Goal: Communication & Community: Answer question/provide support

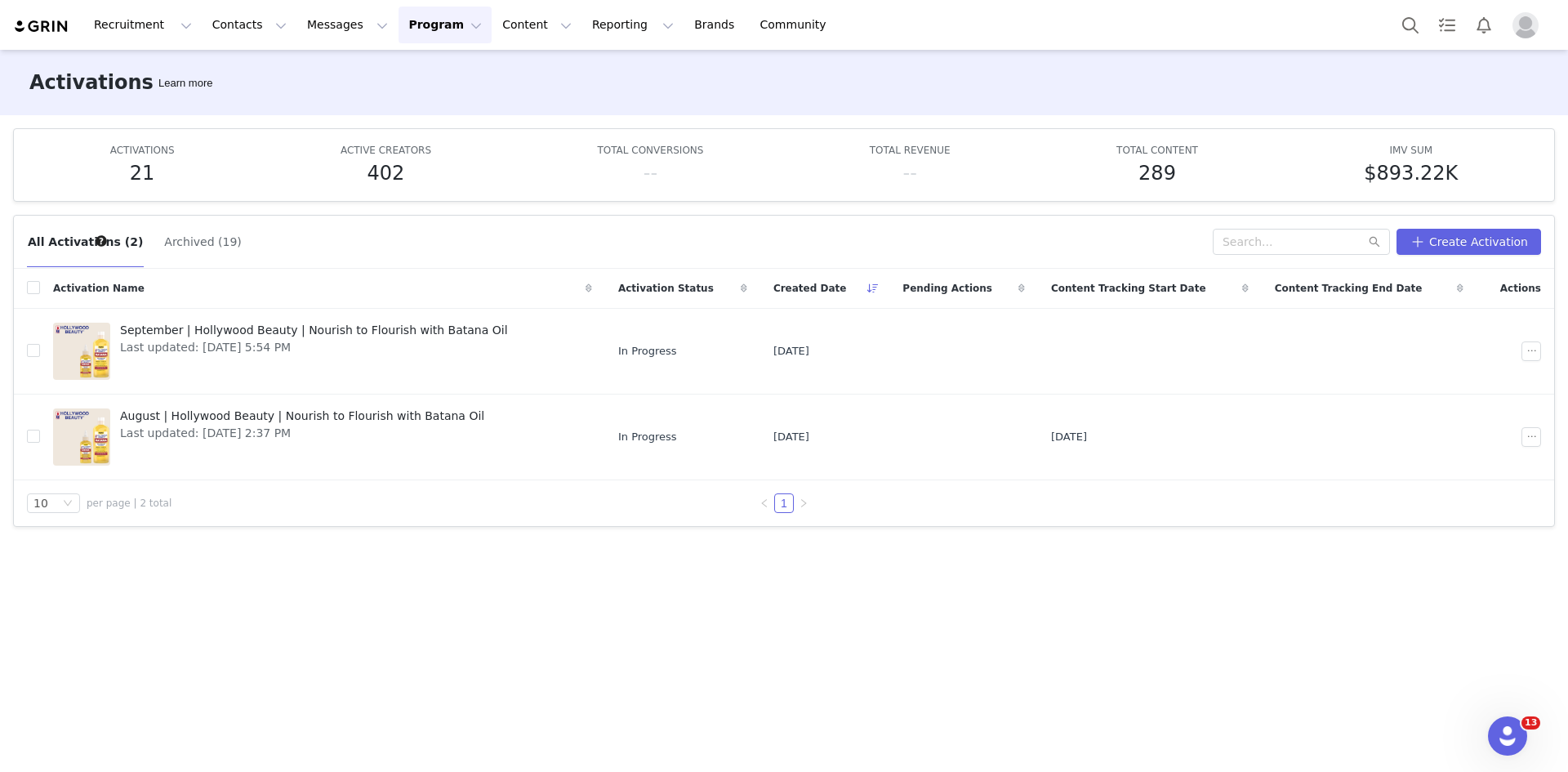
click at [1521, 20] on img "Profile" at bounding box center [1525, 25] width 26 height 26
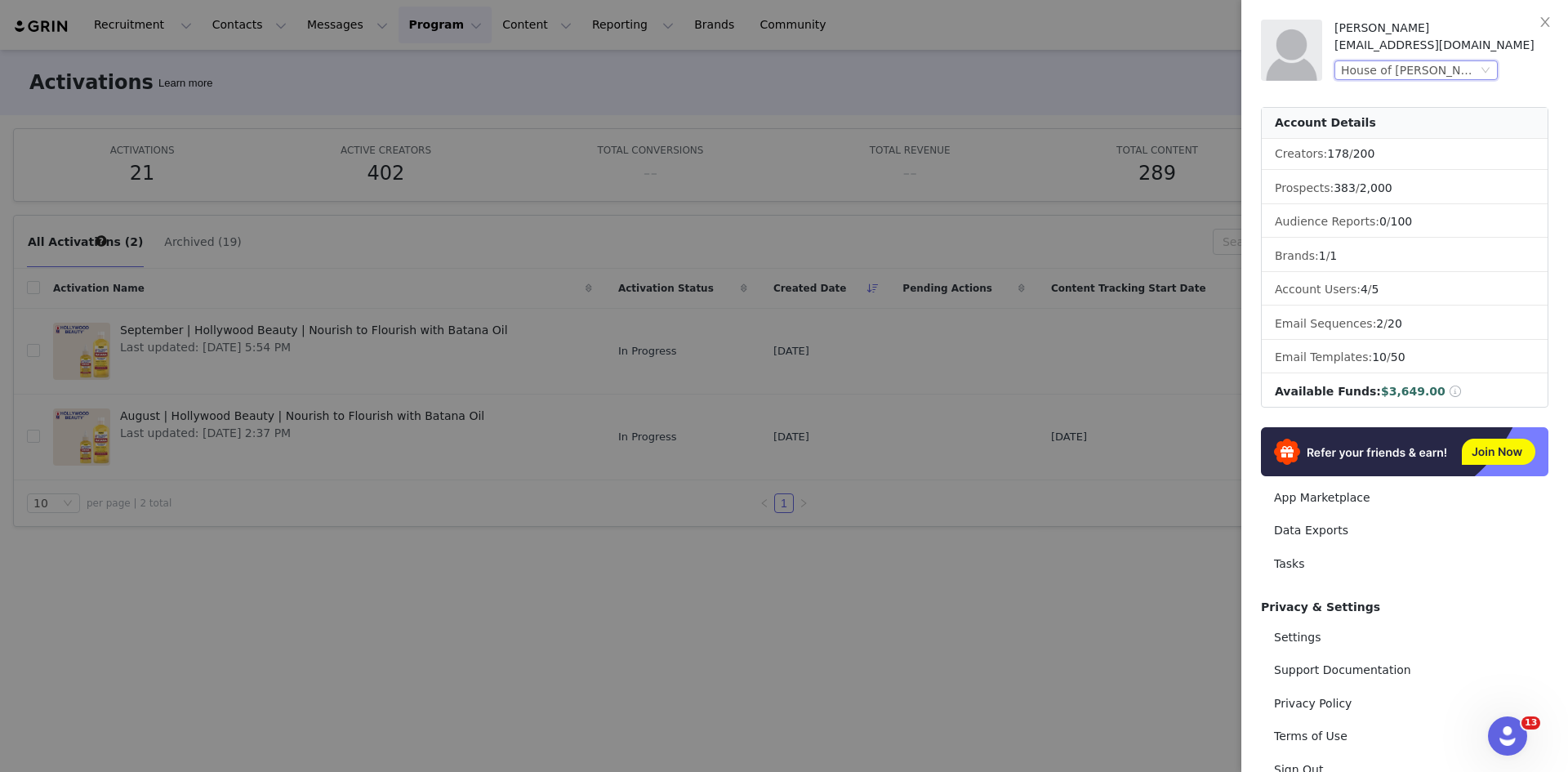
click at [1450, 71] on div "House of [PERSON_NAME], Inc. (Hollywood Beauty)" at bounding box center [1408, 70] width 136 height 18
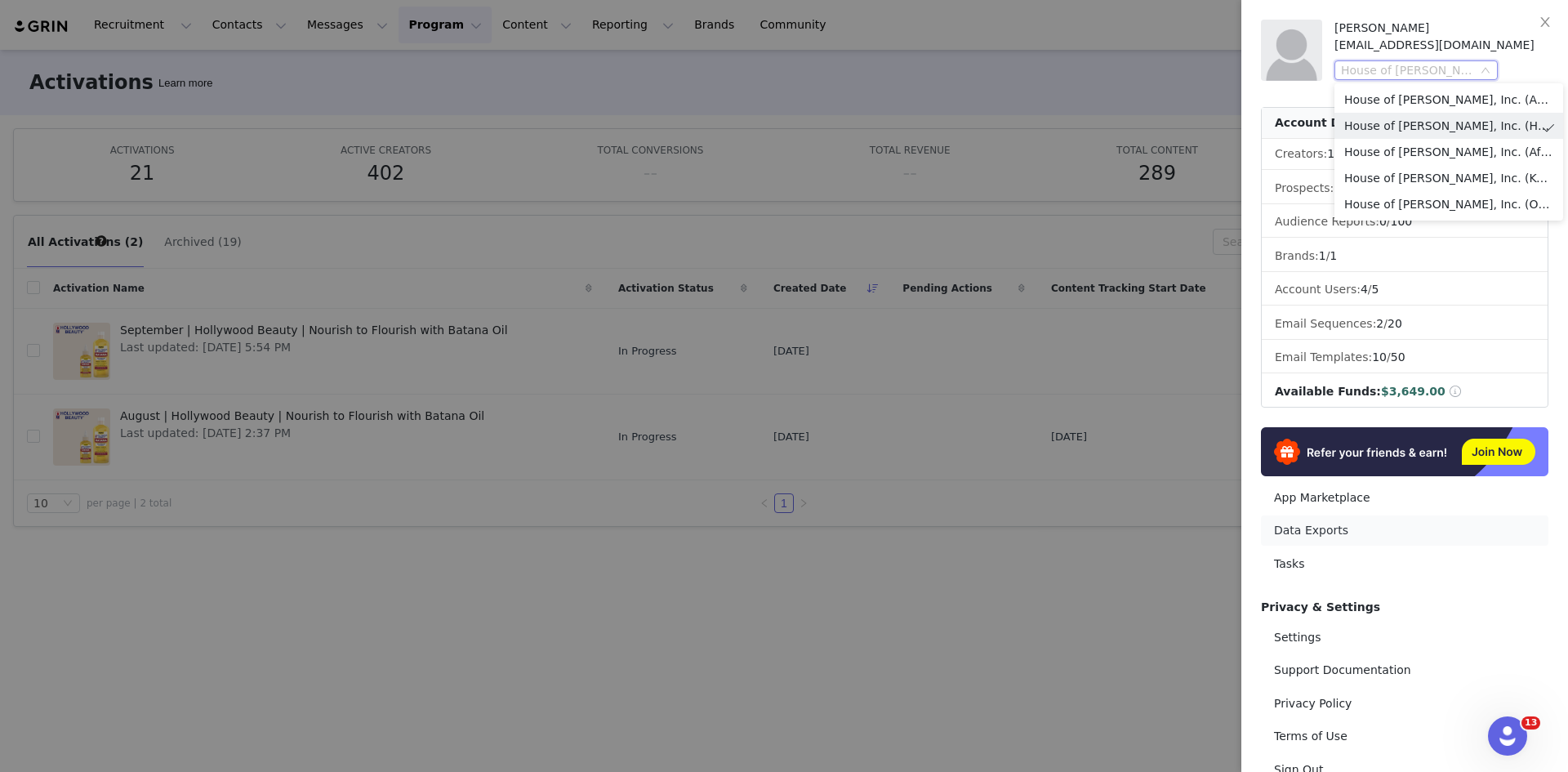
click at [1400, 528] on link "Data Exports" at bounding box center [1405, 530] width 288 height 30
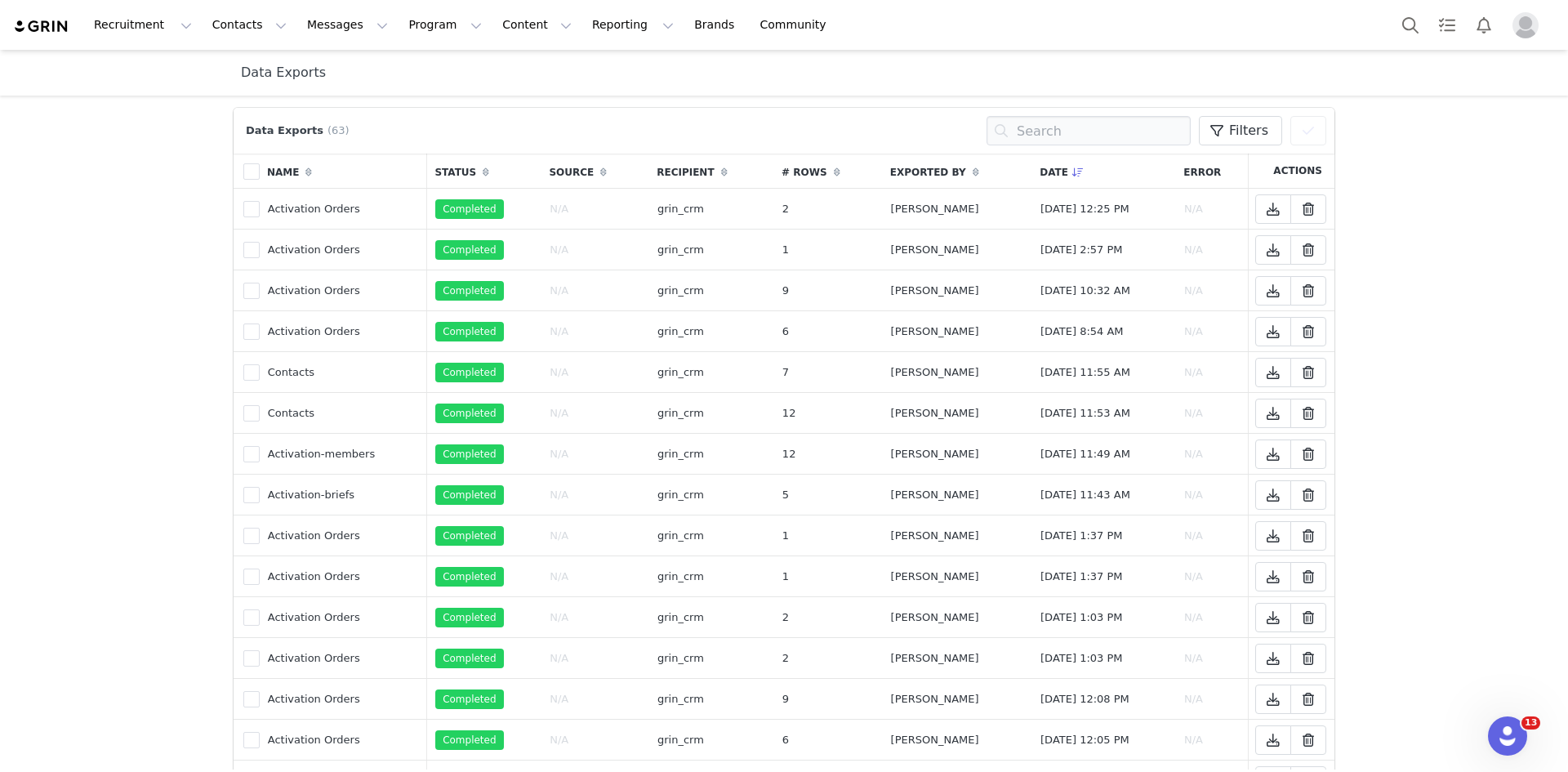
click at [1522, 32] on img "Profile" at bounding box center [1525, 25] width 26 height 26
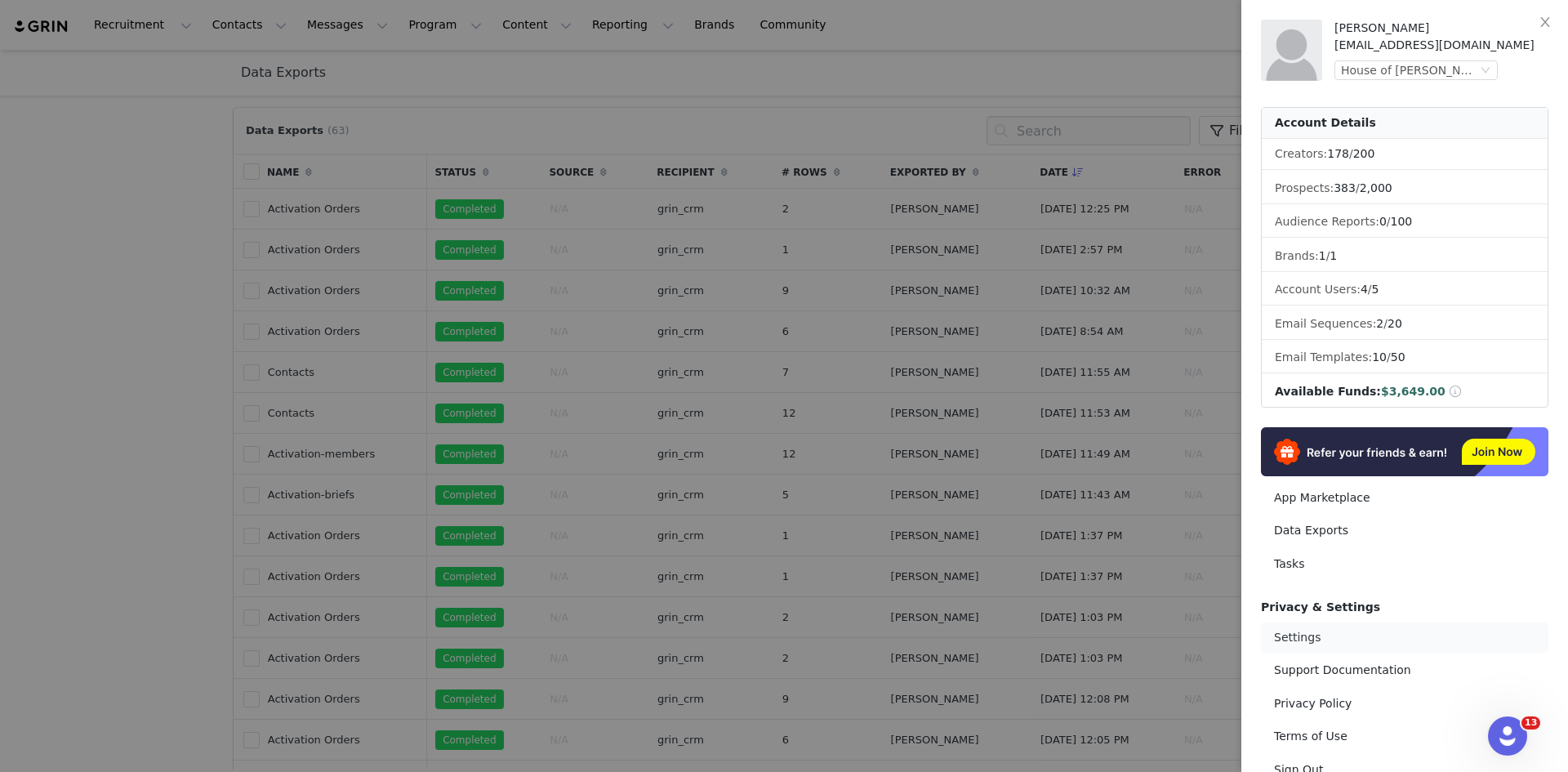
click at [1296, 630] on link "Settings" at bounding box center [1405, 637] width 288 height 30
select select "UTC"
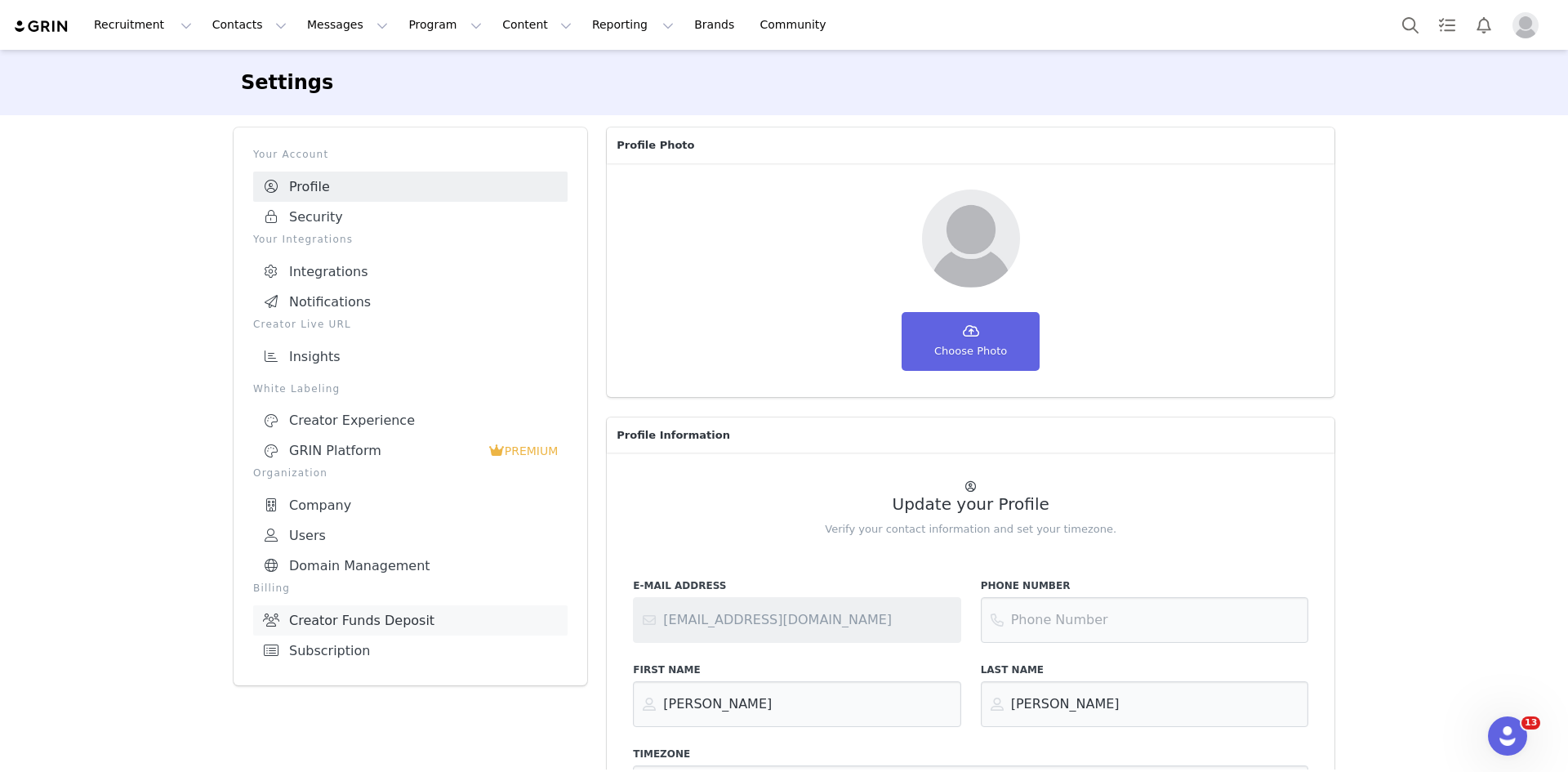
click at [385, 606] on link "Creator Funds Deposit" at bounding box center [410, 619] width 314 height 30
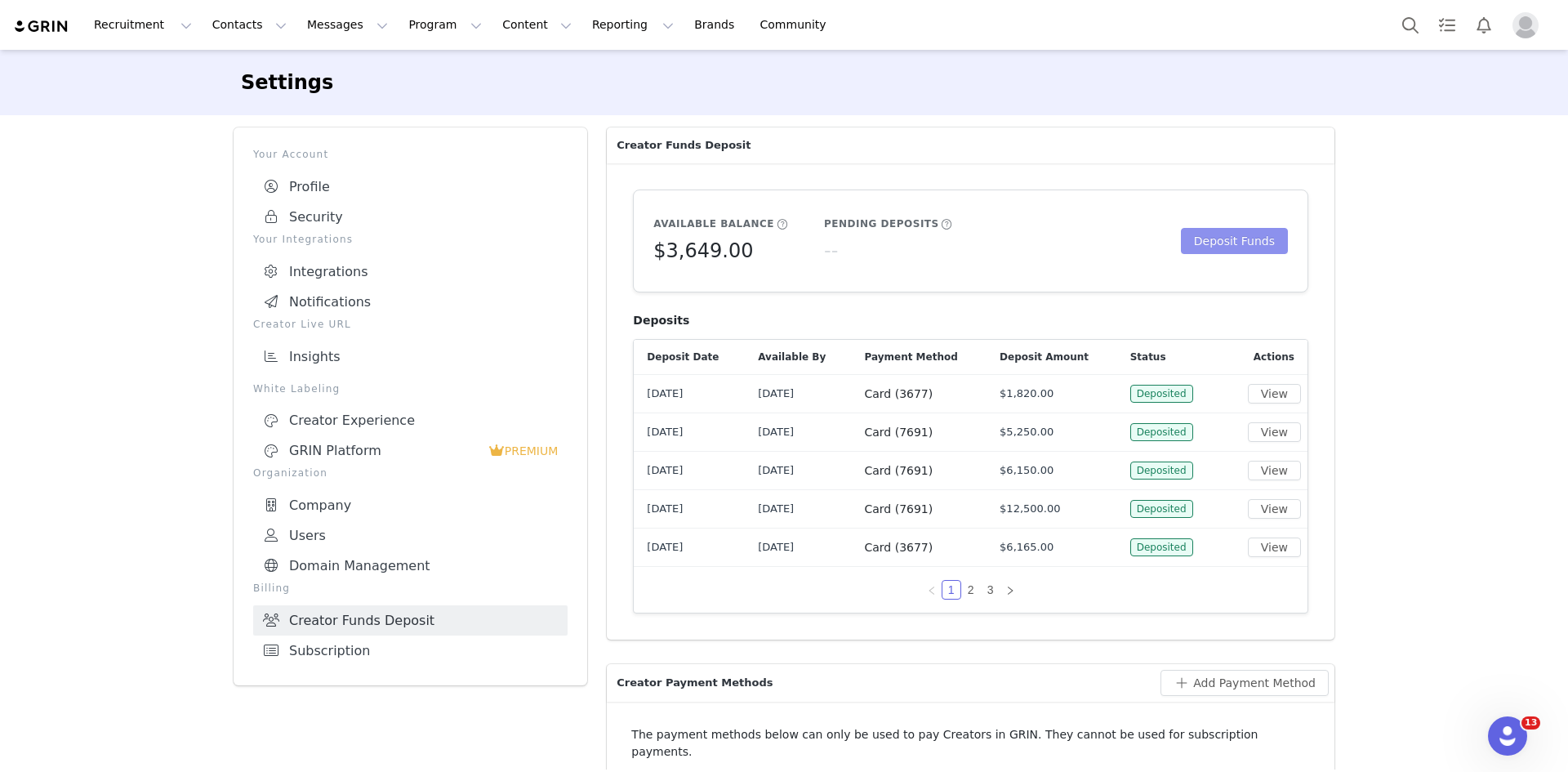
click at [1238, 236] on button "Deposit Funds" at bounding box center [1234, 241] width 107 height 26
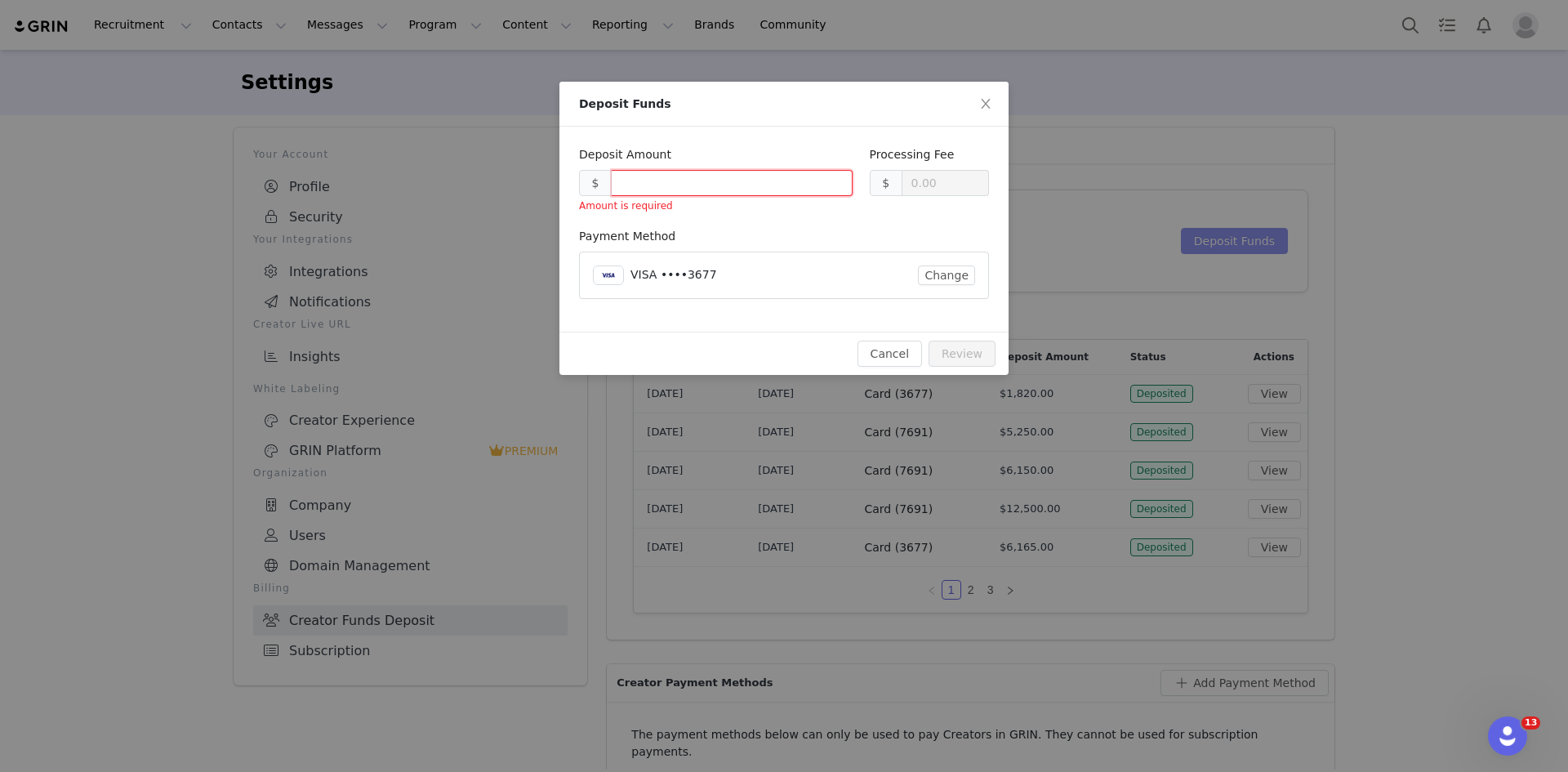
type input "0.30"
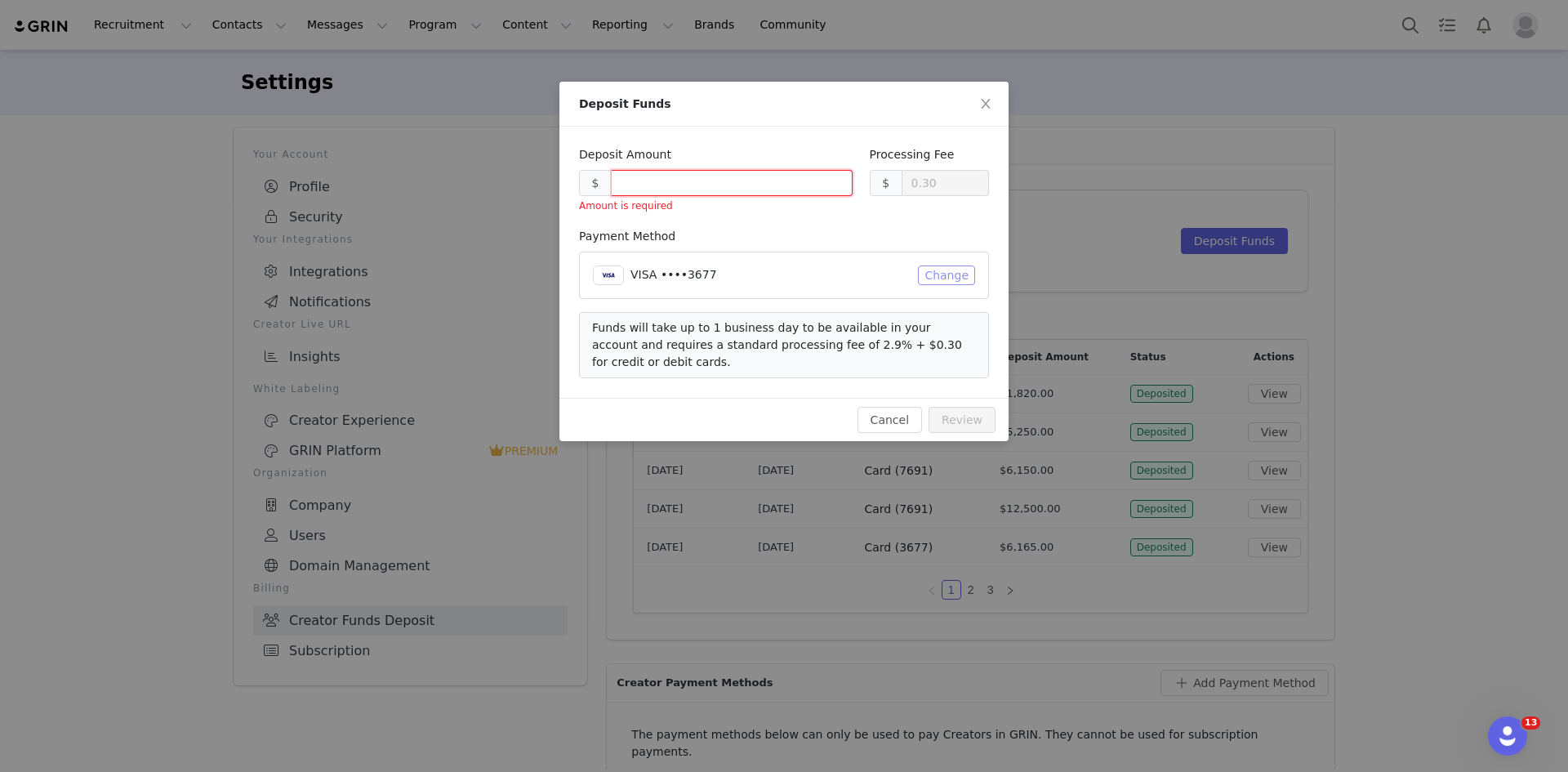
click at [959, 270] on button "Change" at bounding box center [946, 275] width 57 height 20
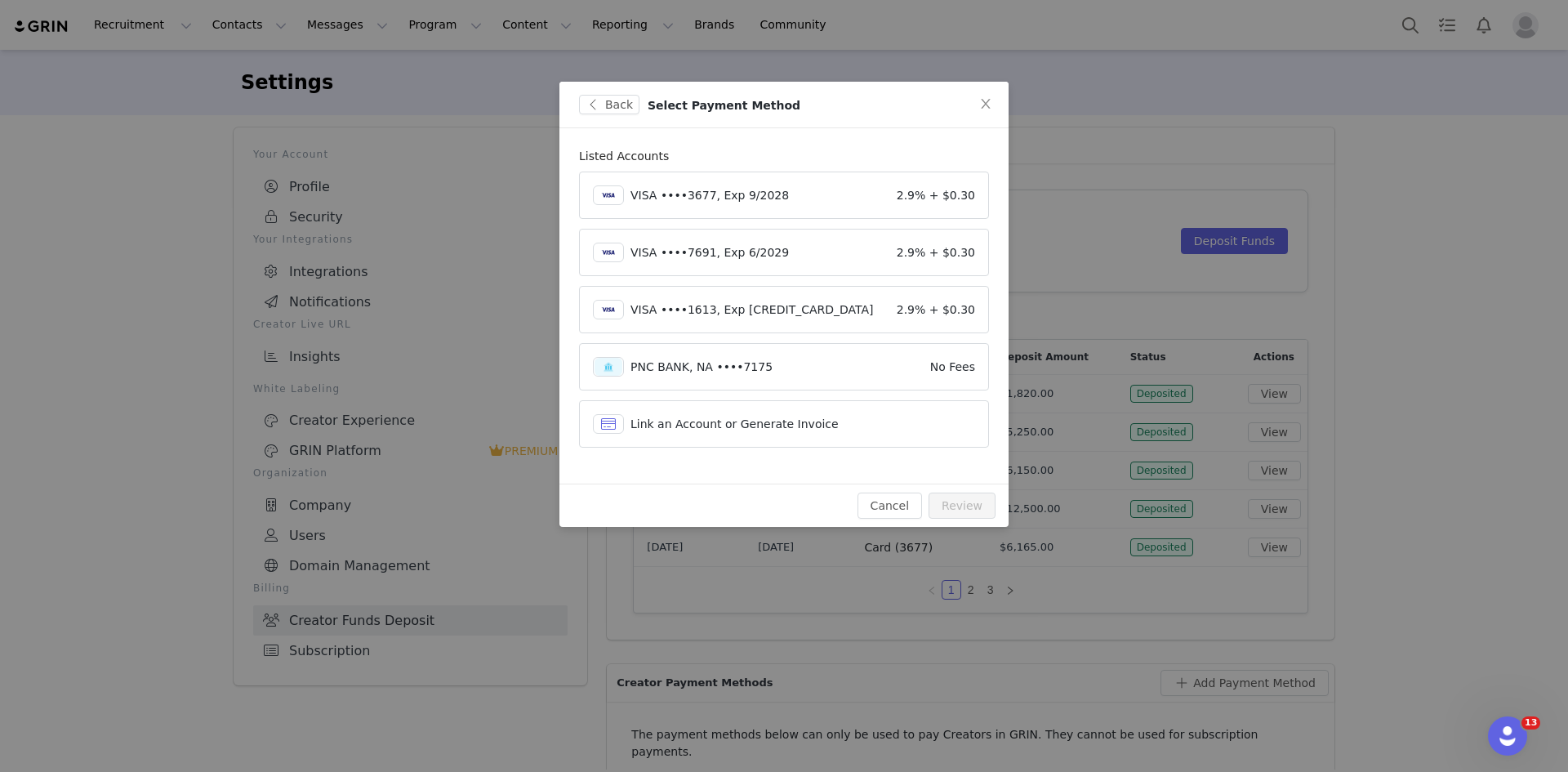
click at [787, 250] on div "VISA ••••7691, Exp 6/2029" at bounding box center [760, 252] width 259 height 18
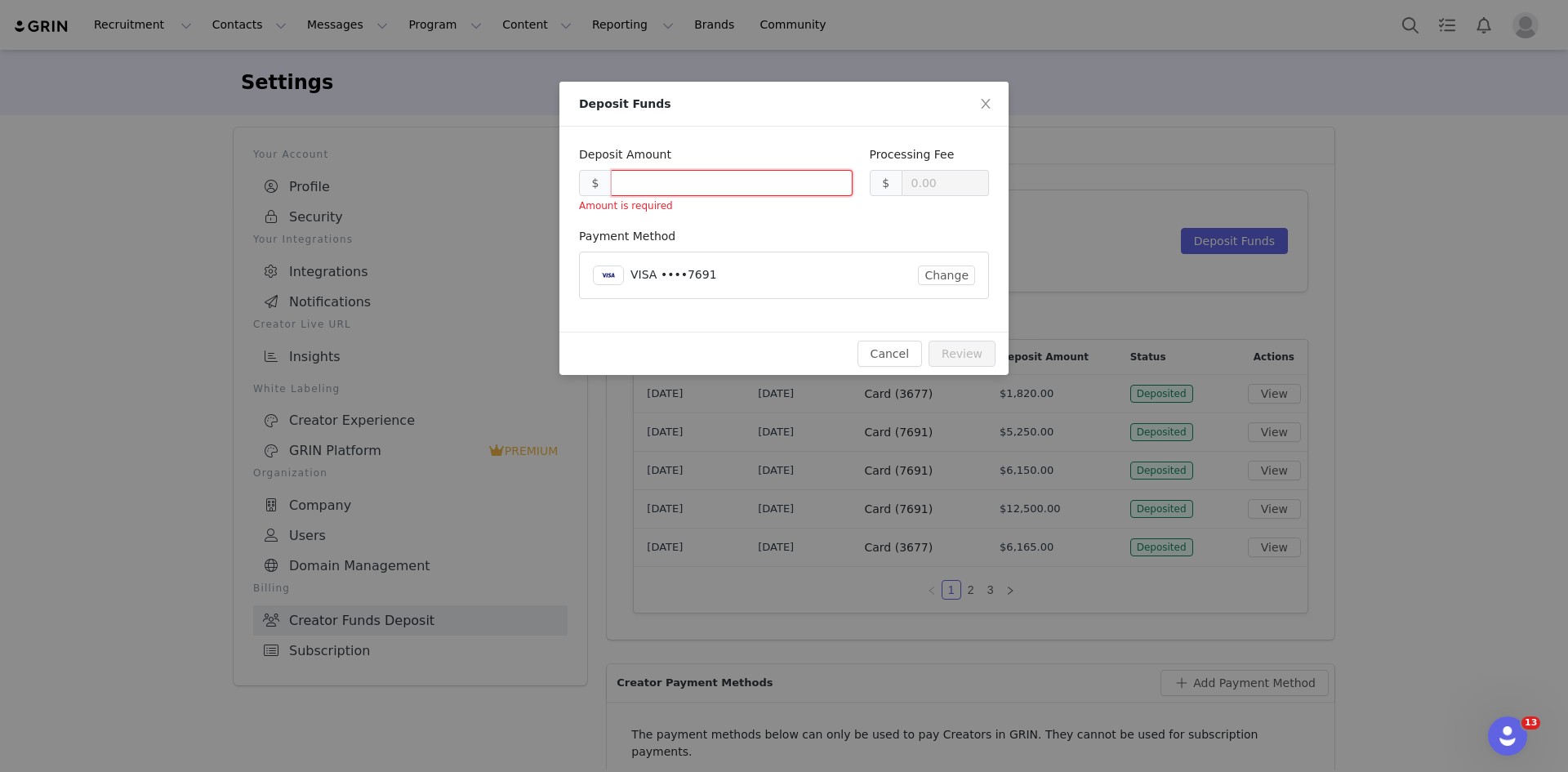
type input "0.30"
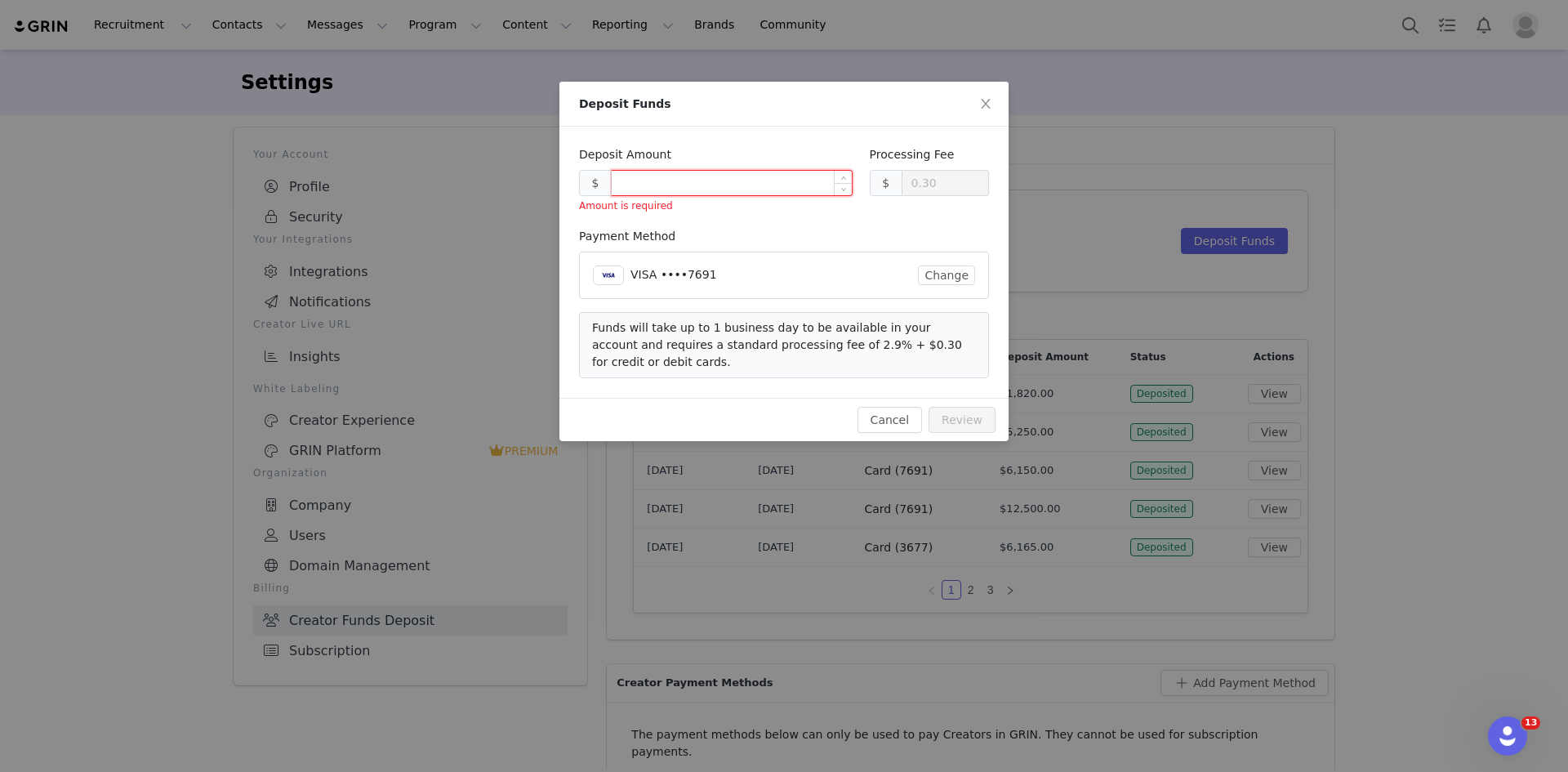
click at [728, 188] on input at bounding box center [731, 182] width 240 height 24
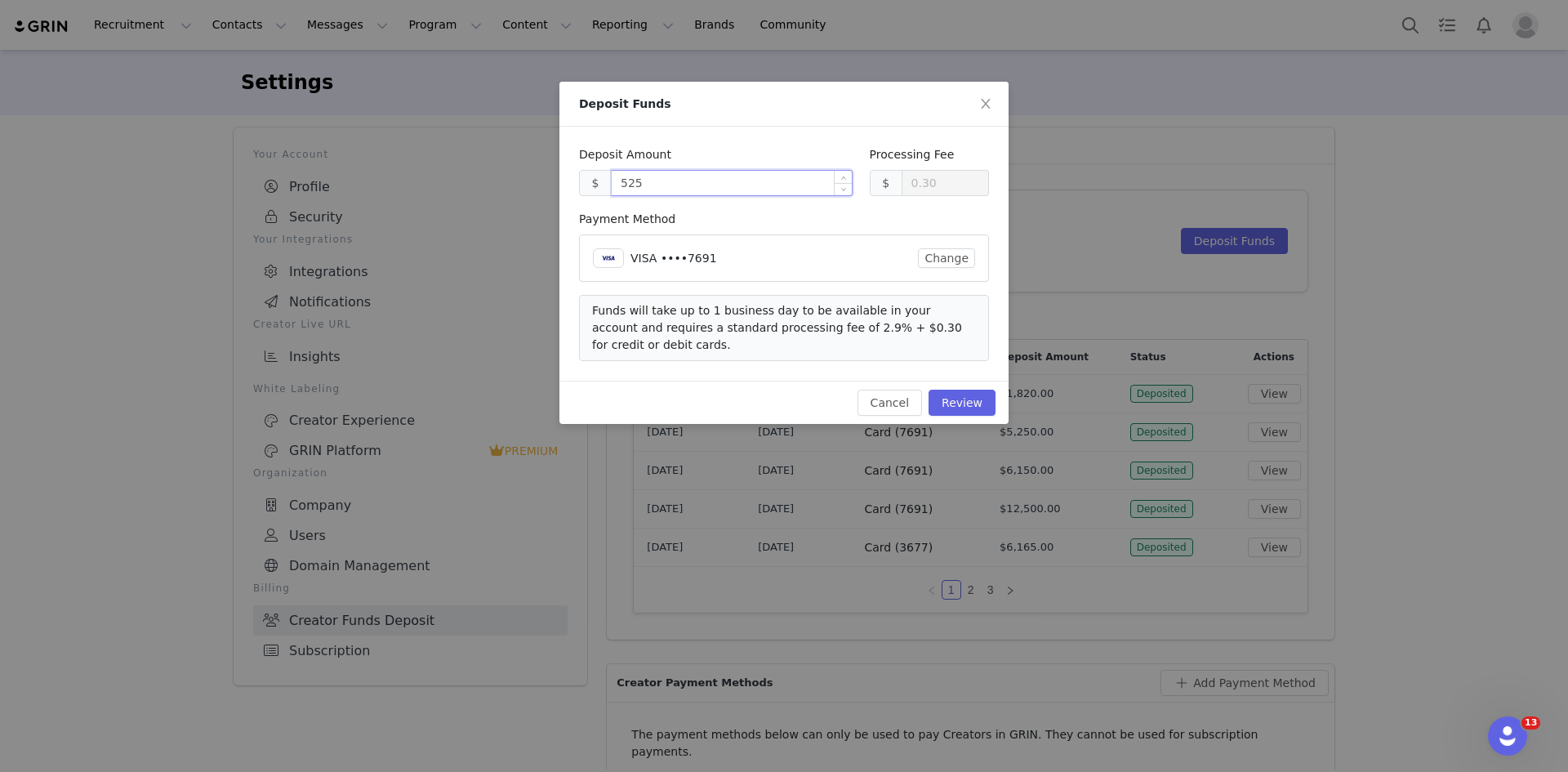
type input "5250"
type input "152.55"
type input "5250.00"
click at [765, 182] on input "5250.00" at bounding box center [731, 182] width 240 height 24
click at [955, 389] on button "Review" at bounding box center [962, 402] width 67 height 26
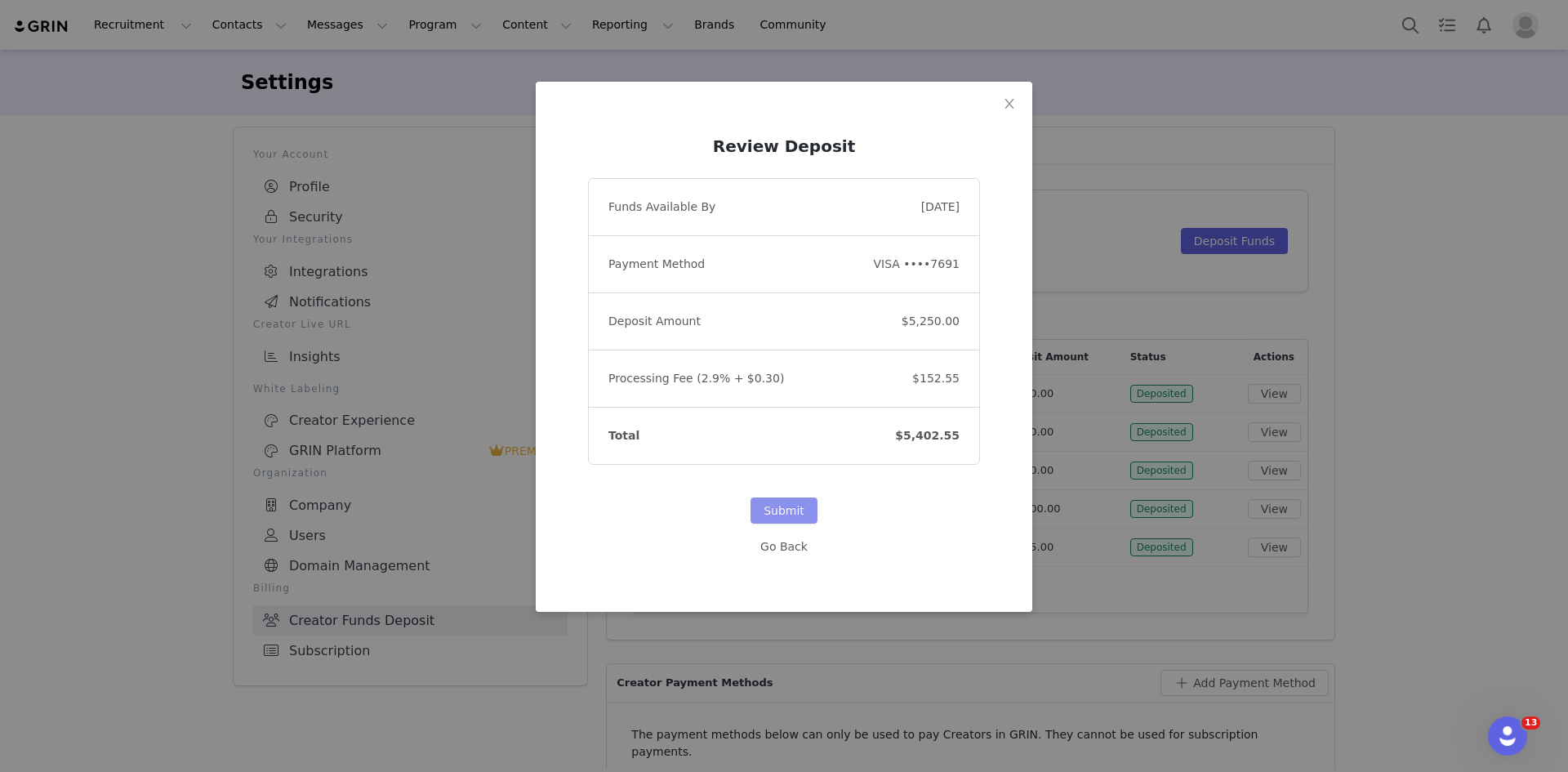
click at [769, 506] on button "Submit" at bounding box center [784, 510] width 67 height 26
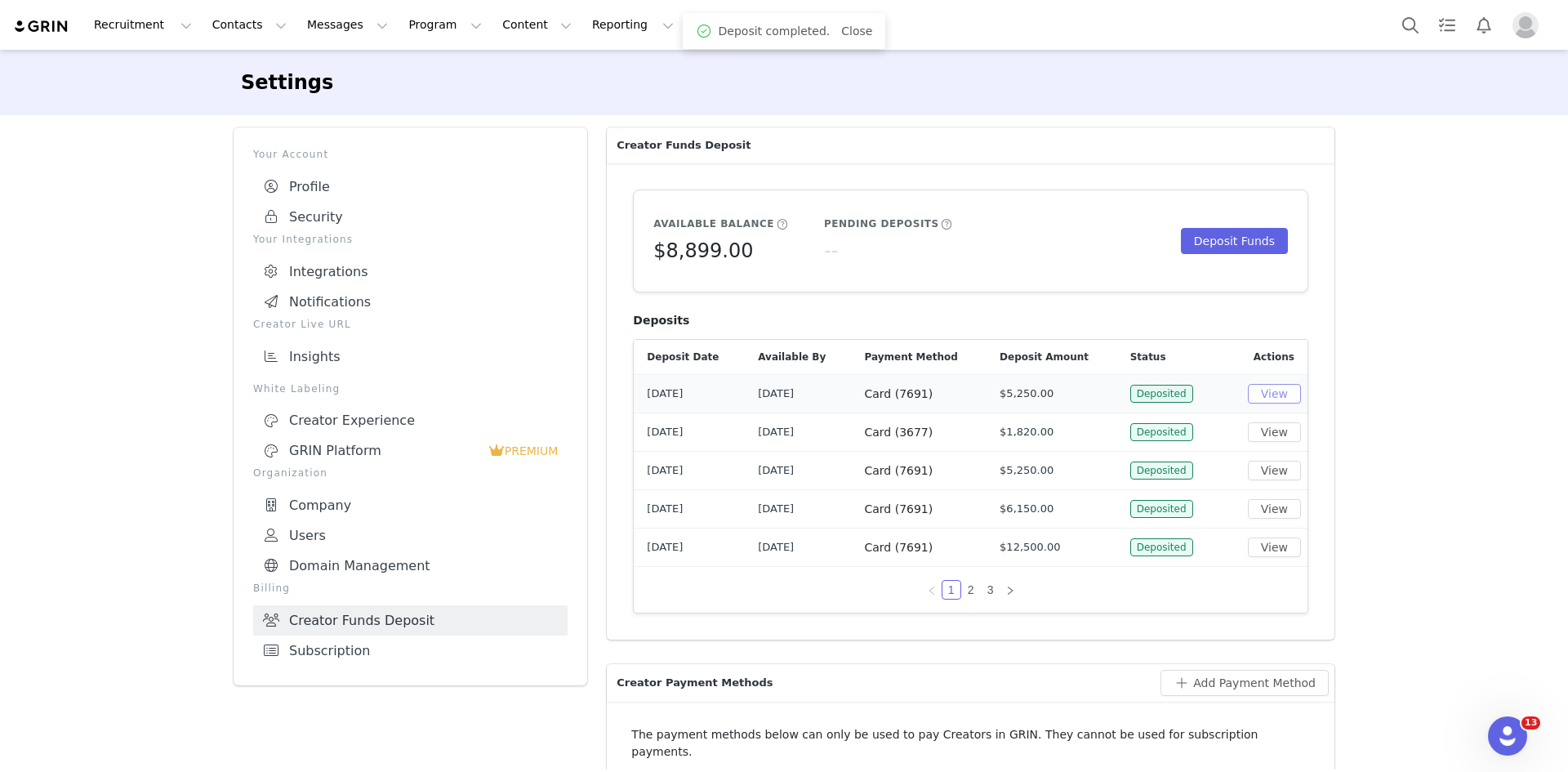
click at [1252, 395] on button "View" at bounding box center [1274, 393] width 53 height 20
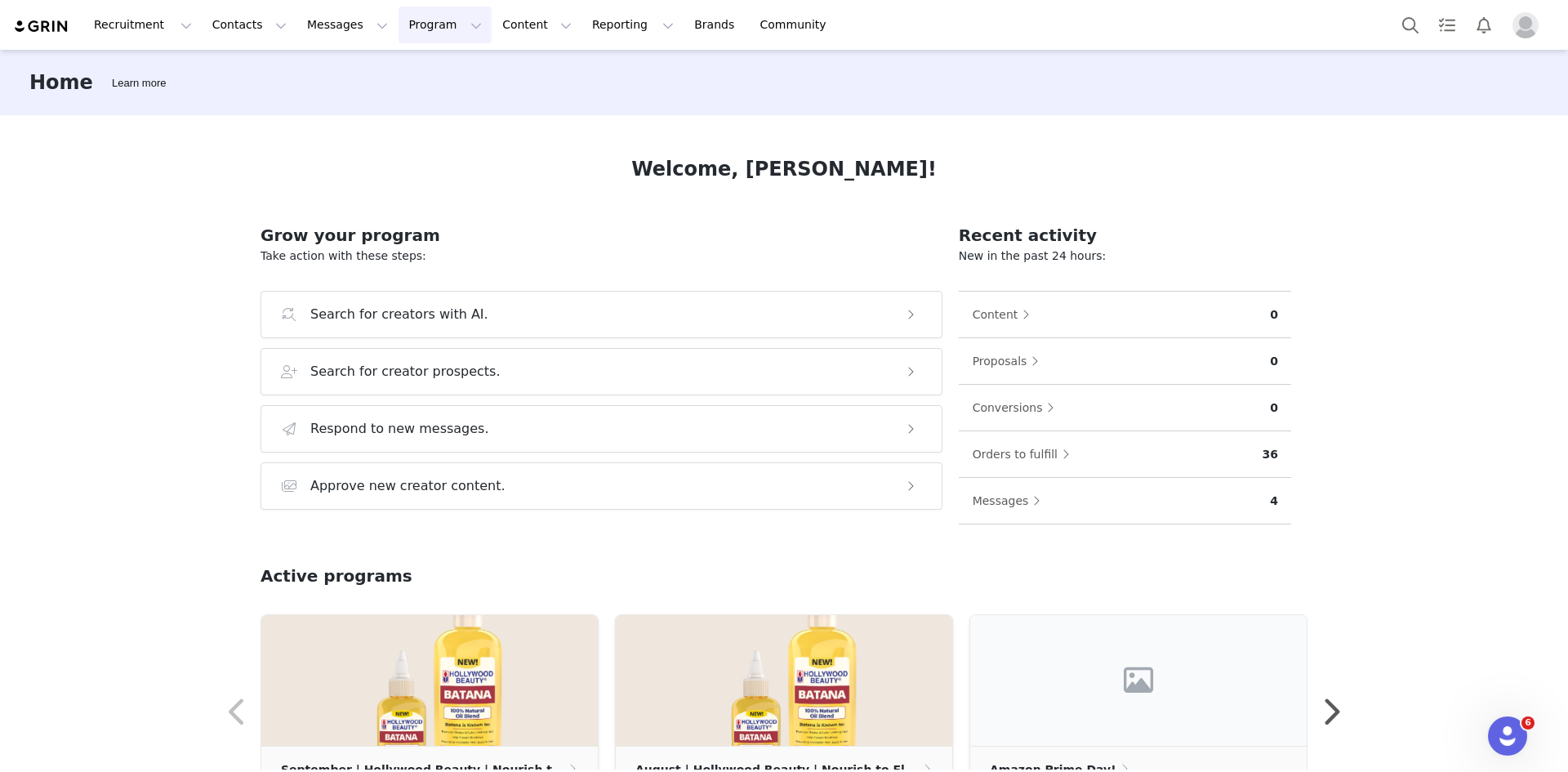
click at [398, 12] on button "Program Program" at bounding box center [444, 25] width 93 height 37
click at [399, 70] on p "Activations" at bounding box center [403, 72] width 63 height 18
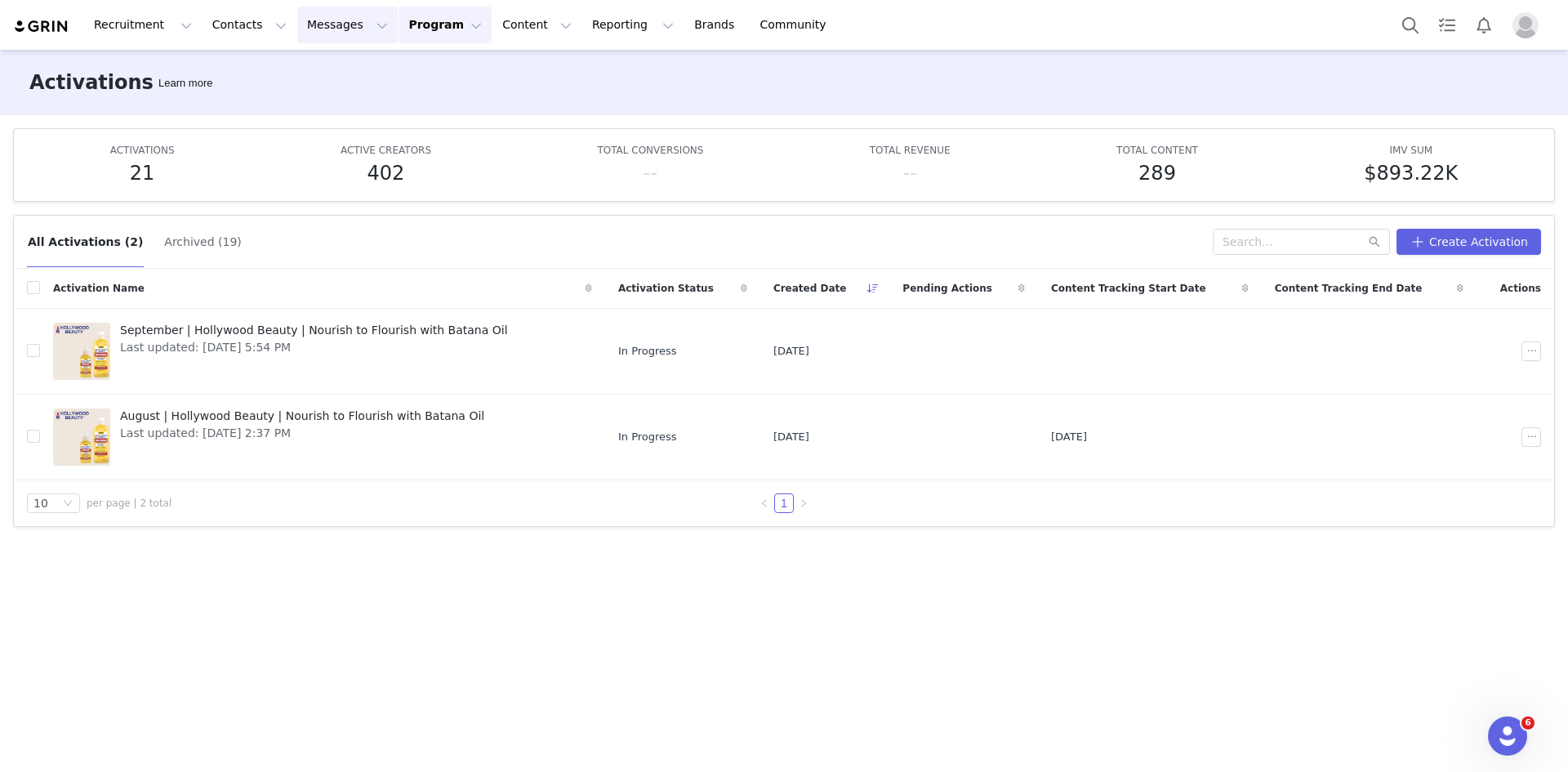
click at [319, 15] on button "Messages Messages" at bounding box center [347, 25] width 101 height 37
click at [319, 92] on link "Inbox" at bounding box center [335, 102] width 129 height 30
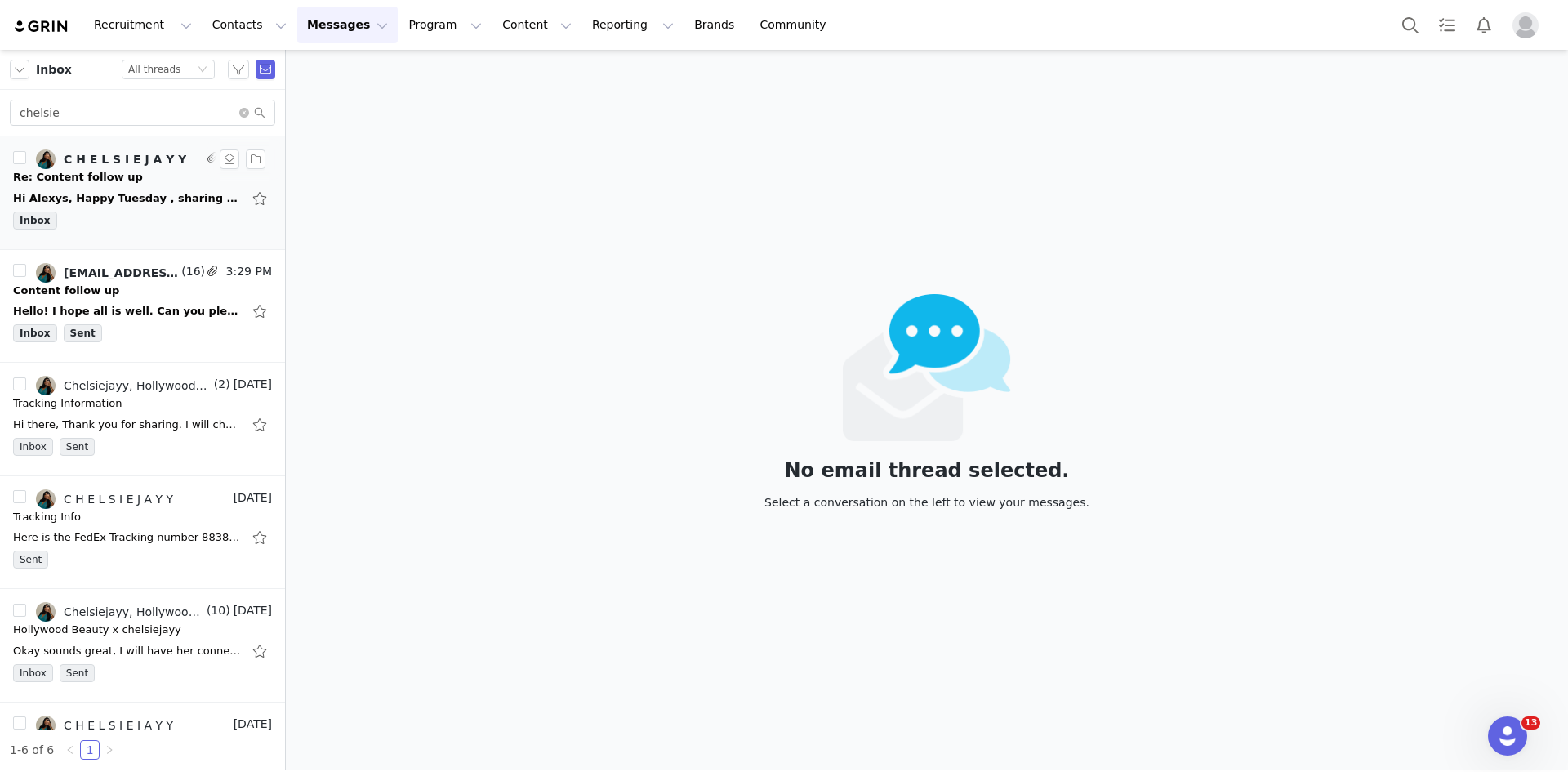
click at [143, 211] on div "Inbox" at bounding box center [142, 223] width 259 height 24
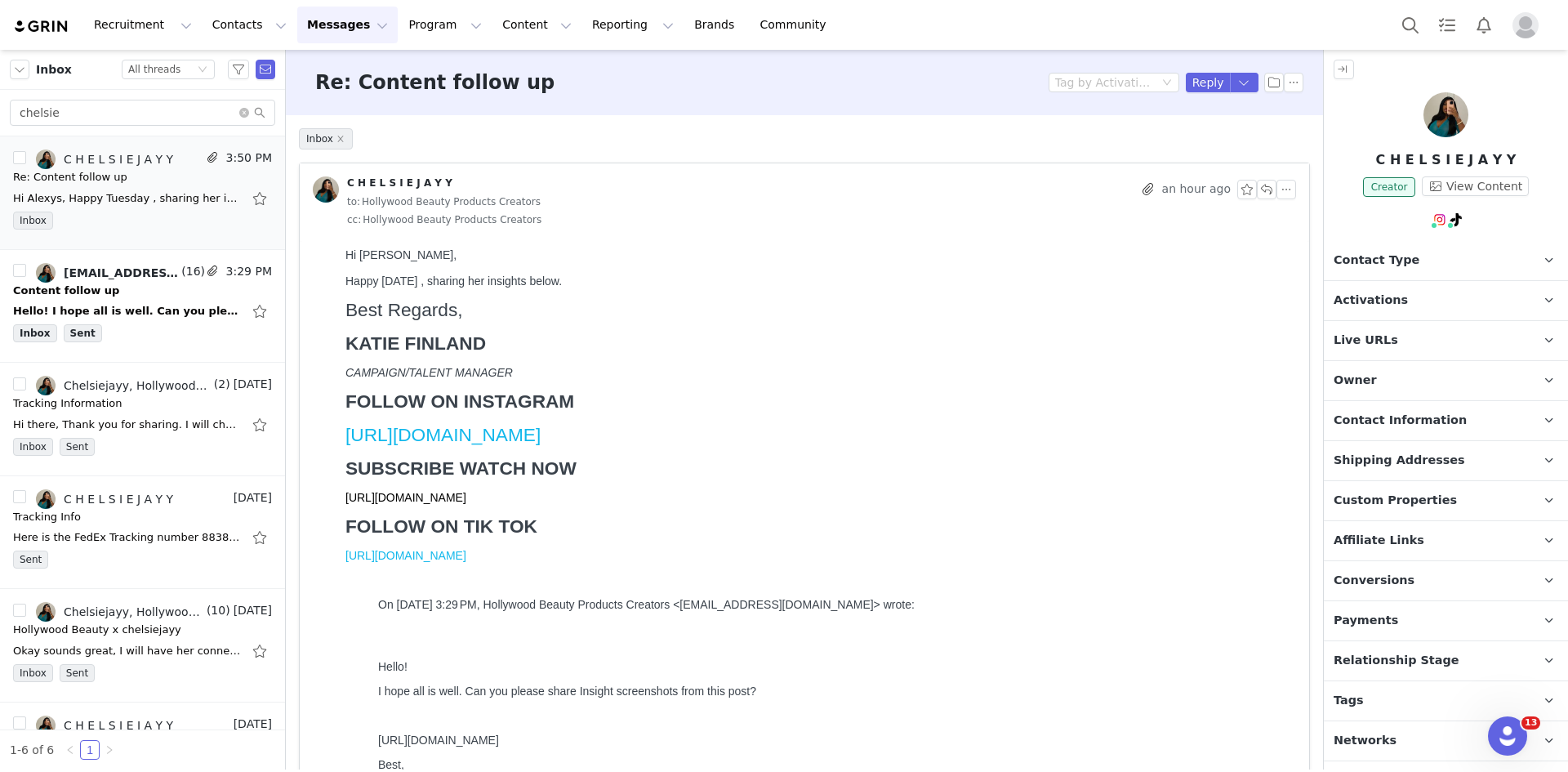
scroll to position [8, 0]
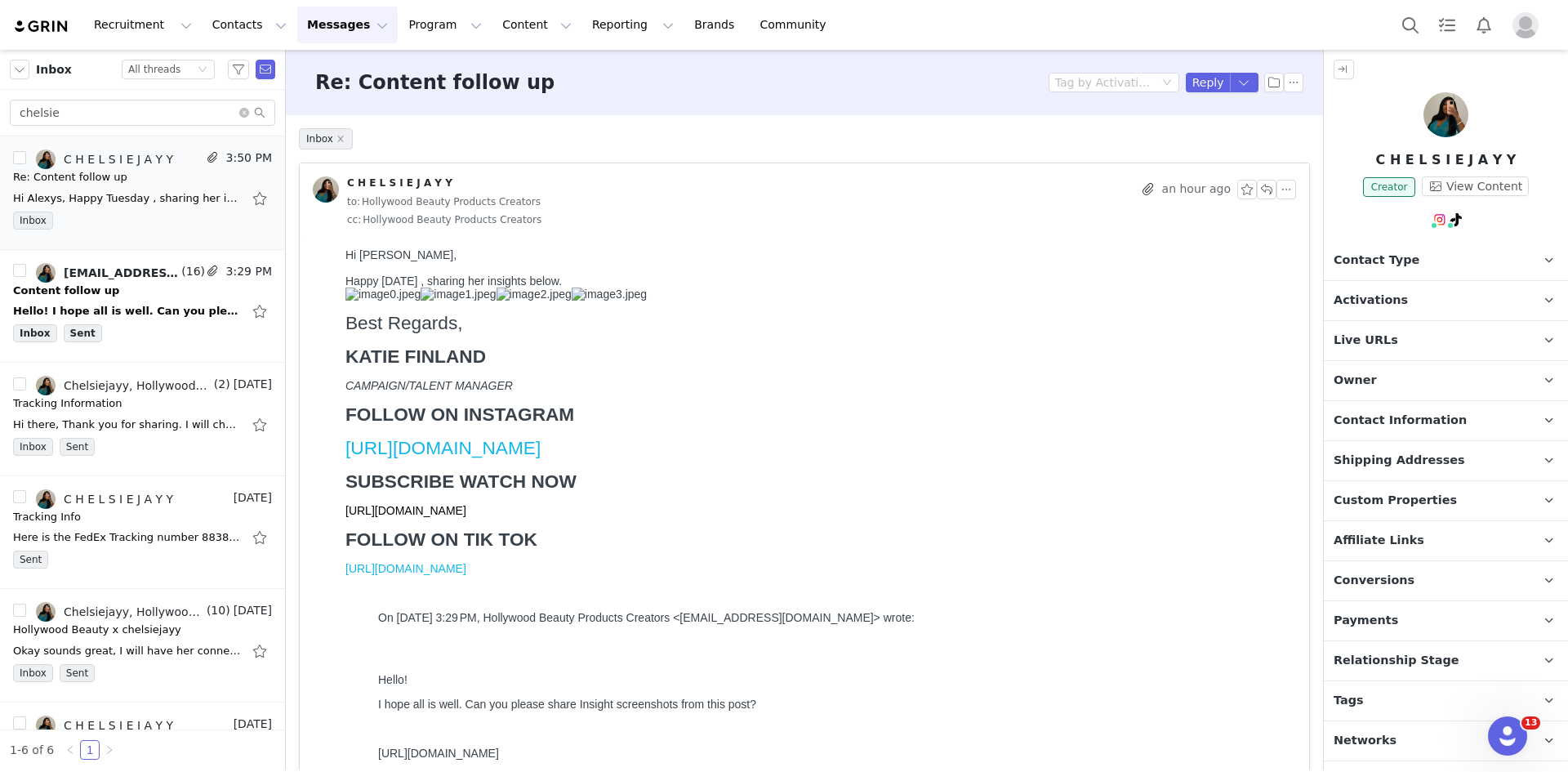
click at [421, 292] on img at bounding box center [383, 294] width 75 height 13
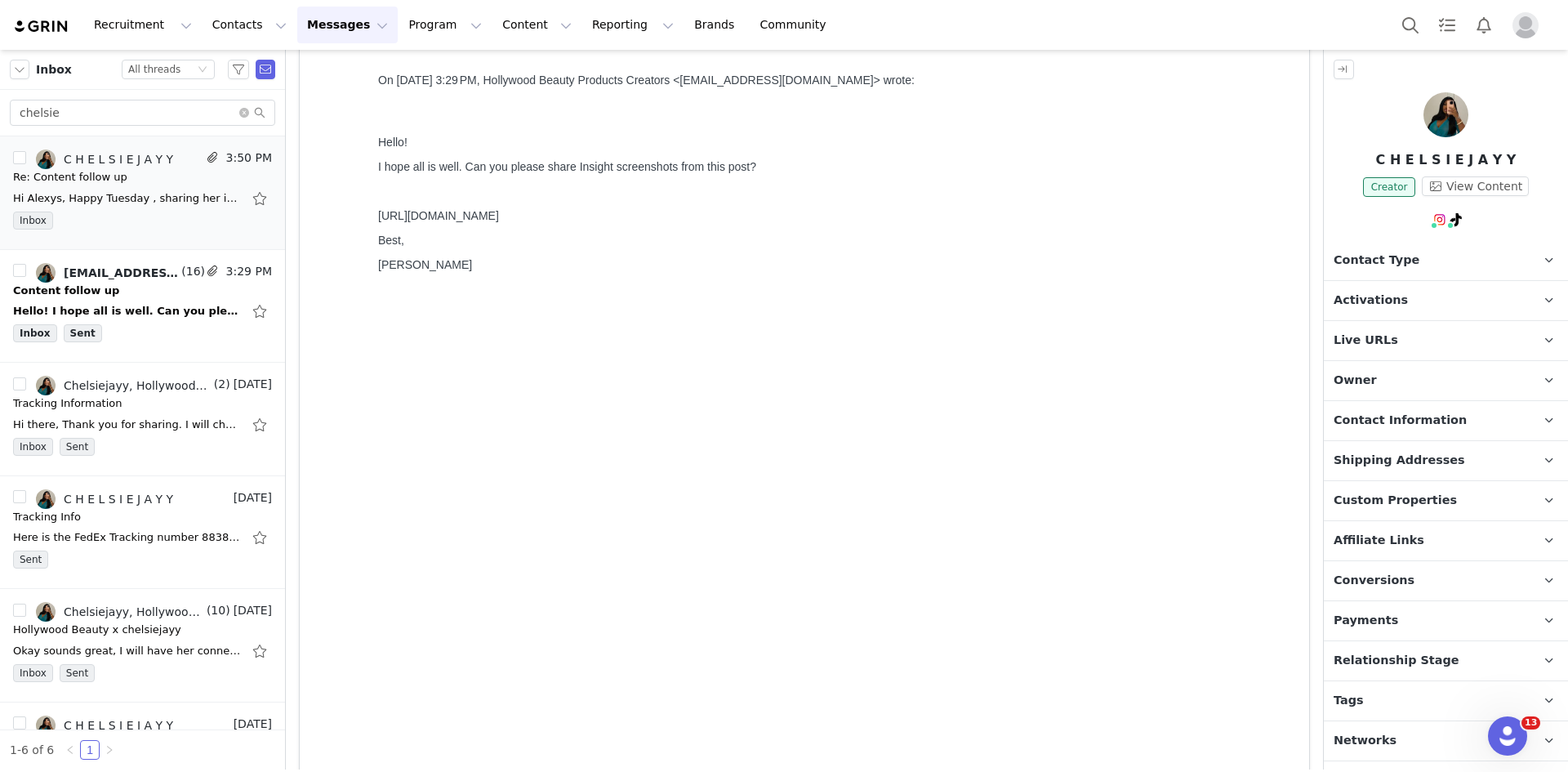
scroll to position [571, 0]
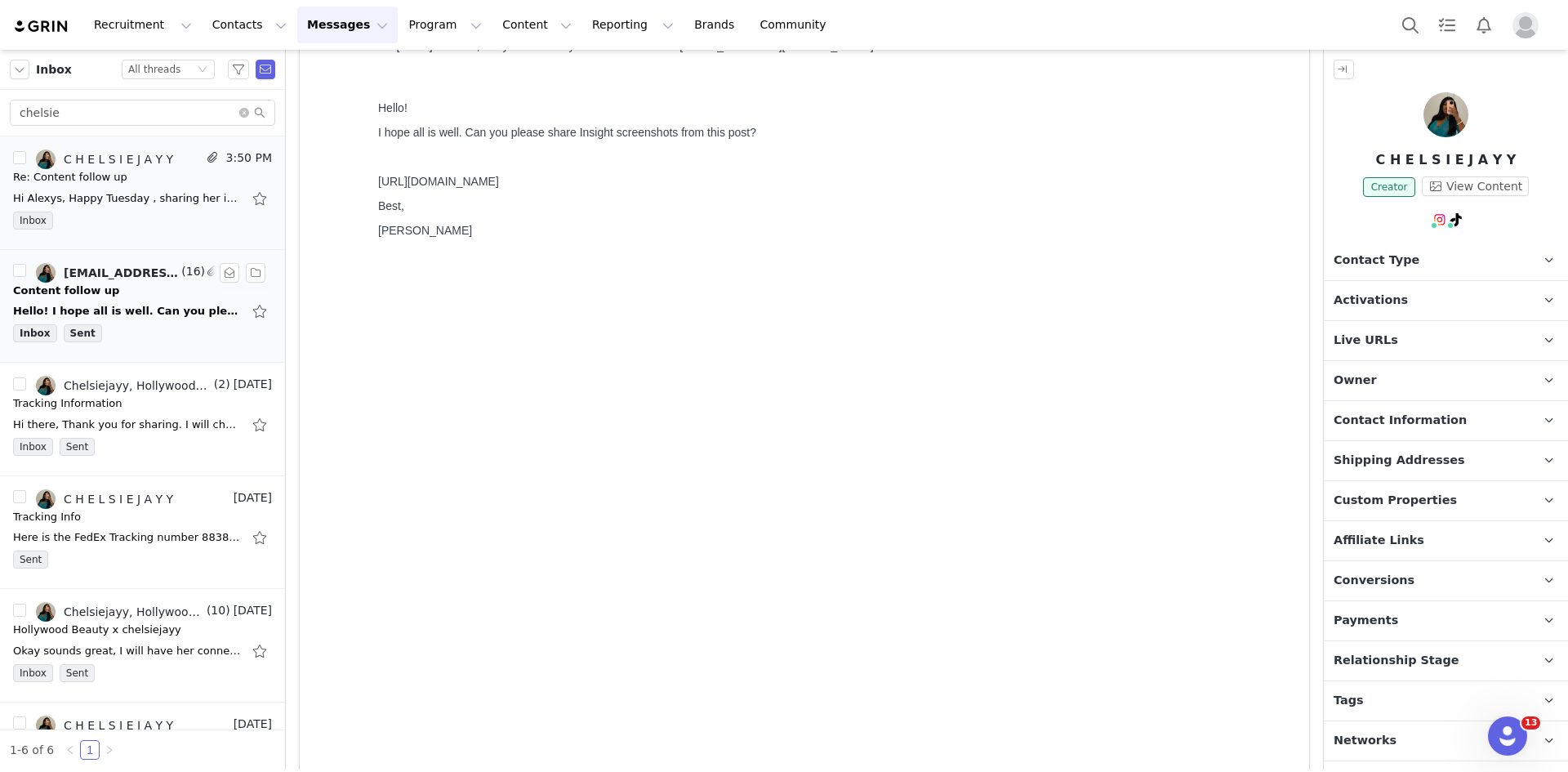
click at [120, 317] on div "Hello! I hope all is well. Can you please share Insight screenshots from this p…" at bounding box center [127, 311] width 229 height 17
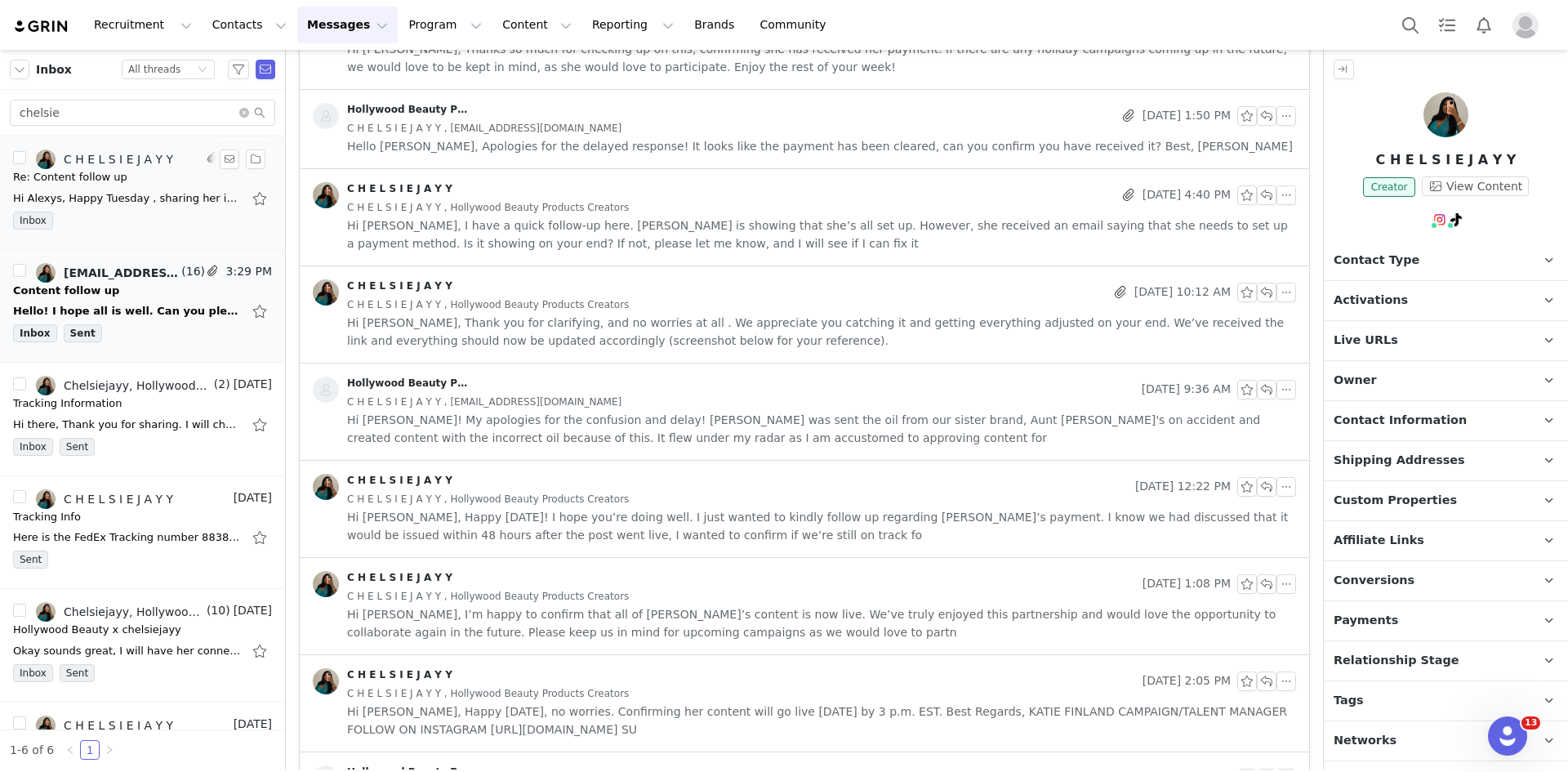
scroll to position [575, 0]
click at [244, 112] on icon "icon: close-circle" at bounding box center [244, 113] width 10 height 10
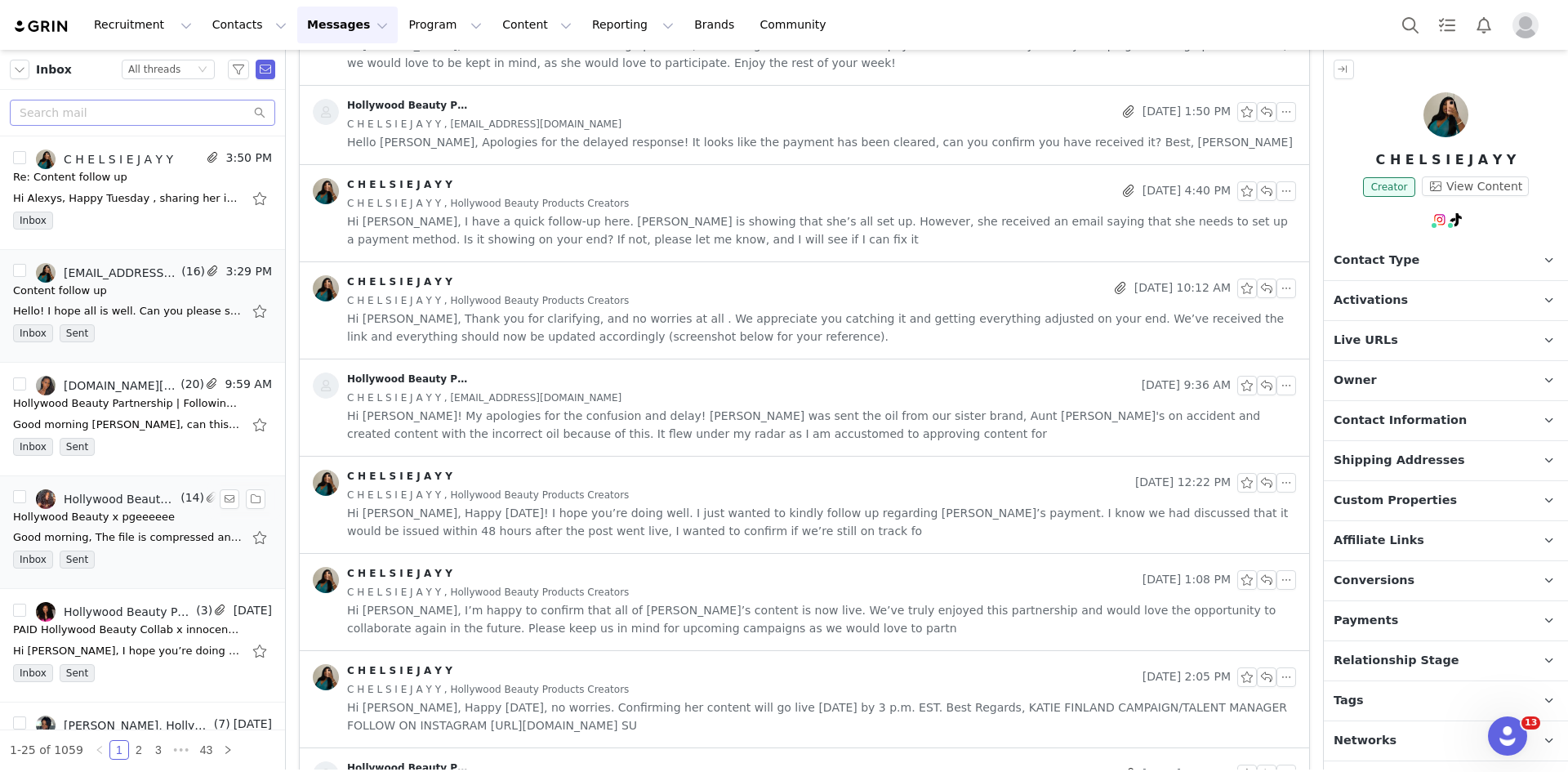
click at [151, 547] on div "Good morning, The file is compressed and can not be opened. Can you send via We…" at bounding box center [142, 537] width 259 height 26
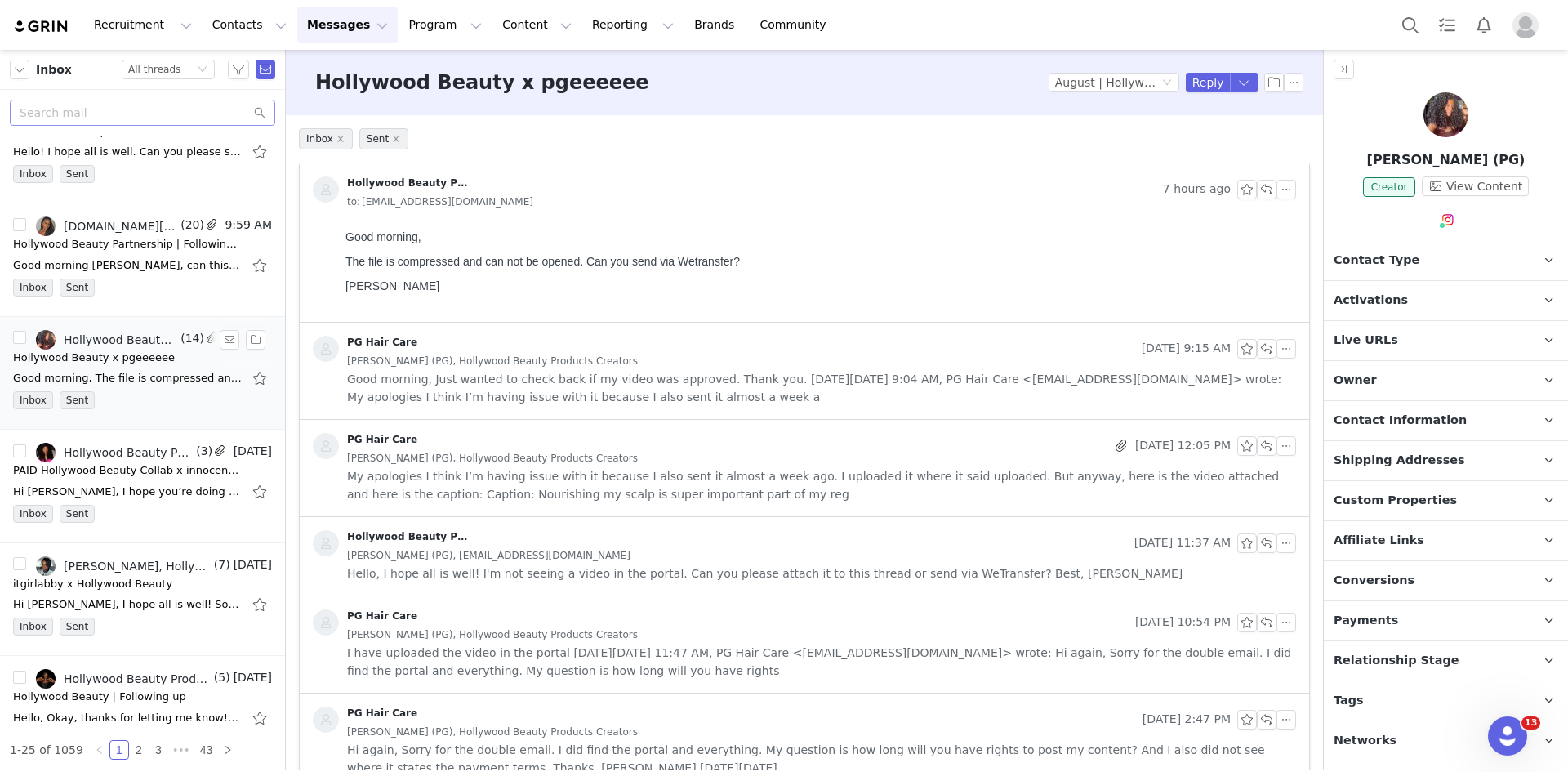
scroll to position [245, 0]
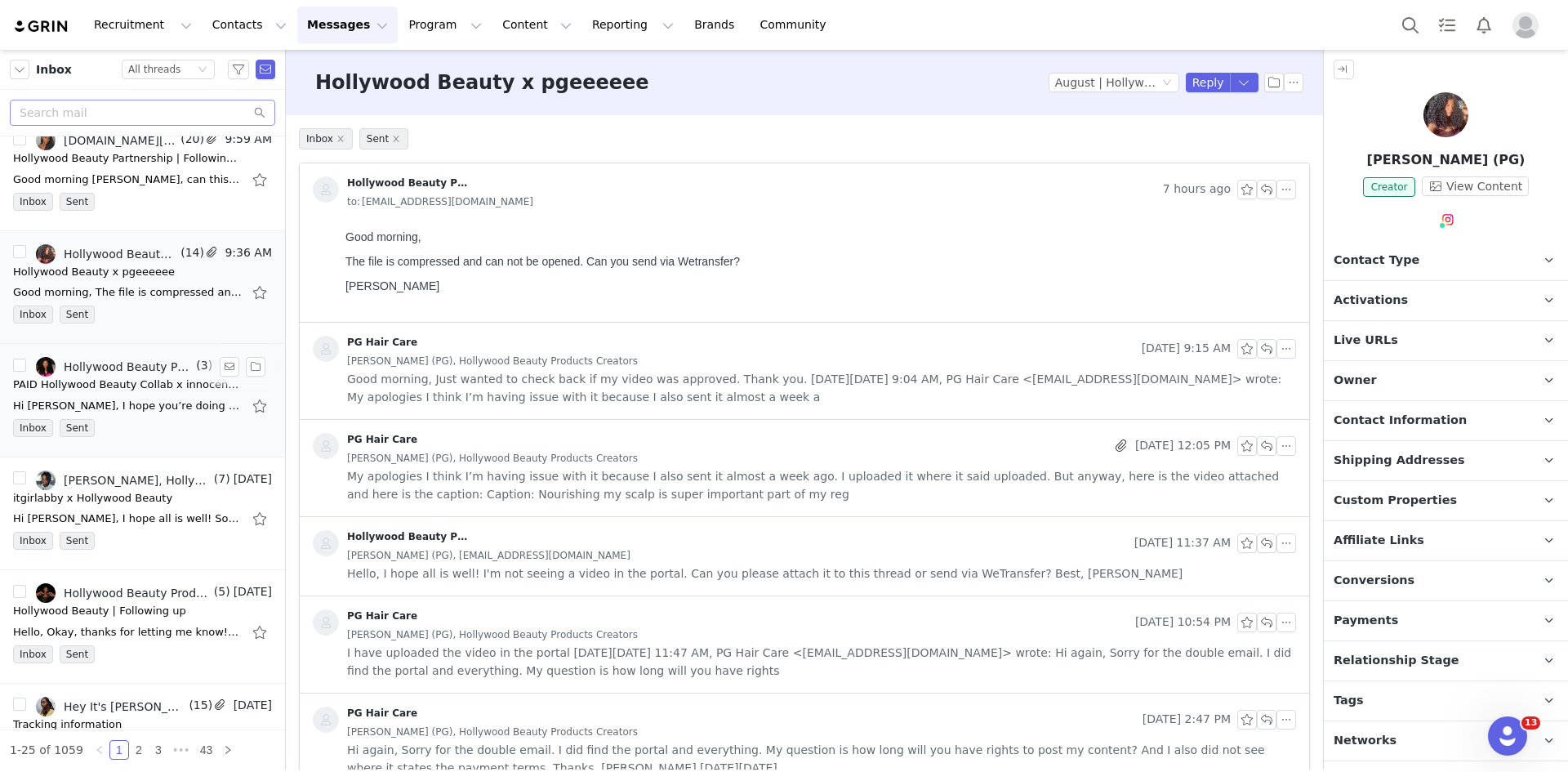
click at [147, 427] on div "Inbox Sent" at bounding box center [142, 431] width 259 height 24
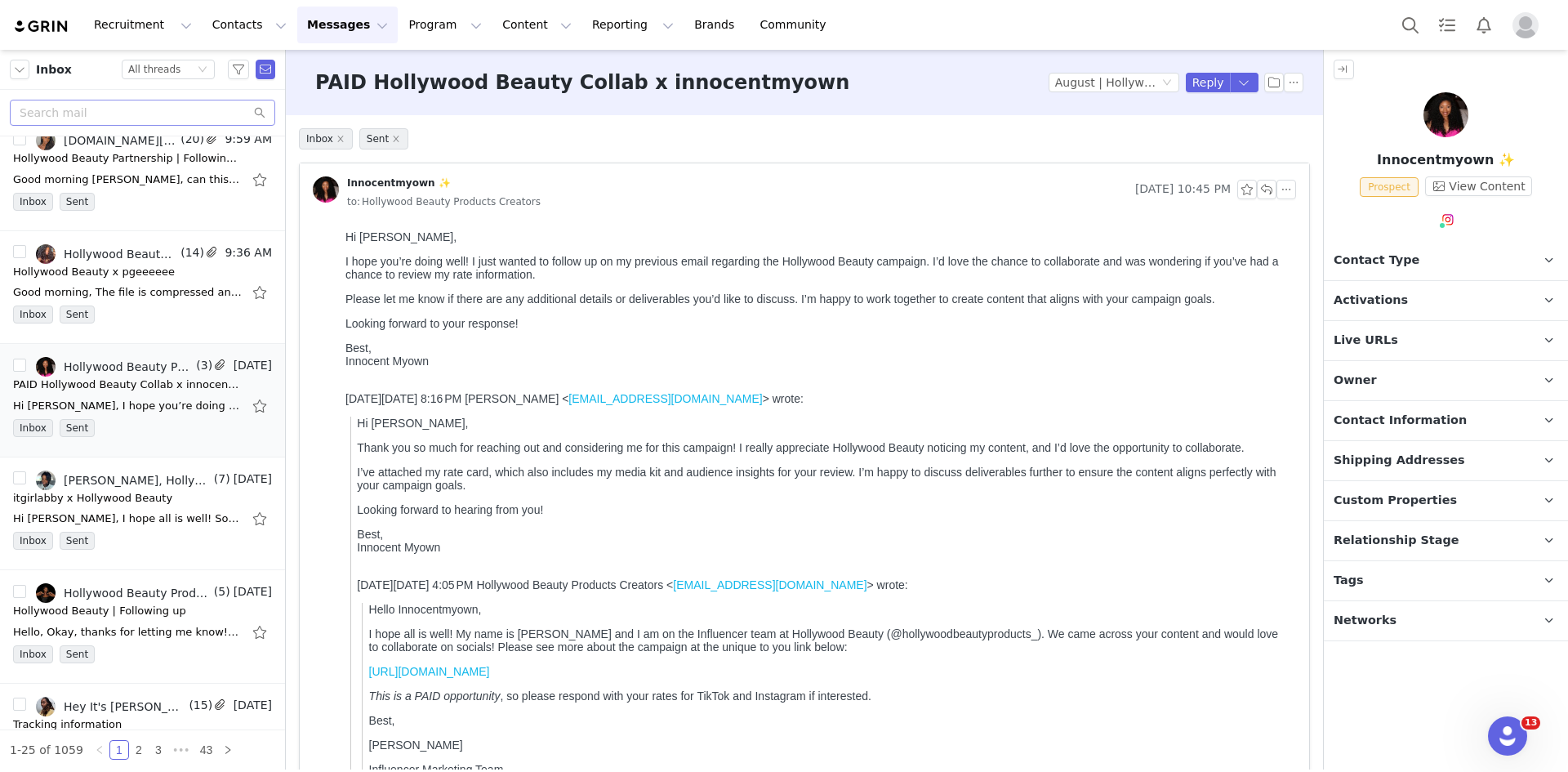
scroll to position [323, 0]
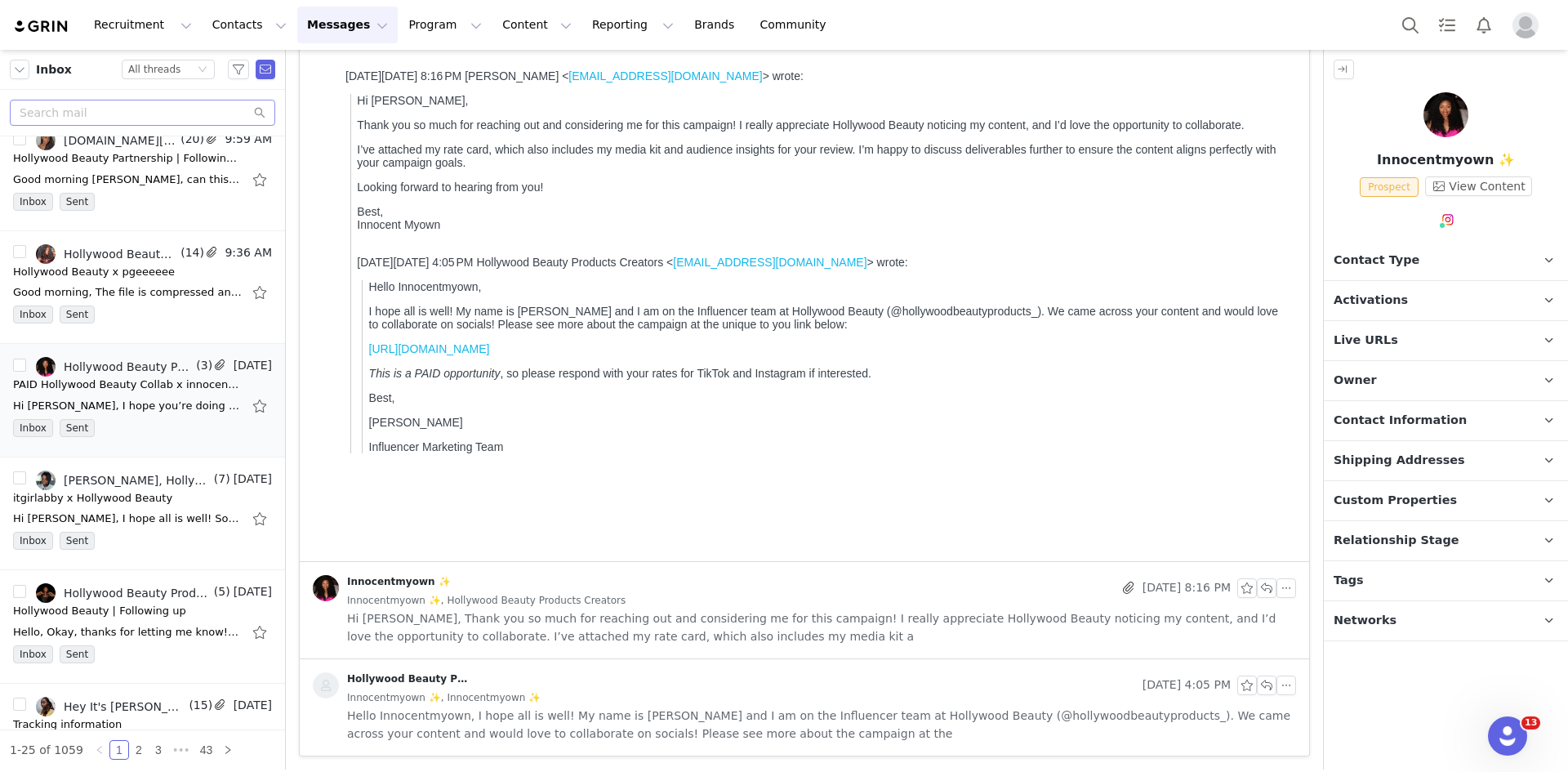
click at [662, 629] on span "Hi Alexys, Thank you so much for reaching out and considering me for this campa…" at bounding box center [822, 626] width 949 height 36
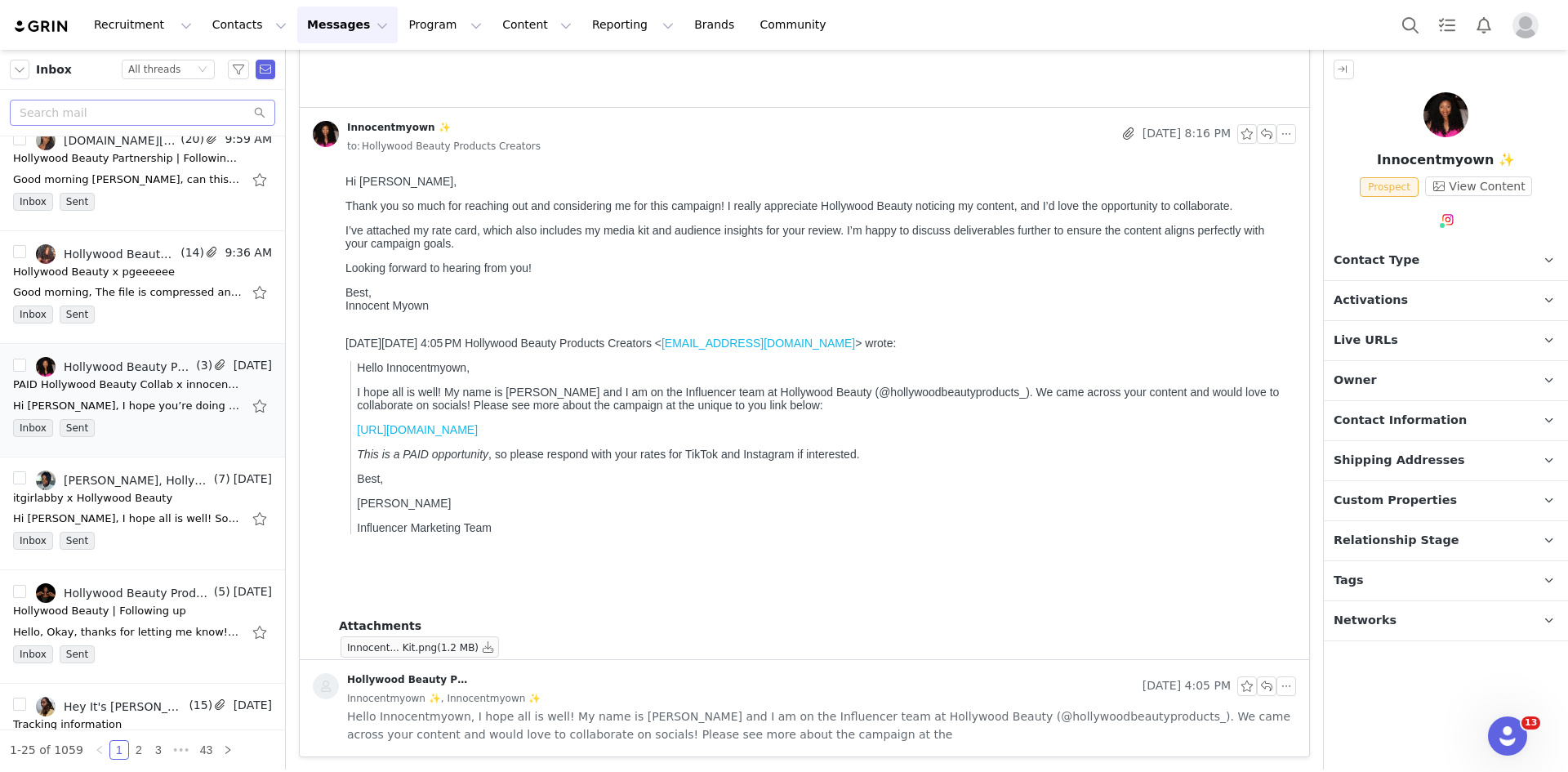
scroll to position [777, 0]
click at [479, 645] on button "button" at bounding box center [488, 646] width 20 height 20
click at [1402, 289] on p "Activations" at bounding box center [1426, 300] width 205 height 39
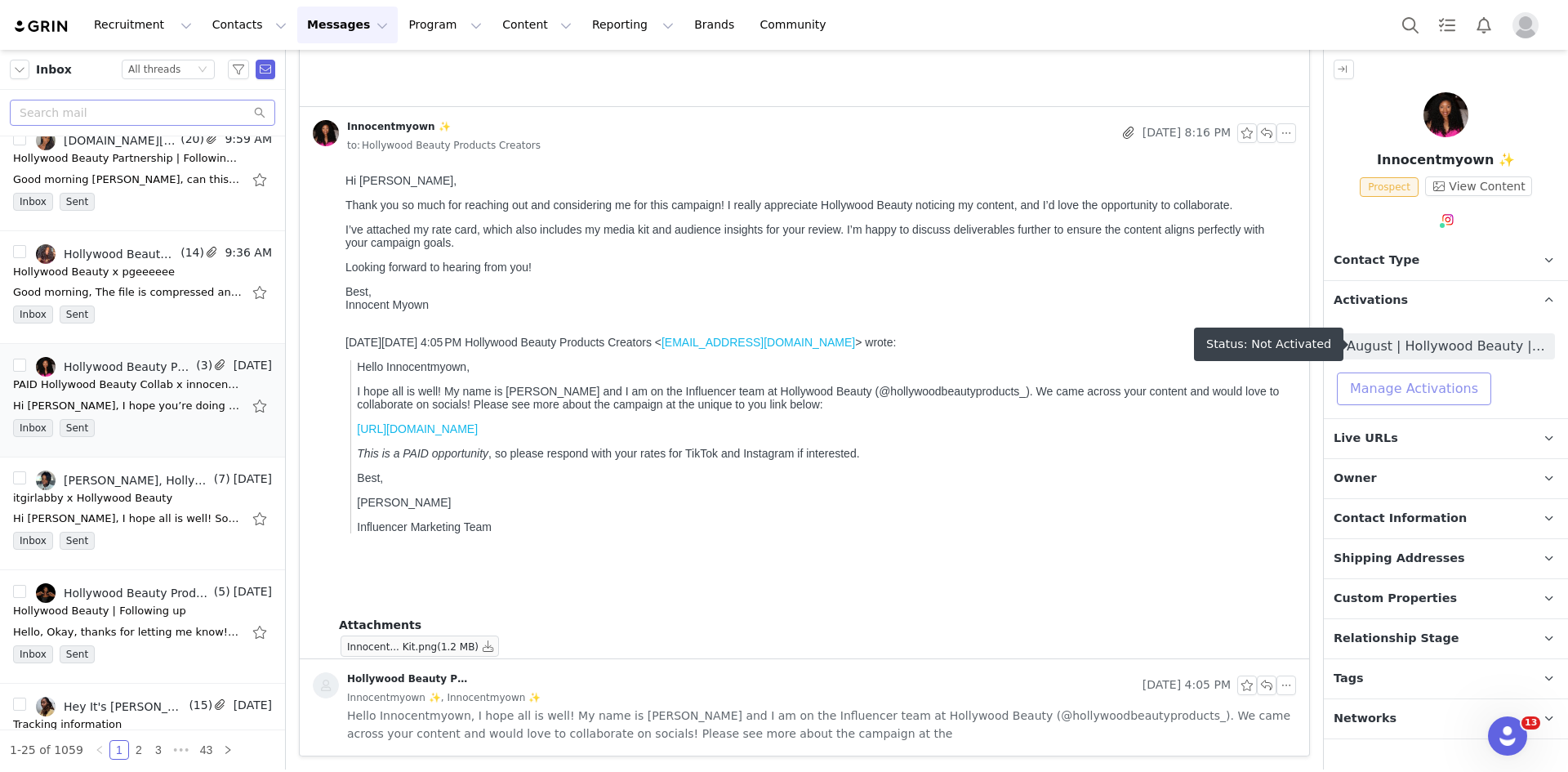
click at [1422, 378] on button "Manage Activations" at bounding box center [1414, 387] width 155 height 32
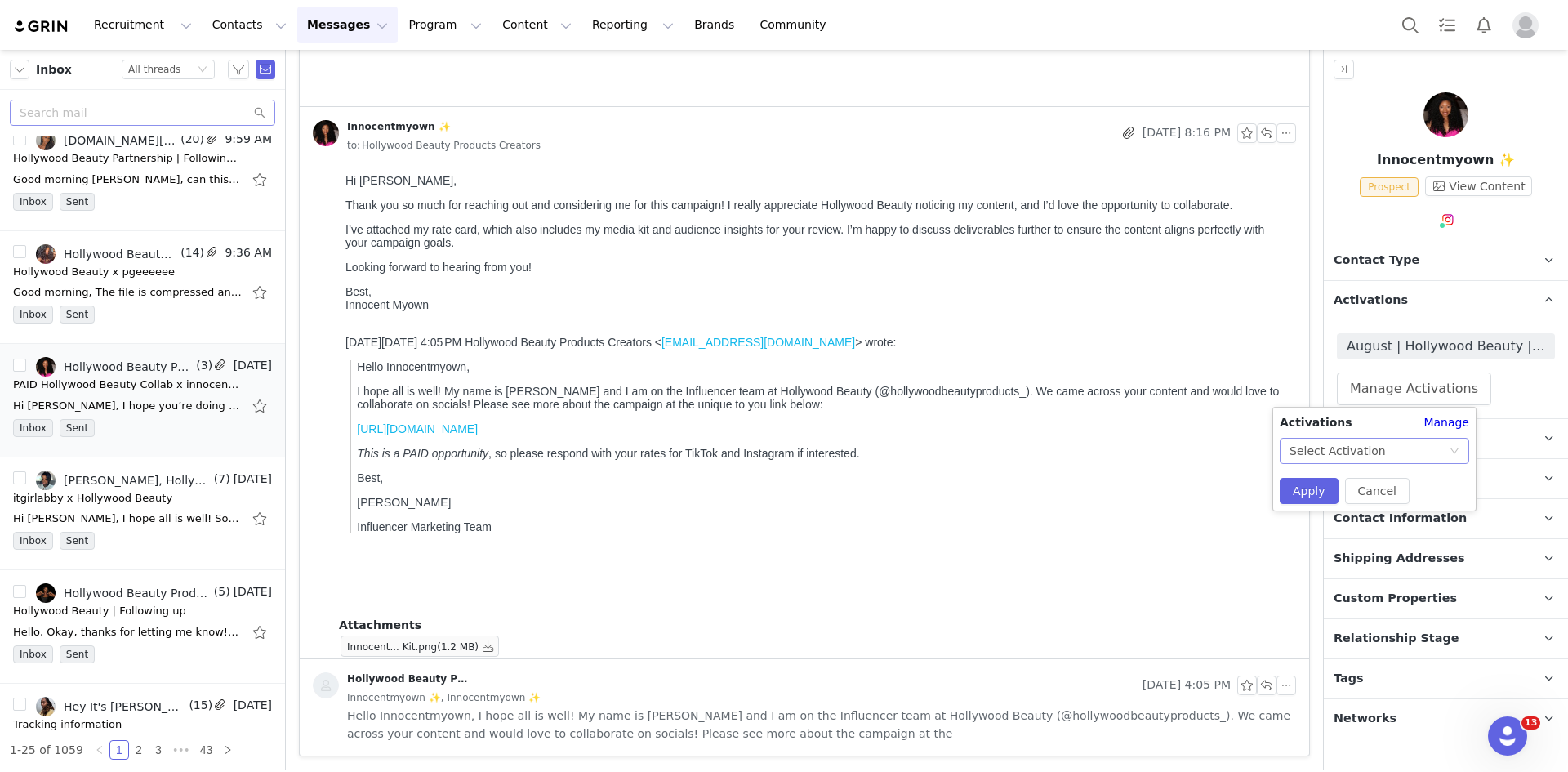
click at [1366, 449] on div "Select Activation" at bounding box center [1338, 450] width 96 height 24
click at [1351, 502] on li "September | Hollywood Beauty | Nourish to Flourish with Batana Oil" at bounding box center [1375, 509] width 190 height 26
click at [1317, 487] on button "Apply" at bounding box center [1310, 490] width 59 height 26
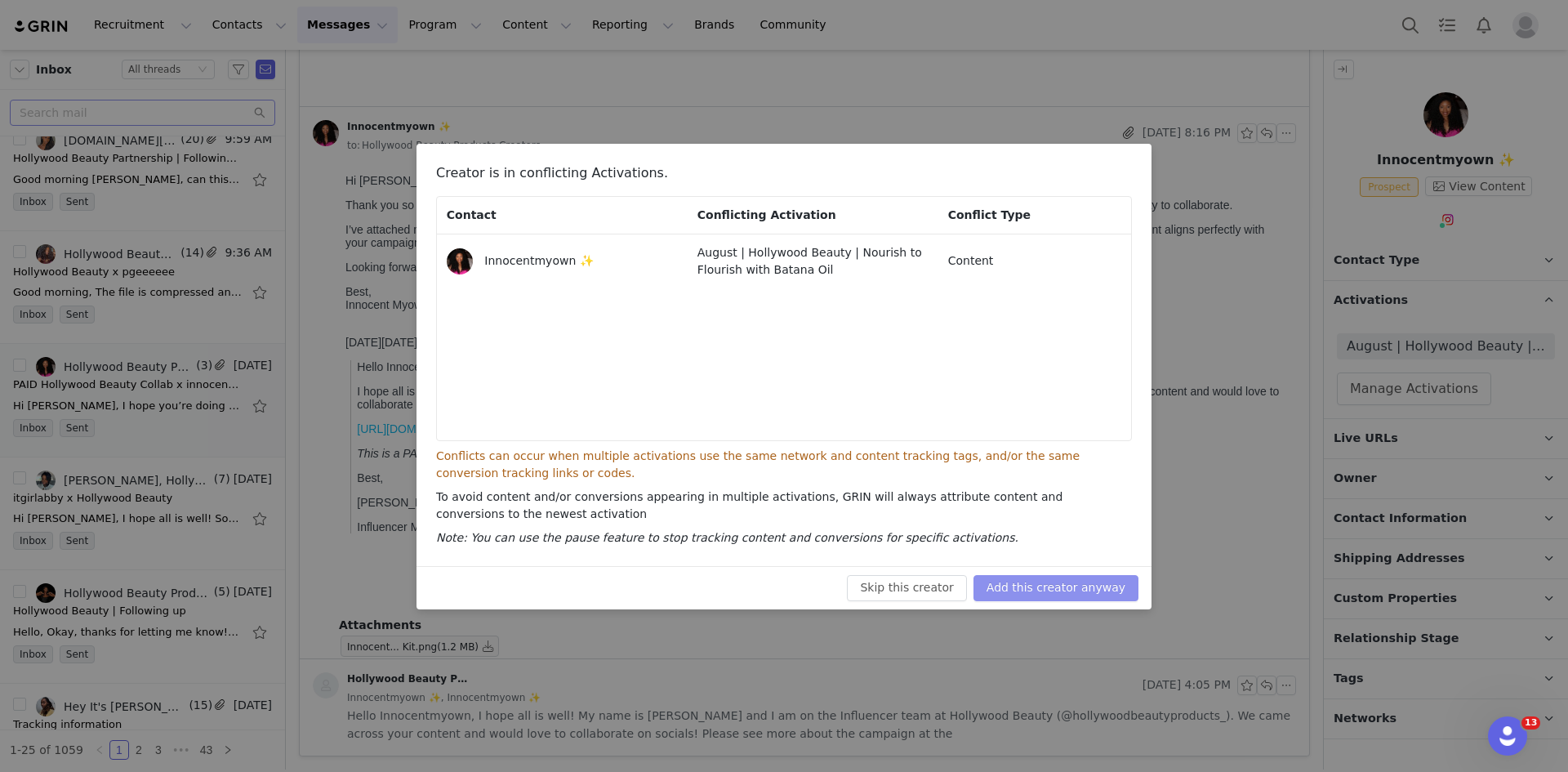
click at [1061, 583] on button "Add this creator anyway" at bounding box center [1056, 587] width 165 height 26
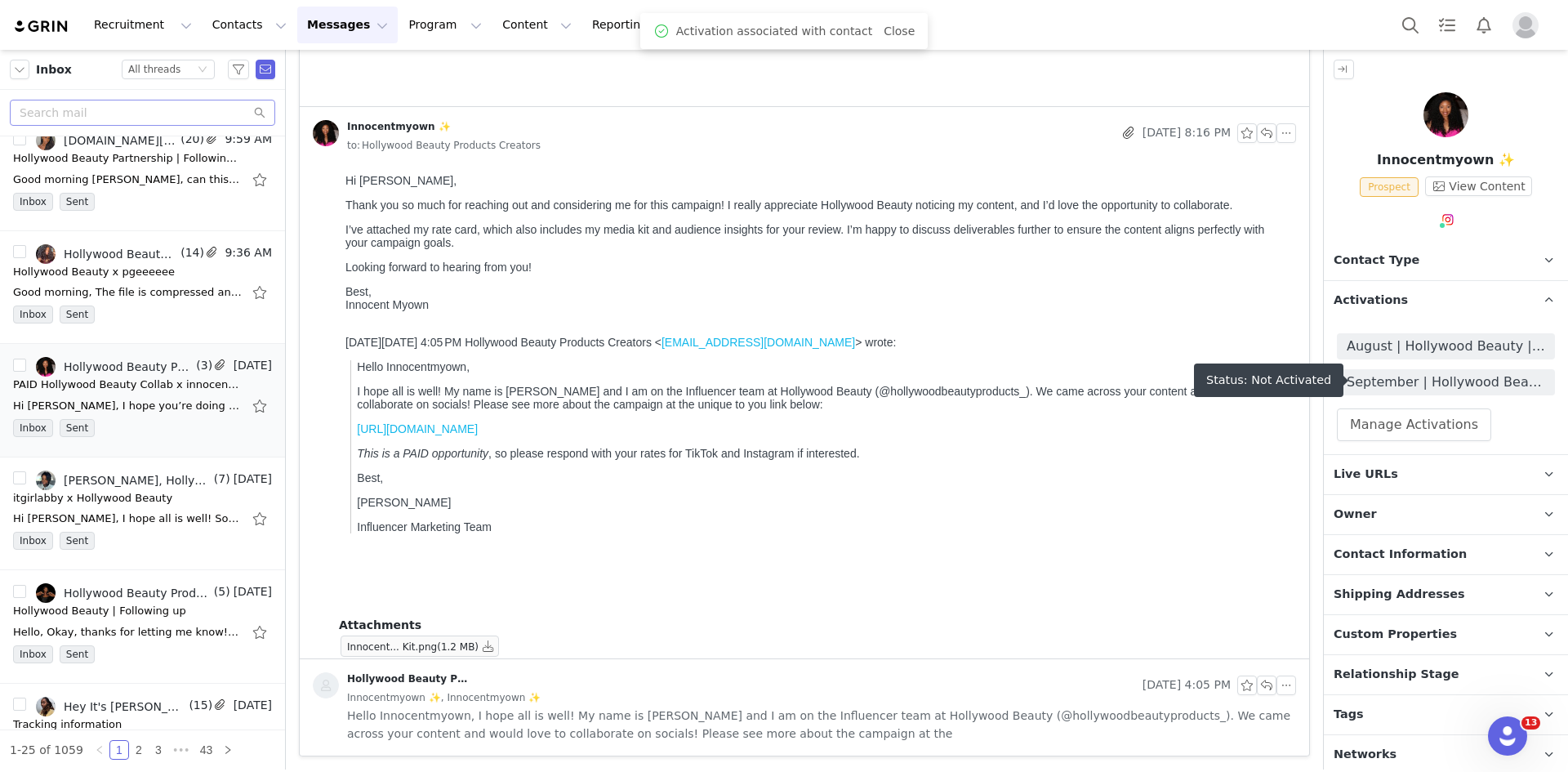
click at [1433, 386] on span "September | Hollywood Beauty | Nourish to Flourish with Batana Oil" at bounding box center [1446, 382] width 199 height 20
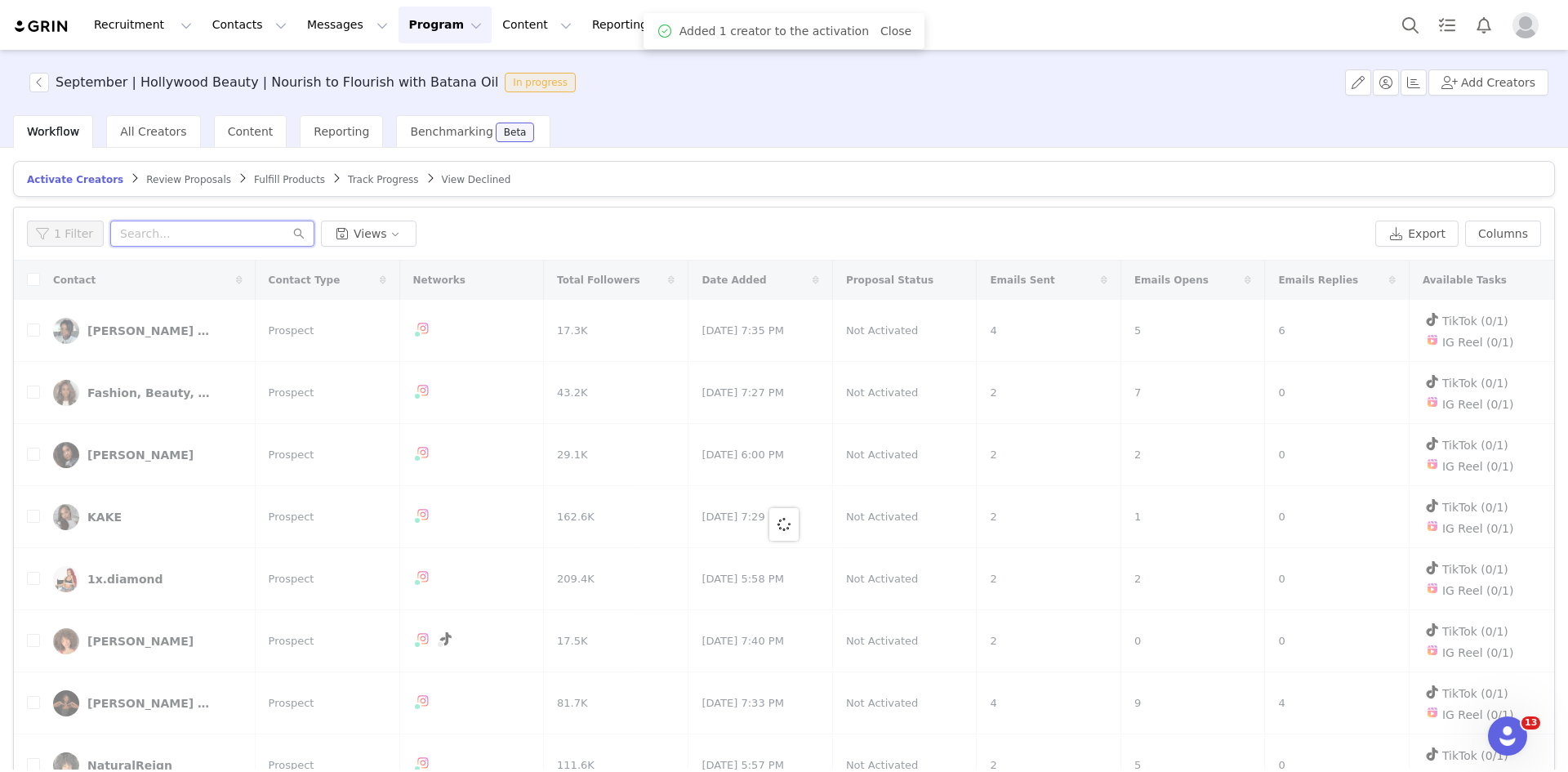
click at [140, 236] on input "text" at bounding box center [212, 233] width 205 height 26
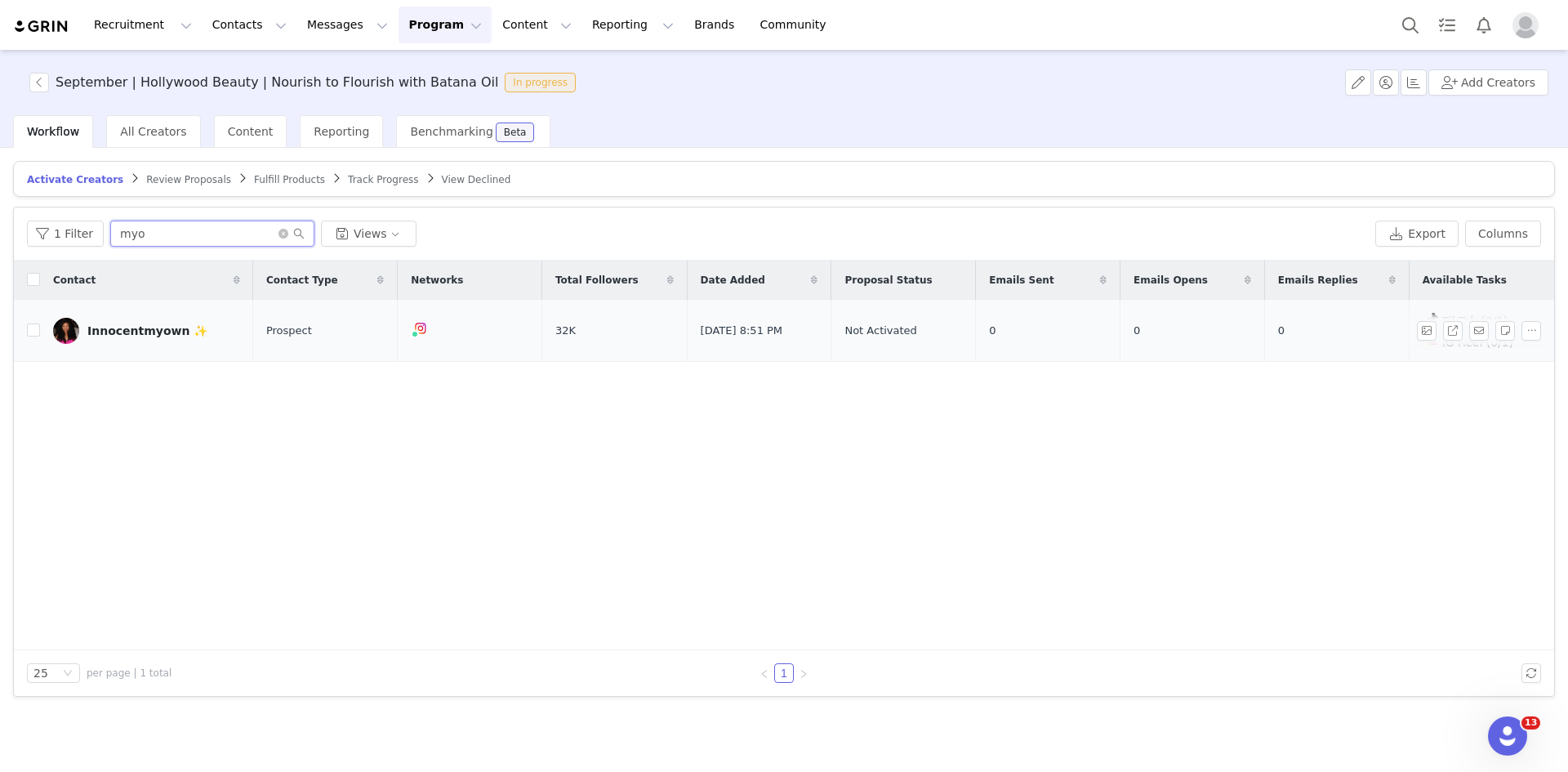
type input "myo"
click at [67, 338] on img at bounding box center [66, 331] width 26 height 26
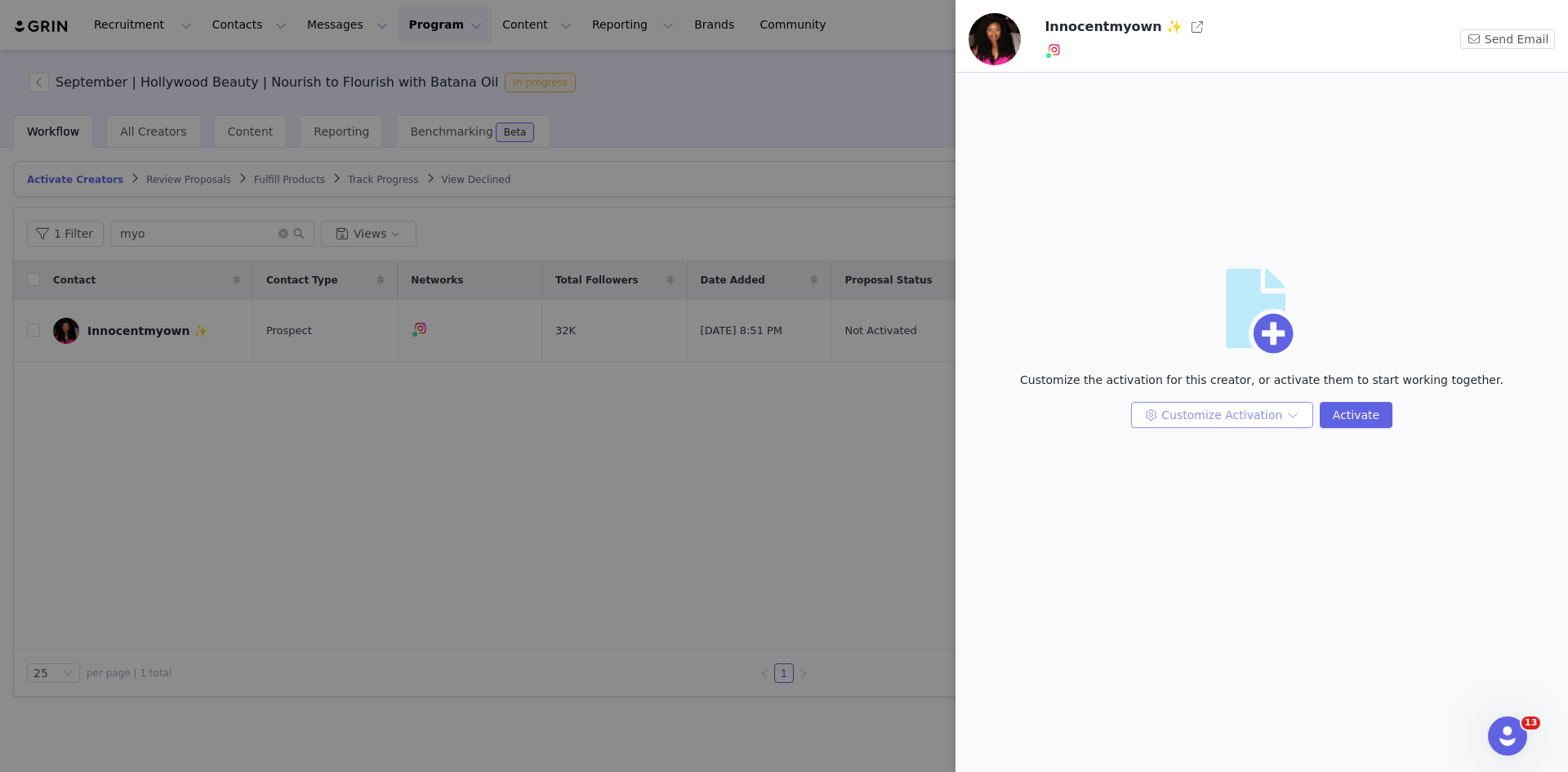
click at [1262, 406] on button "Customize Activation" at bounding box center [1222, 415] width 182 height 26
click at [1237, 498] on li "Edit Payment Settings" at bounding box center [1224, 499] width 167 height 26
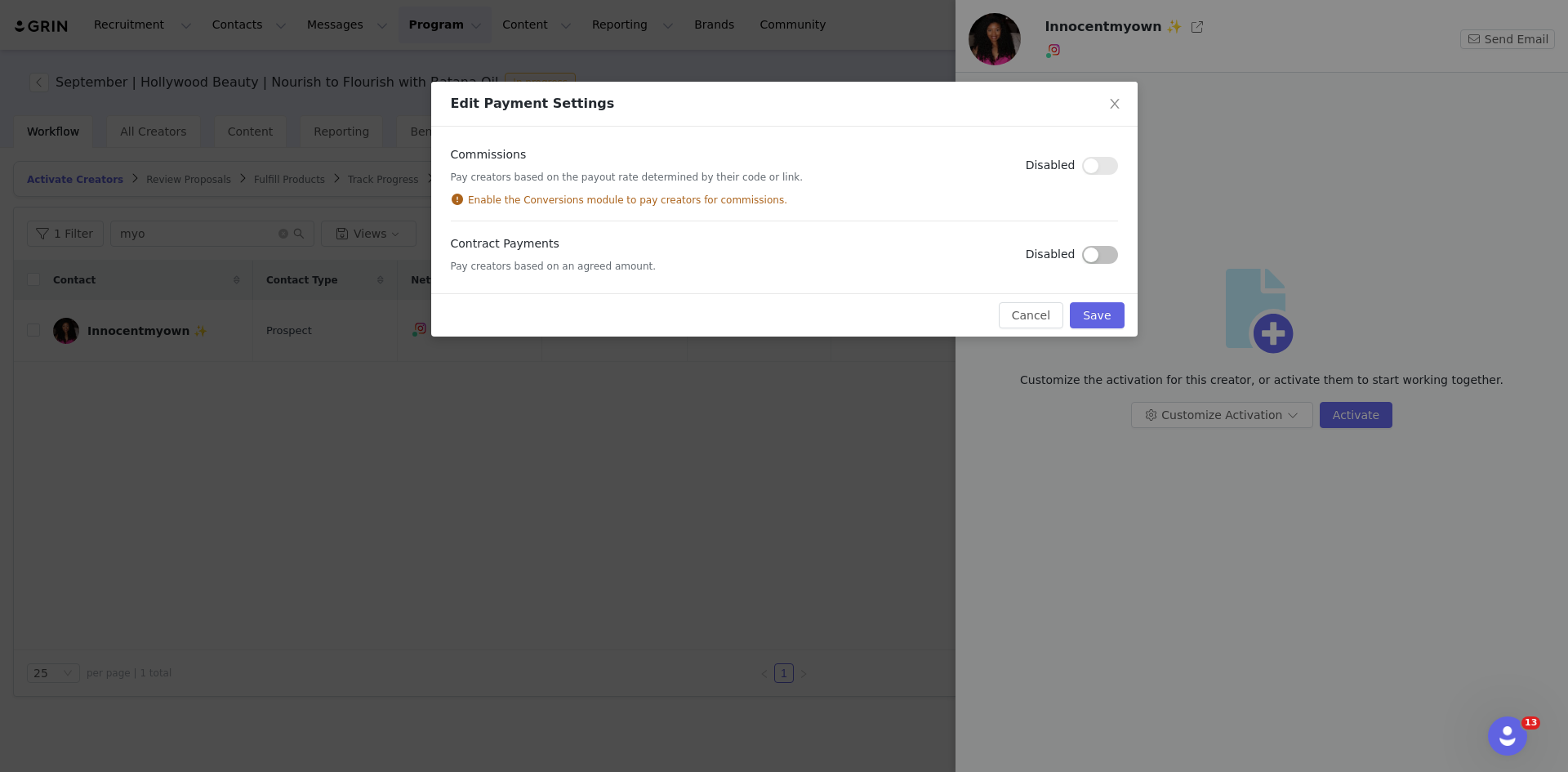
click at [1110, 253] on button "button" at bounding box center [1100, 254] width 36 height 18
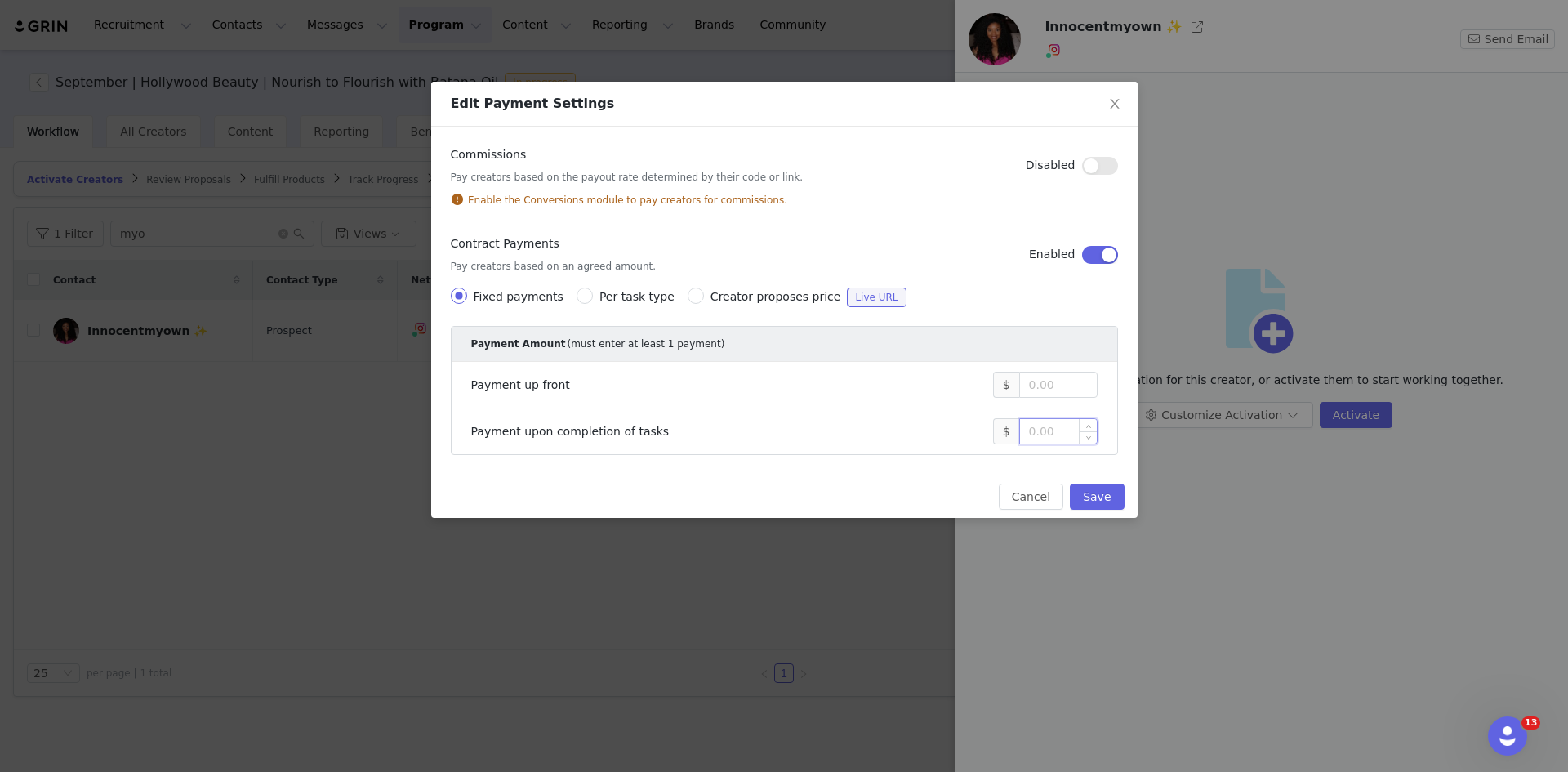
click at [1063, 430] on input at bounding box center [1058, 431] width 76 height 24
type input "1,350"
click at [1090, 494] on button "Save" at bounding box center [1096, 496] width 54 height 26
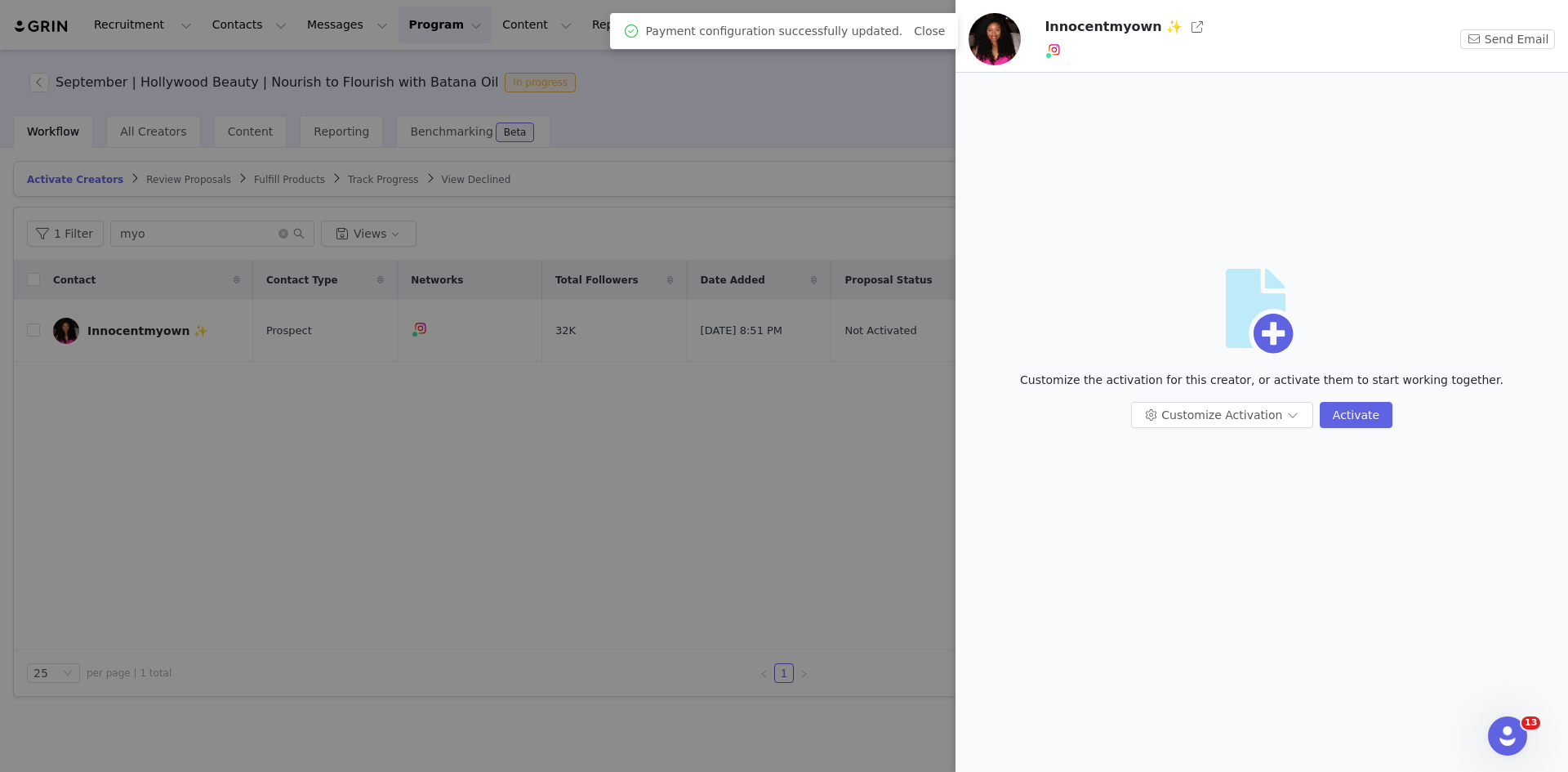
drag, startPoint x: 239, startPoint y: 62, endPoint x: 247, endPoint y: 53, distance: 12.0
click at [239, 62] on div at bounding box center [784, 386] width 1568 height 772
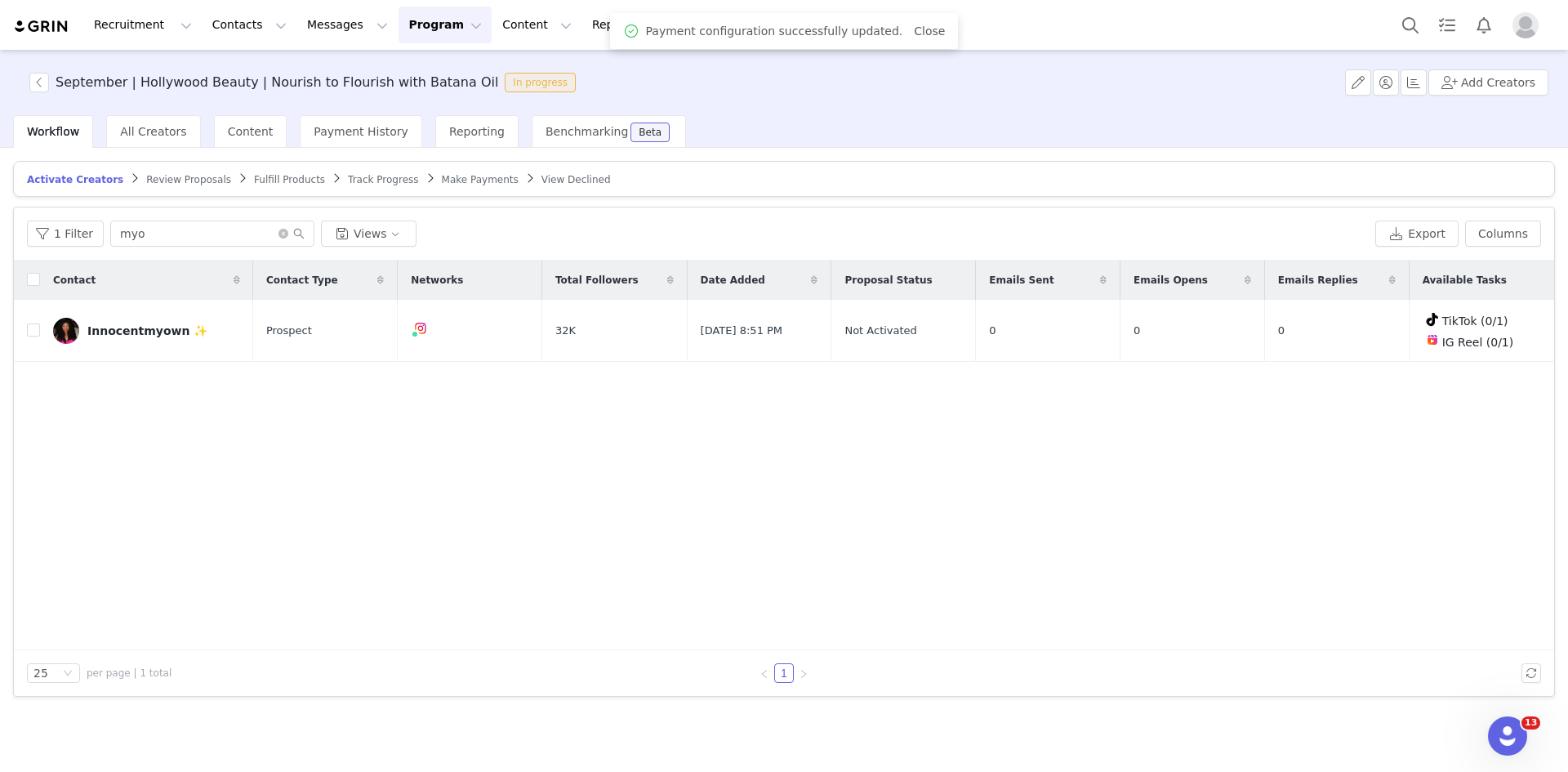
click at [398, 25] on button "Program Program" at bounding box center [444, 25] width 93 height 37
click at [382, 60] on link "Activations" at bounding box center [423, 71] width 129 height 30
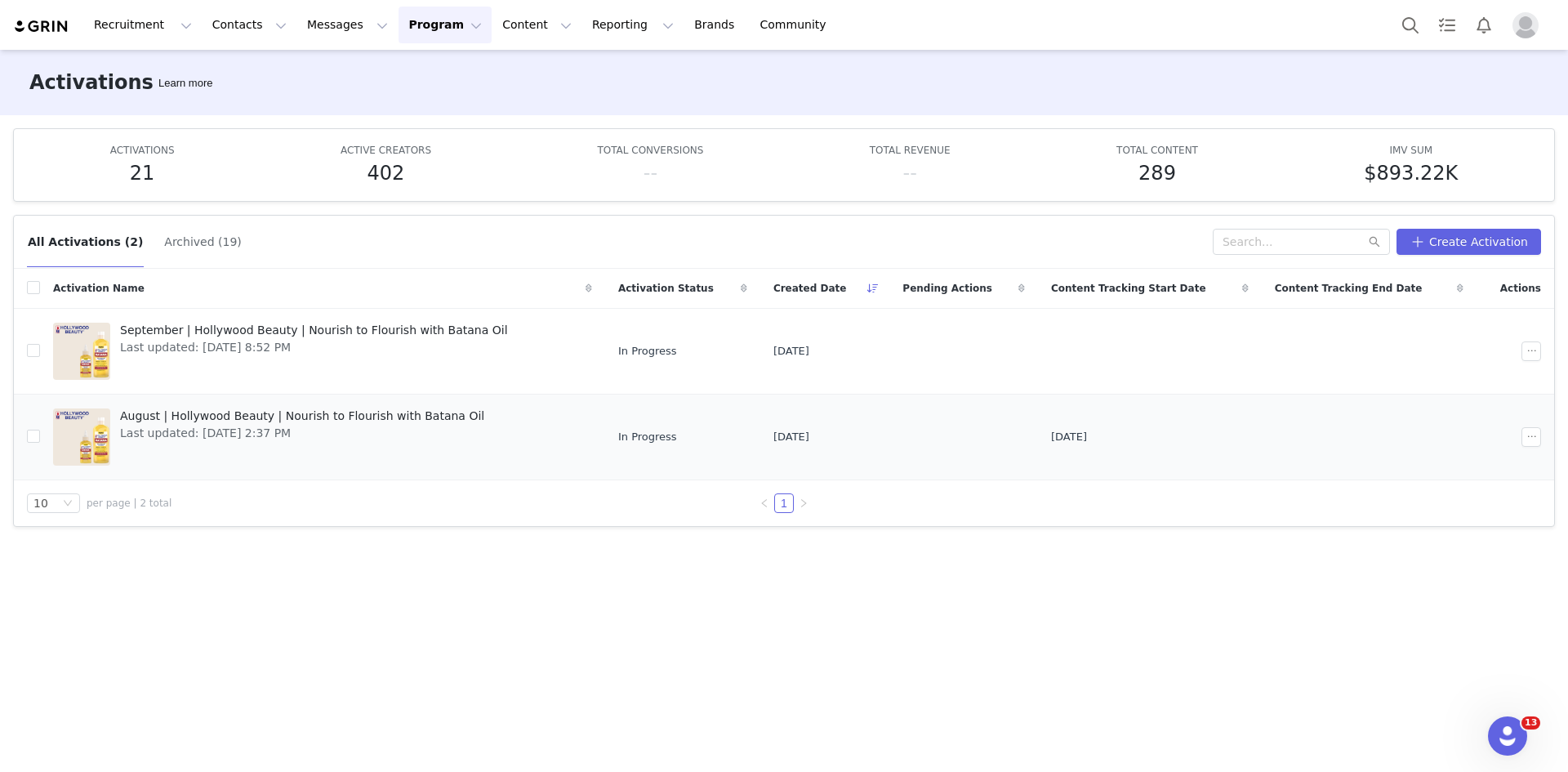
click at [185, 419] on span "August | Hollywood Beauty | Nourish to Flourish with Batana Oil" at bounding box center [302, 416] width 364 height 18
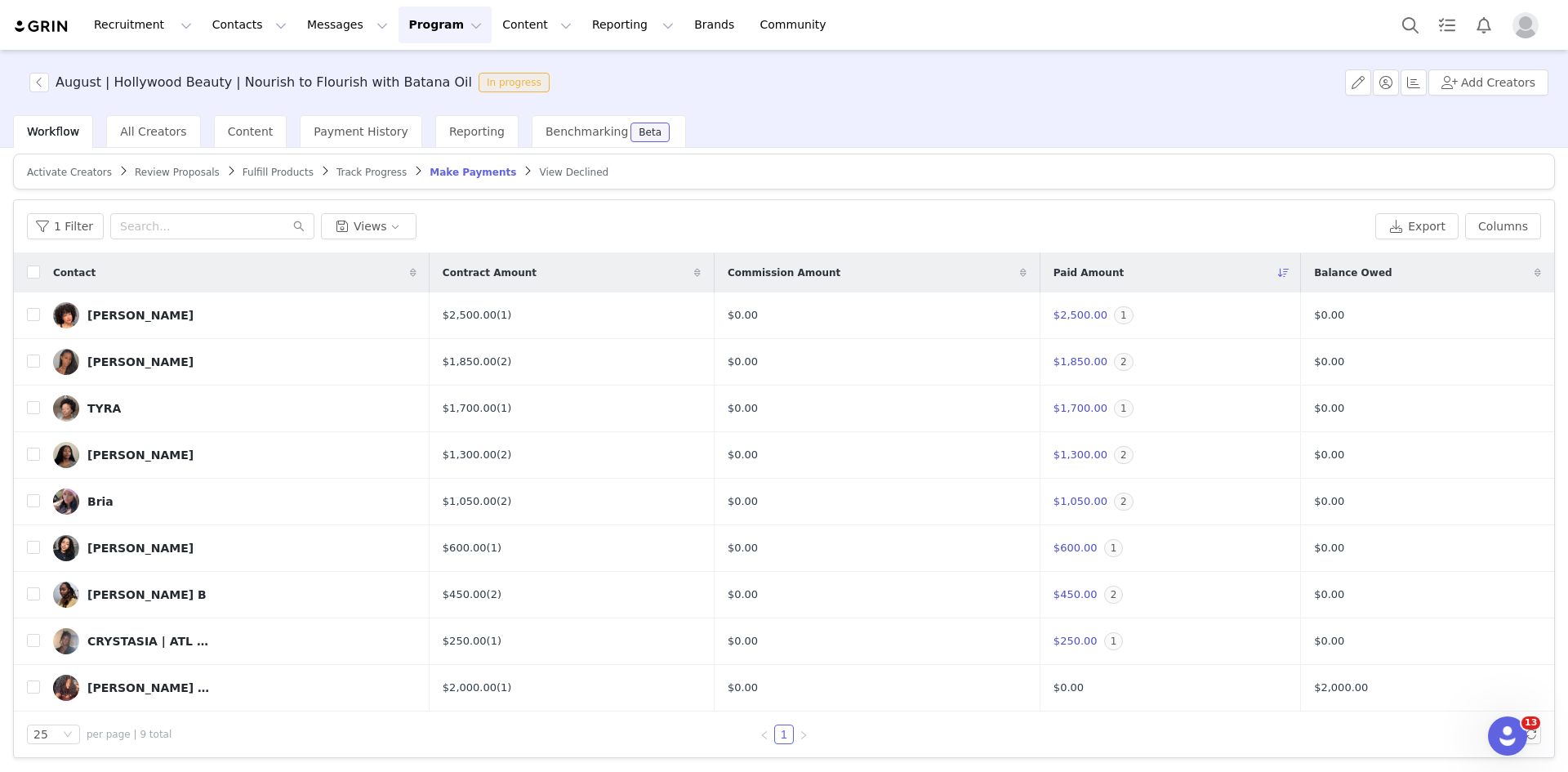
scroll to position [9, 0]
click at [398, 16] on button "Program Program" at bounding box center [444, 25] width 93 height 37
click at [379, 67] on p "Activations" at bounding box center [403, 72] width 63 height 18
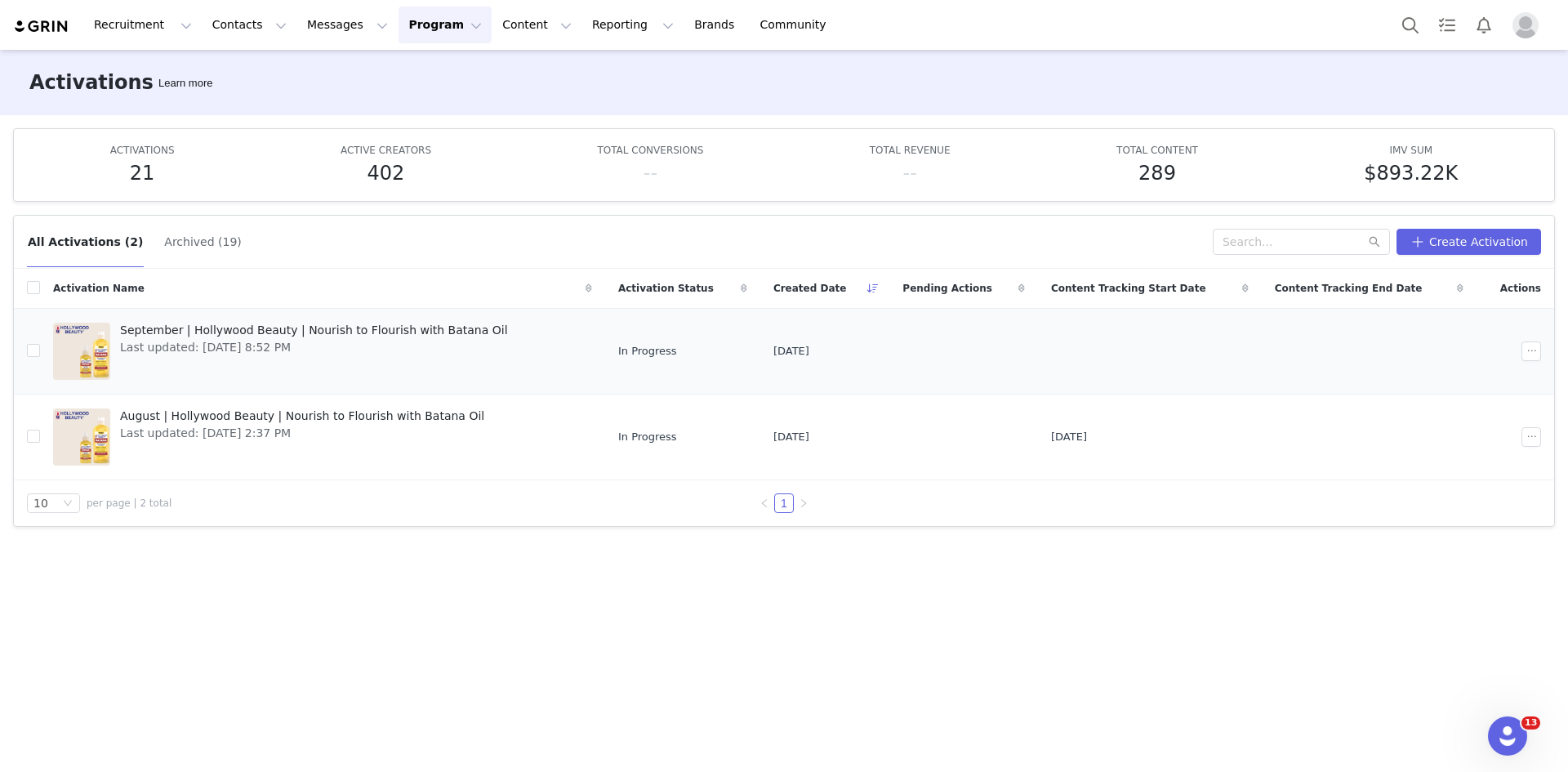
click at [168, 330] on span "September | Hollywood Beauty | Nourish to Flourish with Batana Oil" at bounding box center [314, 331] width 388 height 18
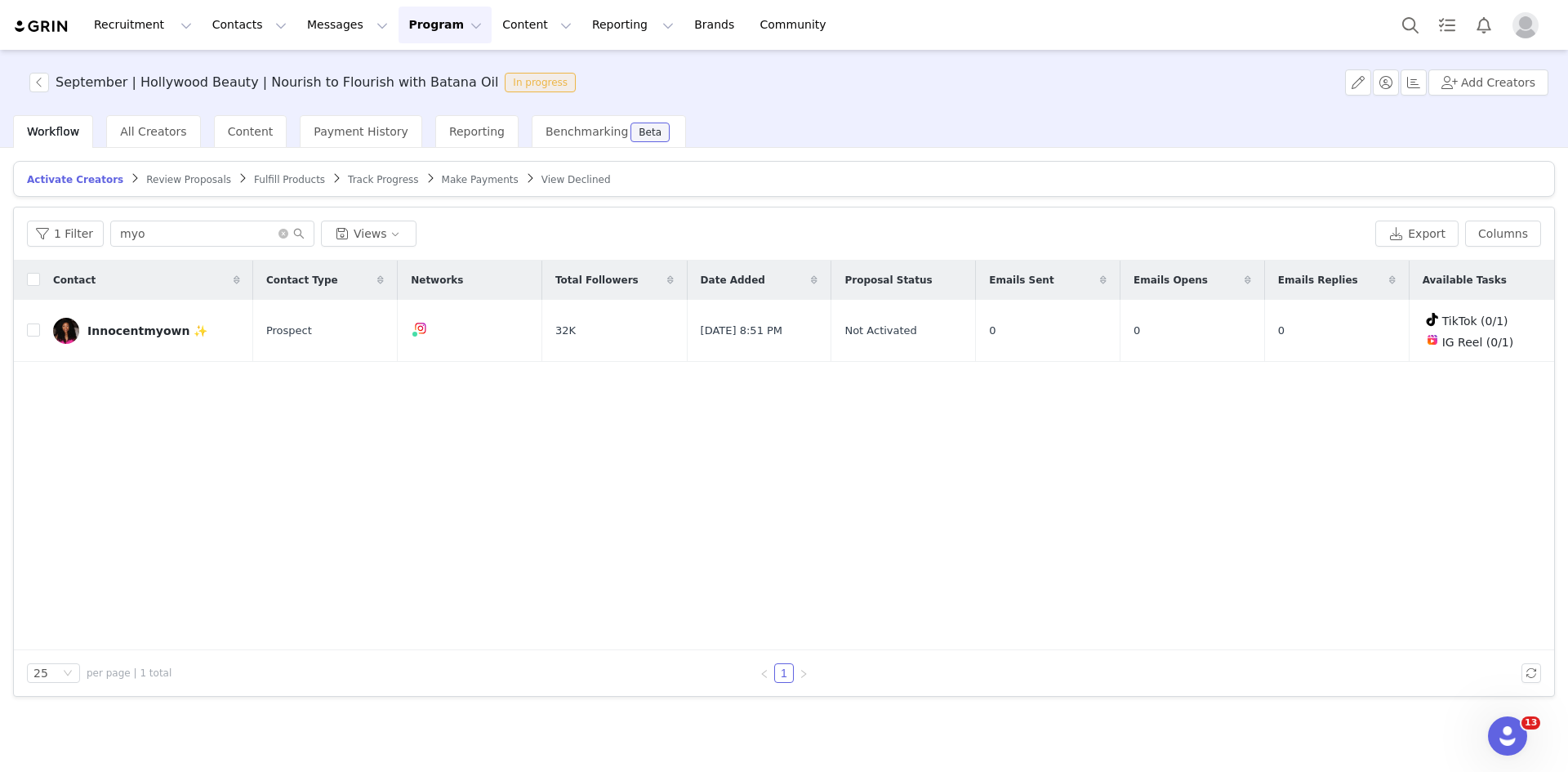
click at [398, 27] on button "Program Program" at bounding box center [444, 25] width 93 height 37
click at [385, 64] on p "Activations" at bounding box center [403, 72] width 63 height 18
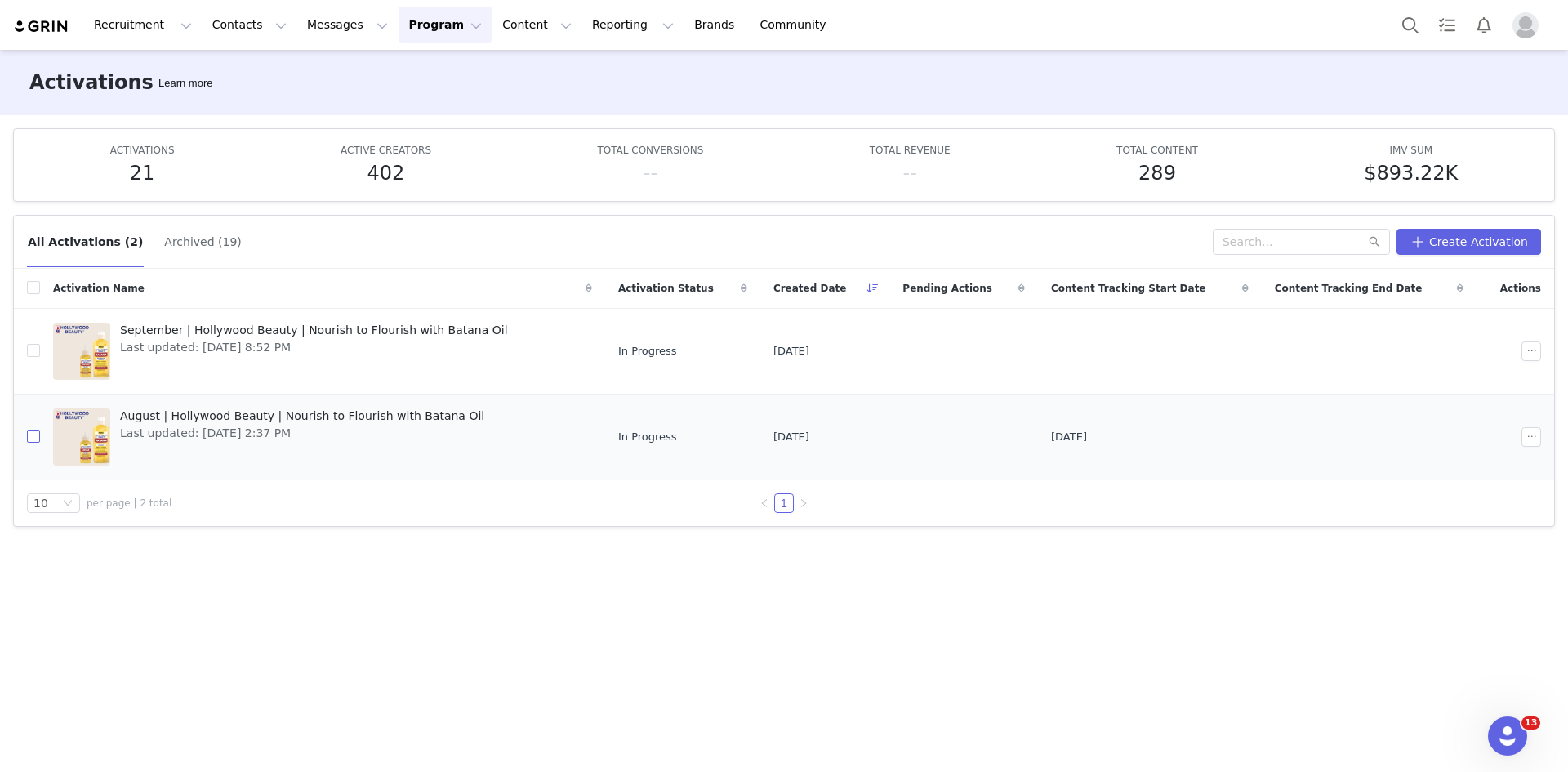
click at [32, 431] on input "checkbox" at bounding box center [33, 435] width 13 height 13
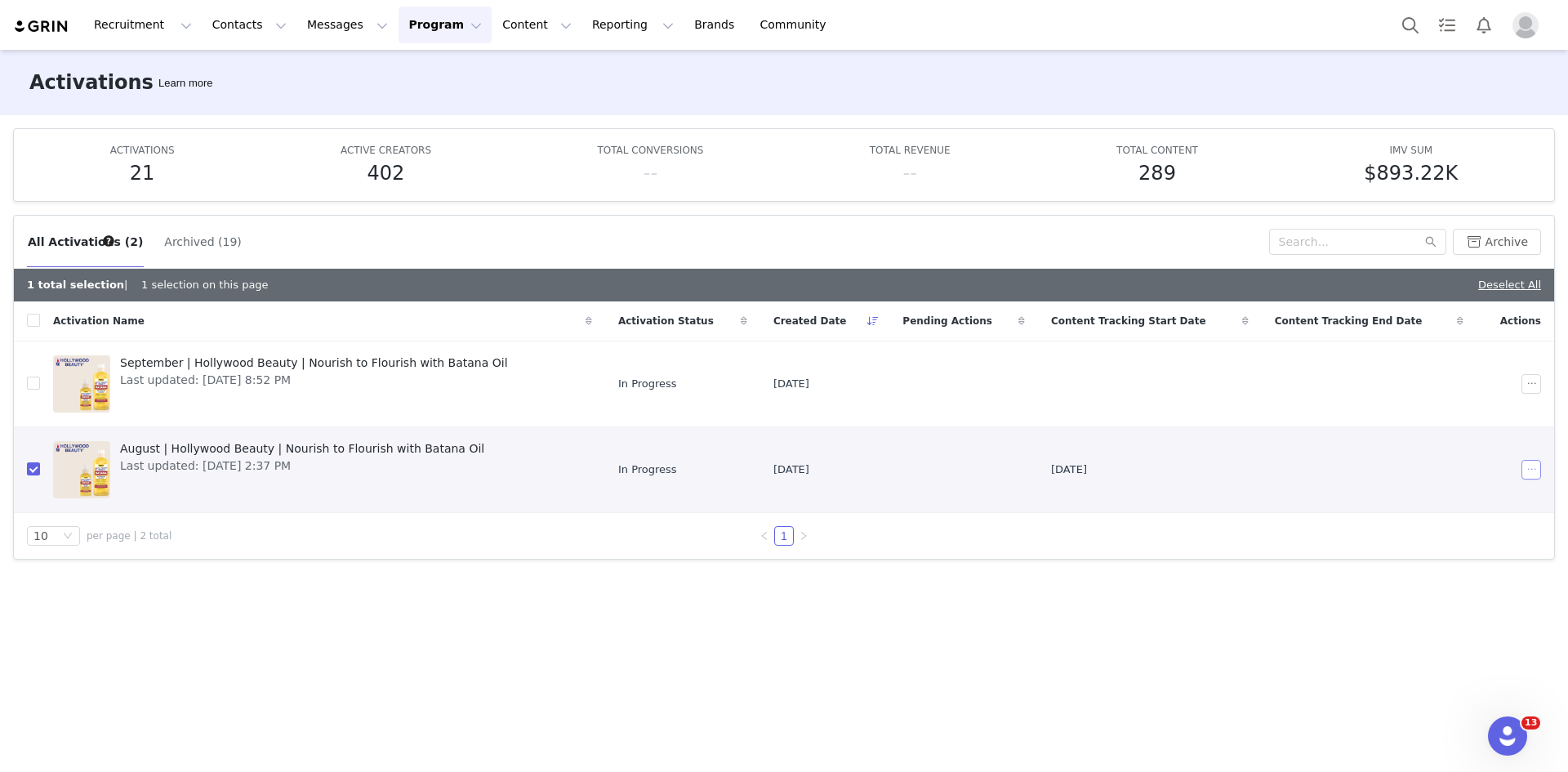
click at [1522, 467] on button "button" at bounding box center [1531, 470] width 20 height 20
click at [1432, 599] on span "Archive" at bounding box center [1444, 603] width 42 height 18
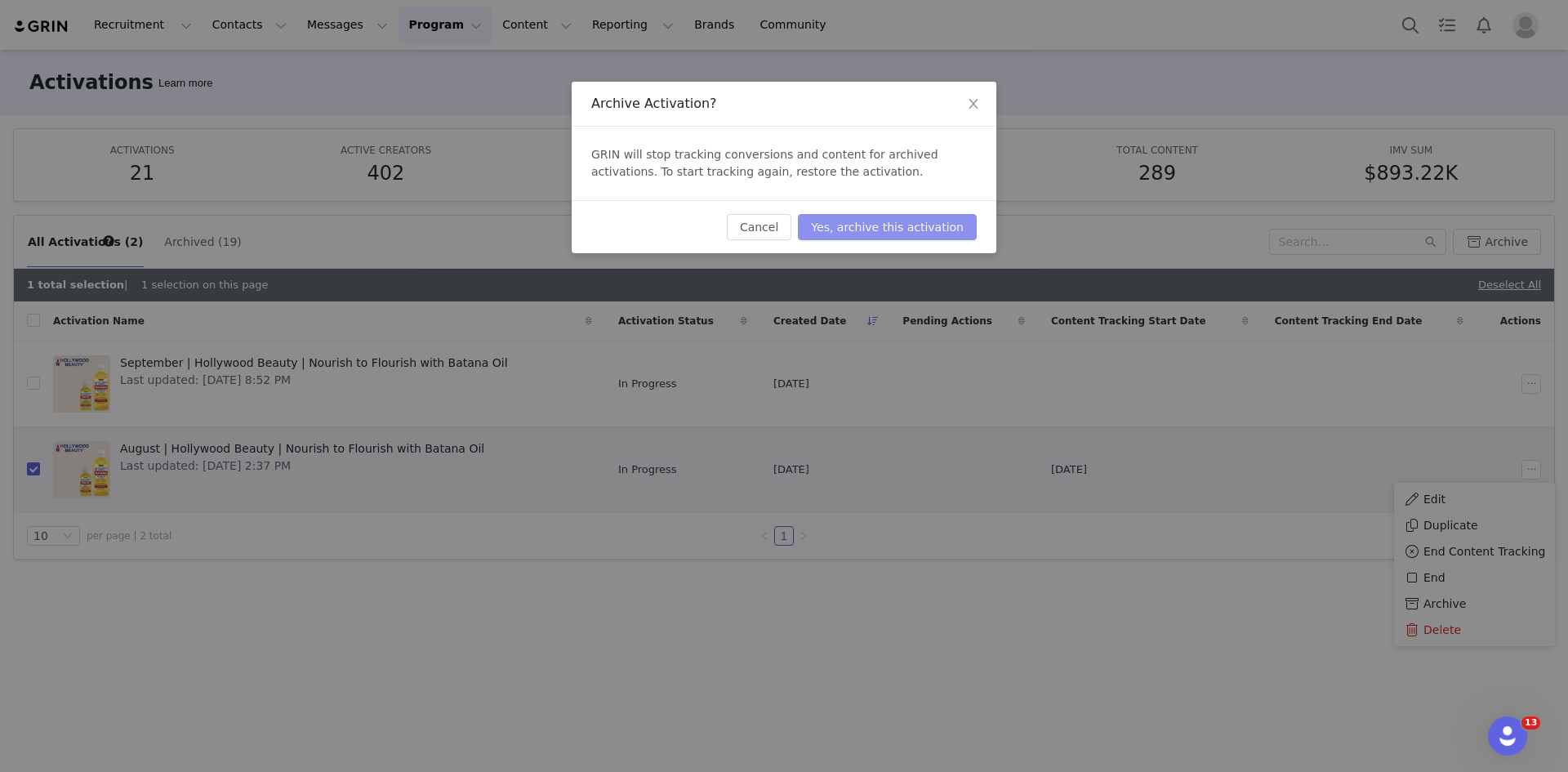
click at [898, 227] on button "Yes, archive this activation" at bounding box center [887, 227] width 179 height 26
checkbox input "false"
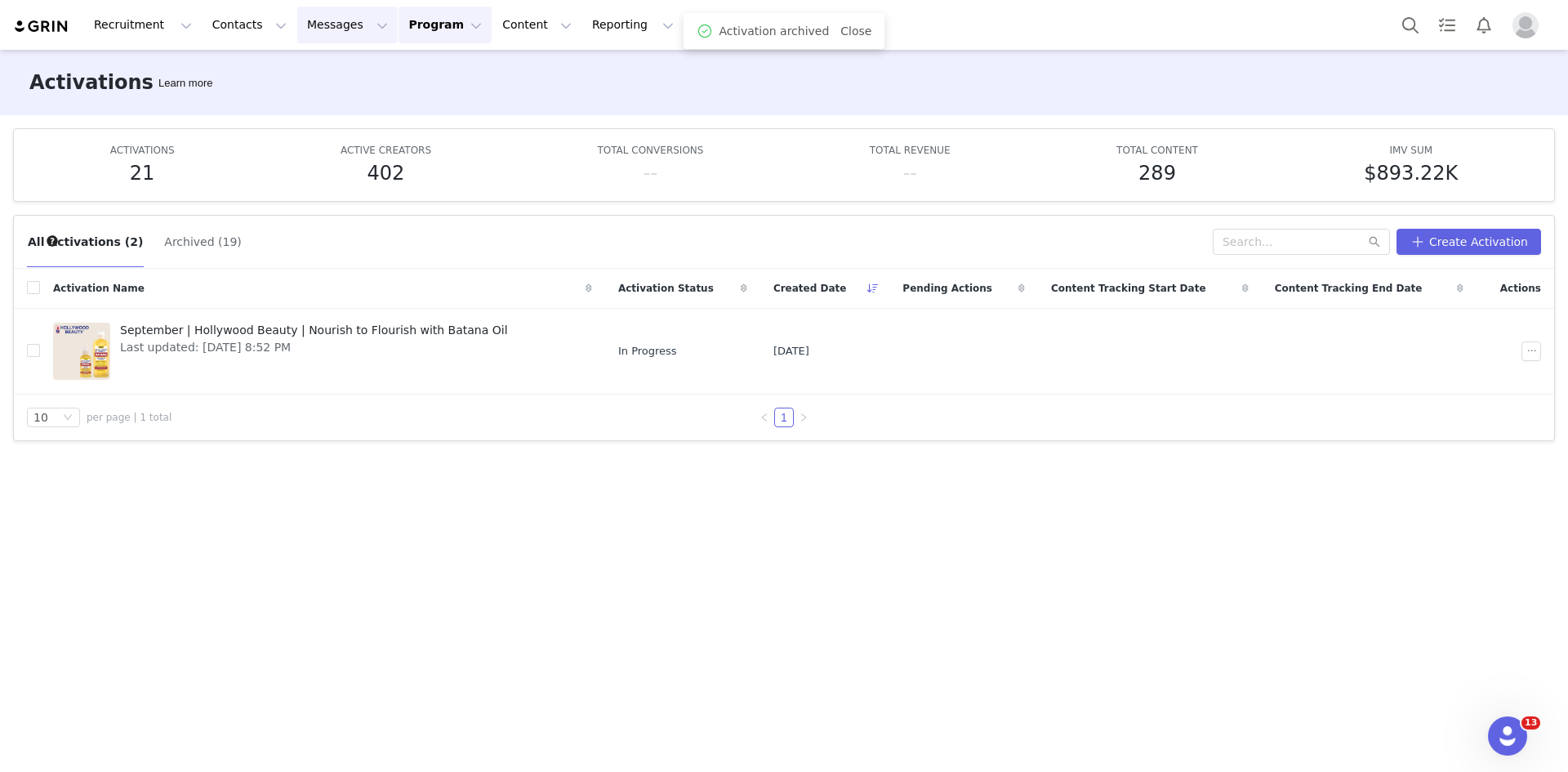
click at [298, 18] on button "Messages Messages" at bounding box center [347, 25] width 101 height 37
click at [310, 95] on p "Inbox" at bounding box center [300, 103] width 31 height 18
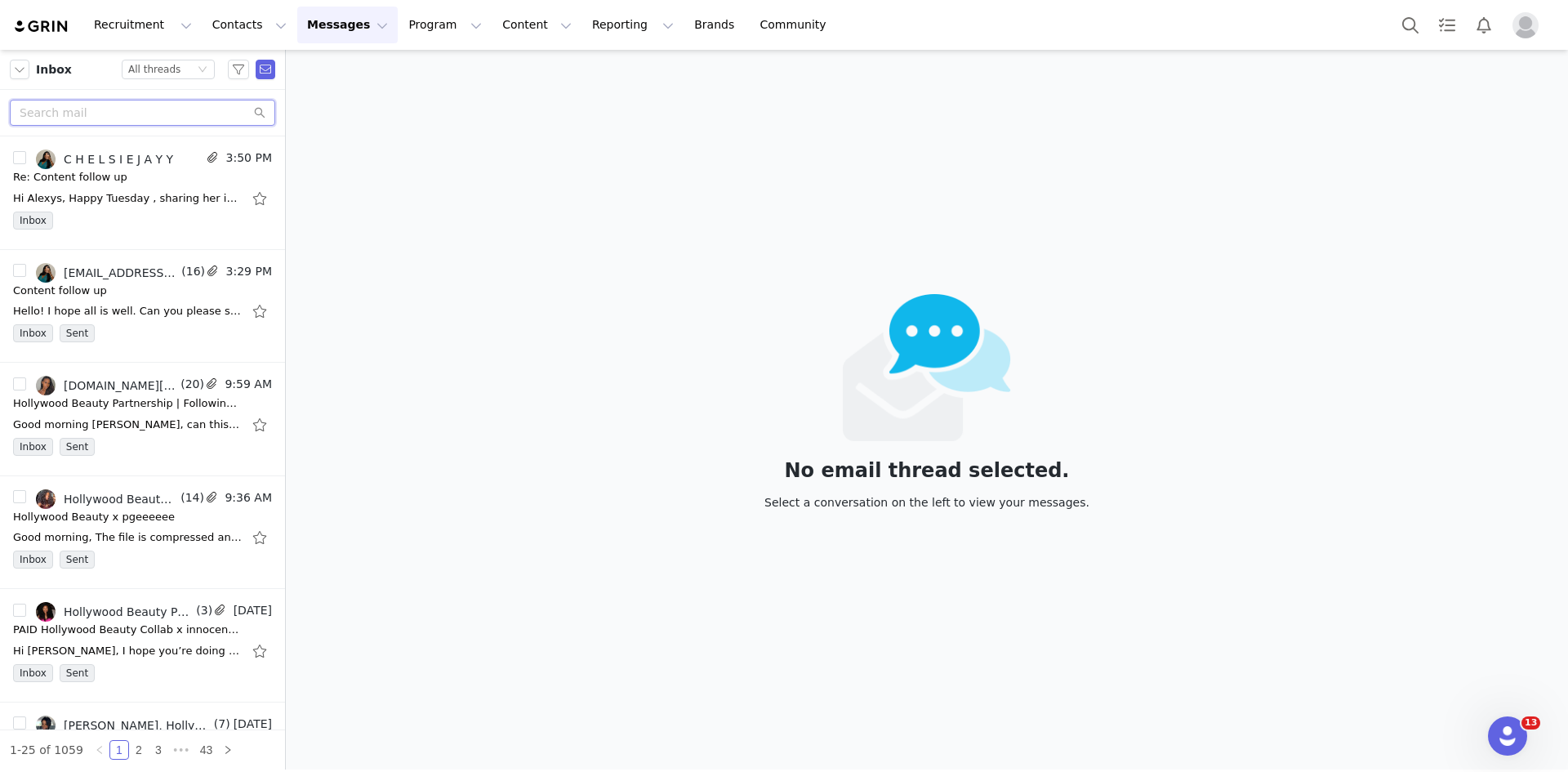
click at [185, 104] on input "text" at bounding box center [142, 113] width 265 height 26
click at [141, 639] on div "Hi Alexys, I hope you’re doing well! I just wanted to follow up on my previous …" at bounding box center [142, 651] width 259 height 26
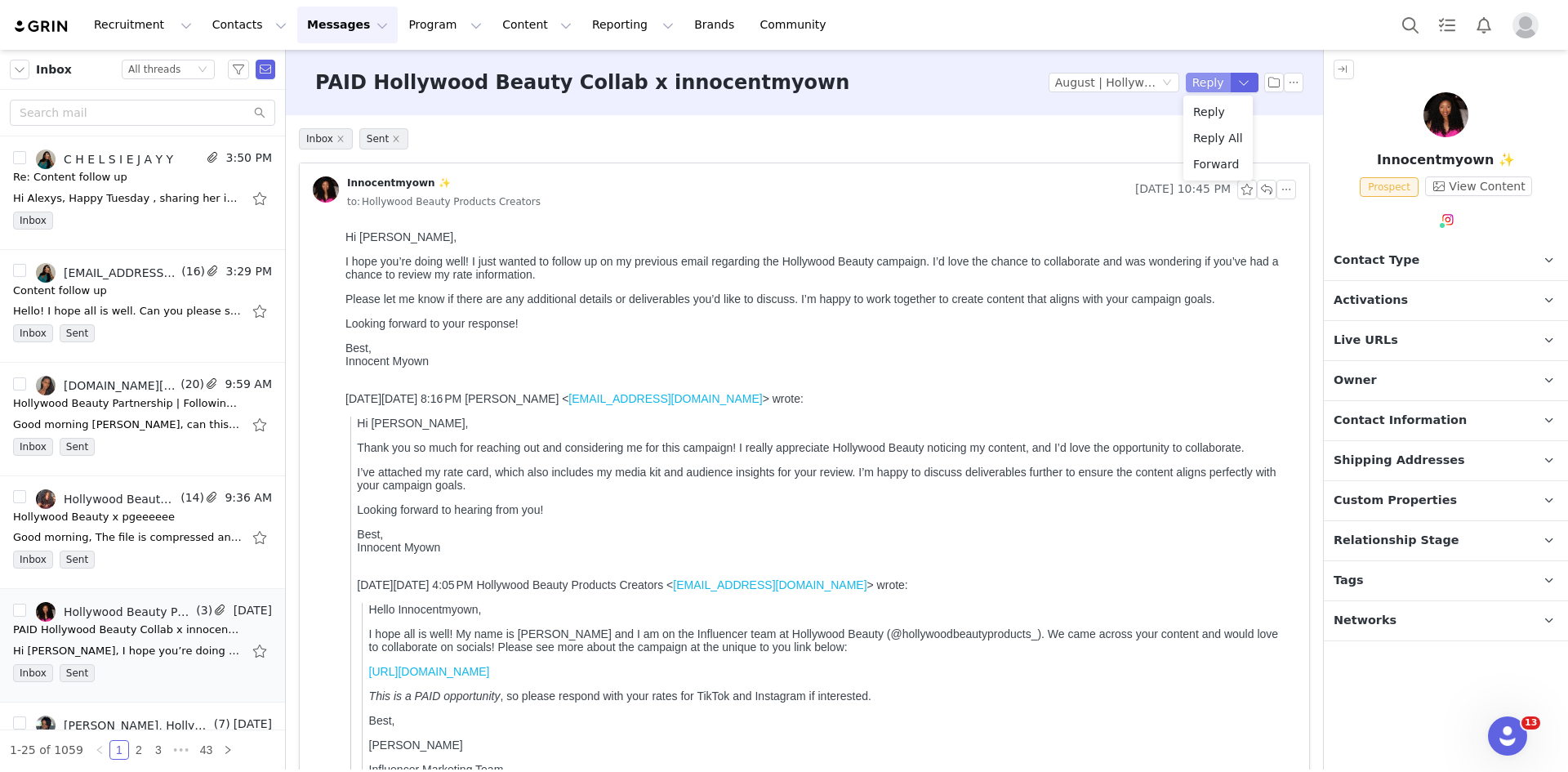
click at [1213, 80] on button "Reply" at bounding box center [1209, 82] width 45 height 20
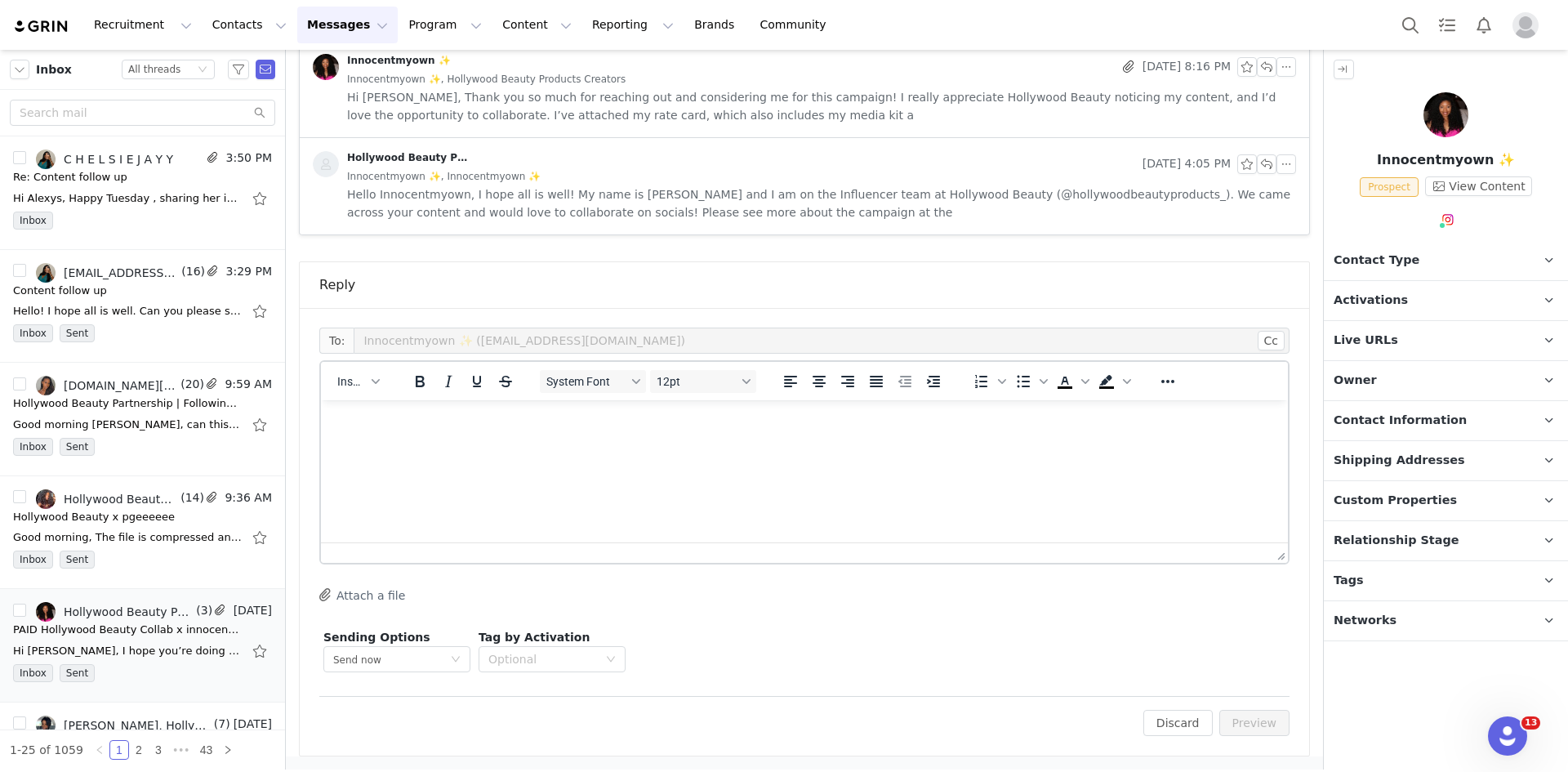
click at [614, 444] on html at bounding box center [805, 422] width 967 height 44
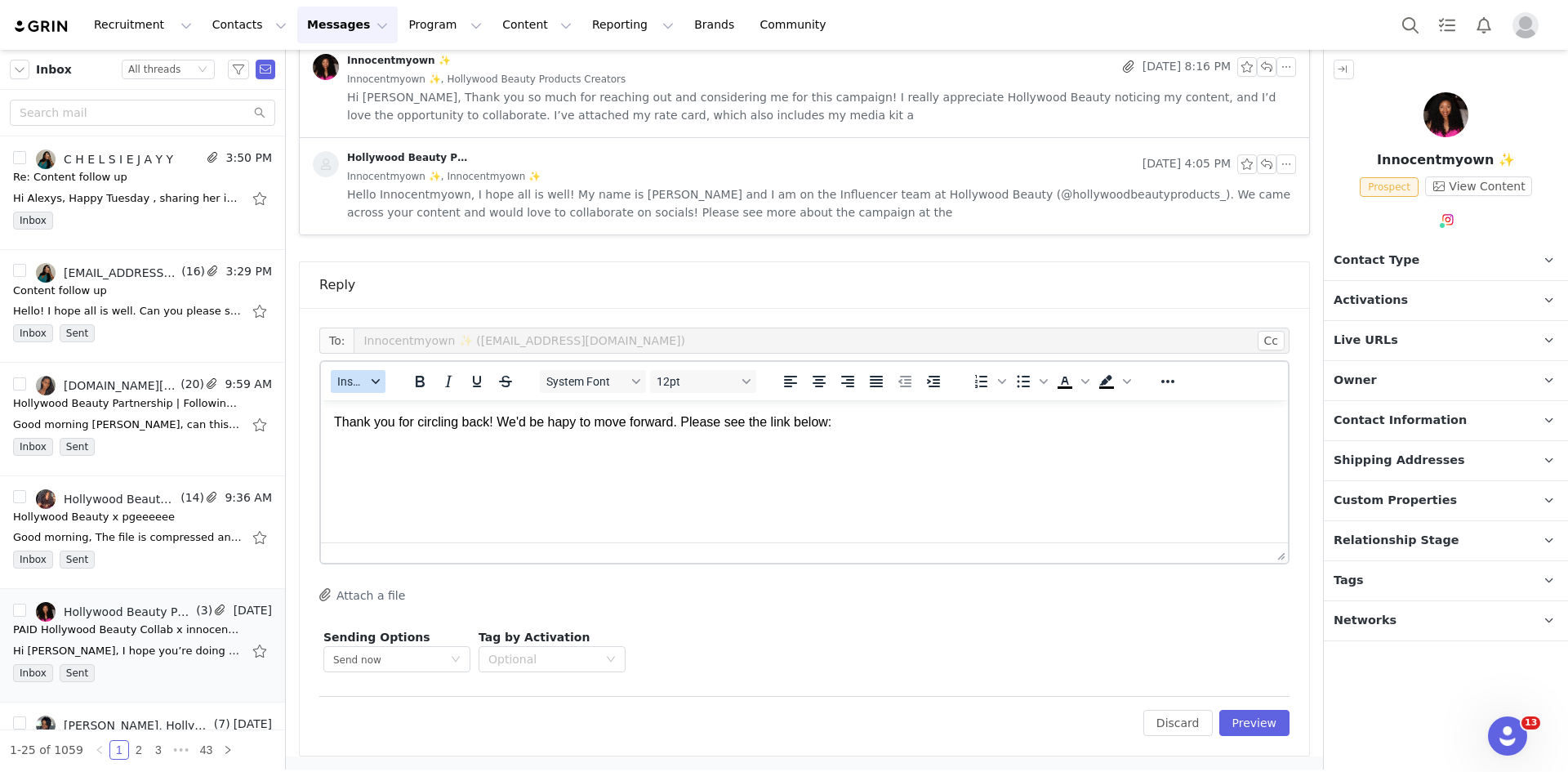
click at [384, 383] on button "Insert" at bounding box center [358, 381] width 55 height 23
click at [387, 428] on div "Insert Variable" at bounding box center [418, 436] width 147 height 20
select select
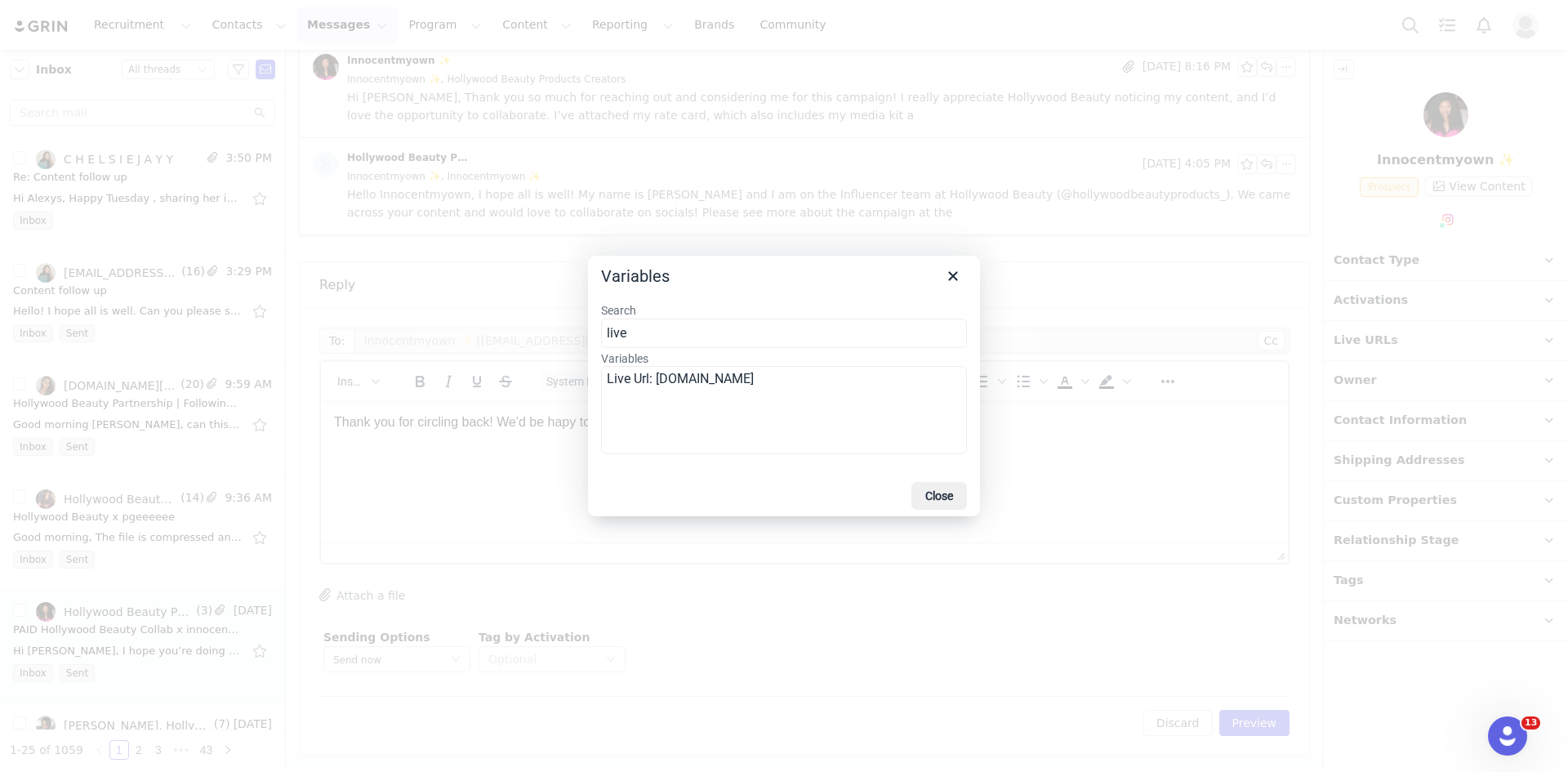
type input "live"
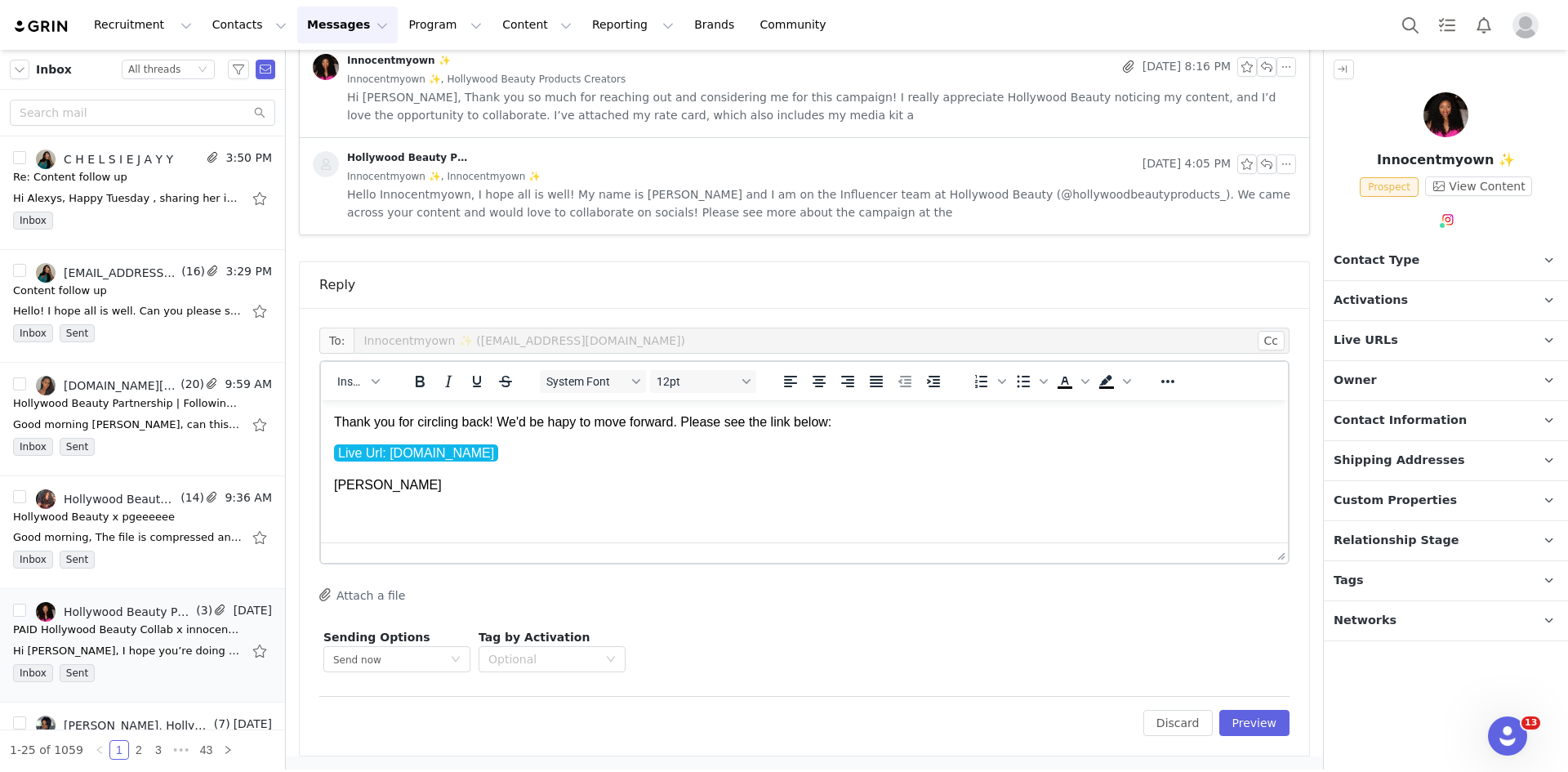
click at [565, 418] on p "Thank you for circling back! We'd be hapy to move forward. Please see the link …" at bounding box center [804, 422] width 941 height 18
click at [1238, 712] on button "Preview" at bounding box center [1255, 722] width 71 height 26
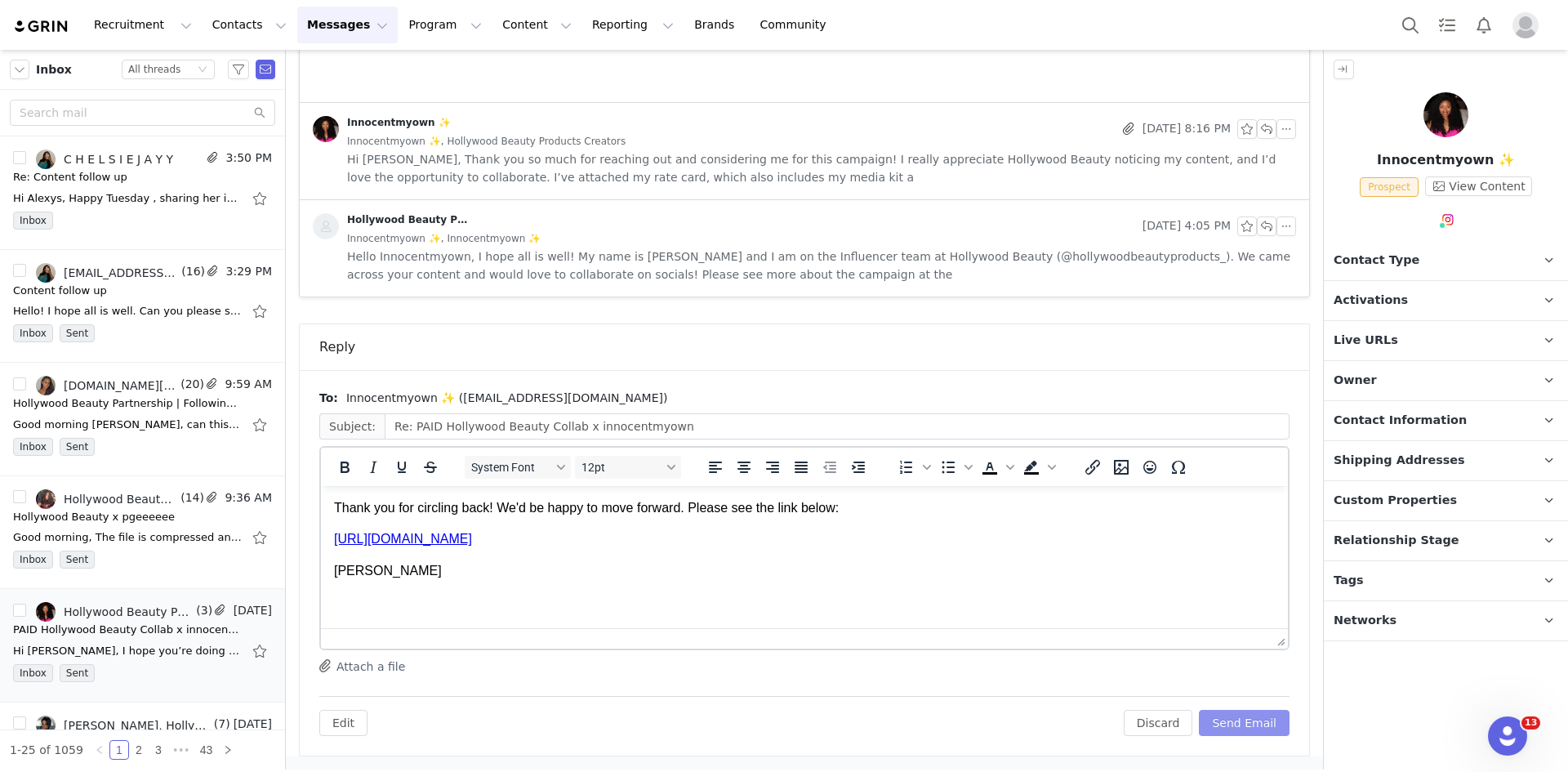
click at [1236, 712] on button "Send Email" at bounding box center [1244, 722] width 91 height 26
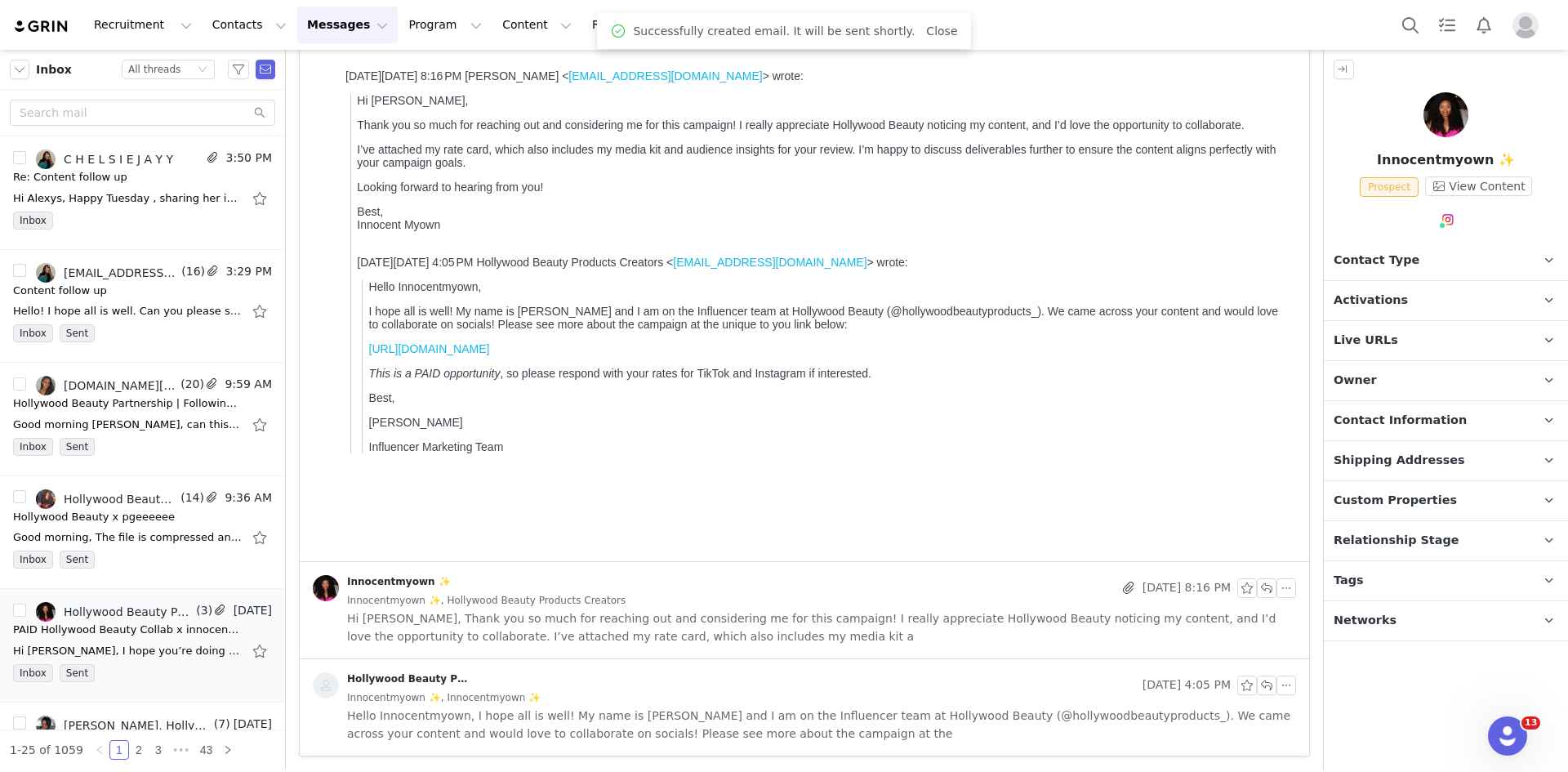
scroll to position [323, 0]
click at [1340, 66] on button "button" at bounding box center [1344, 69] width 21 height 20
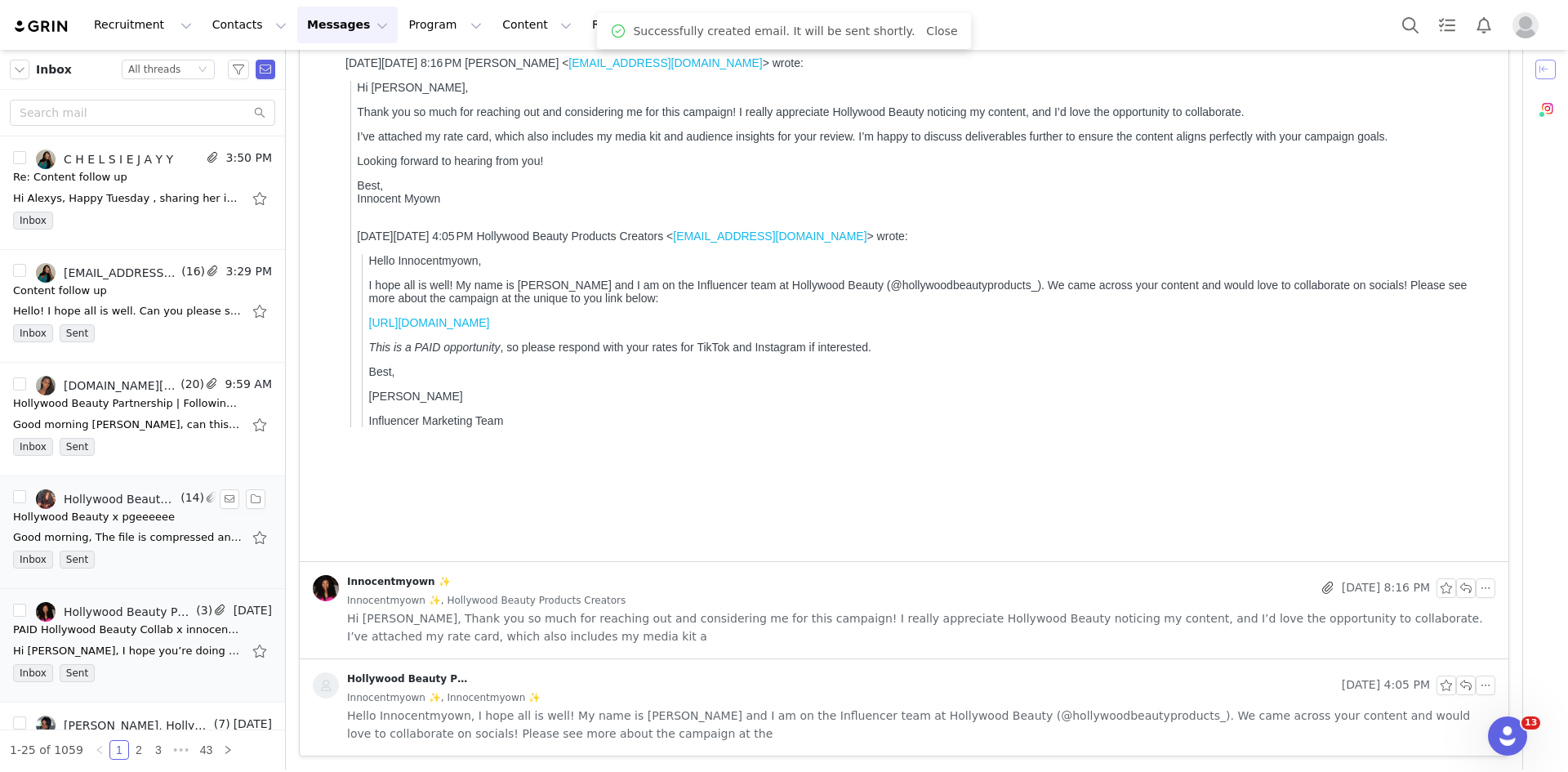
scroll to position [245, 0]
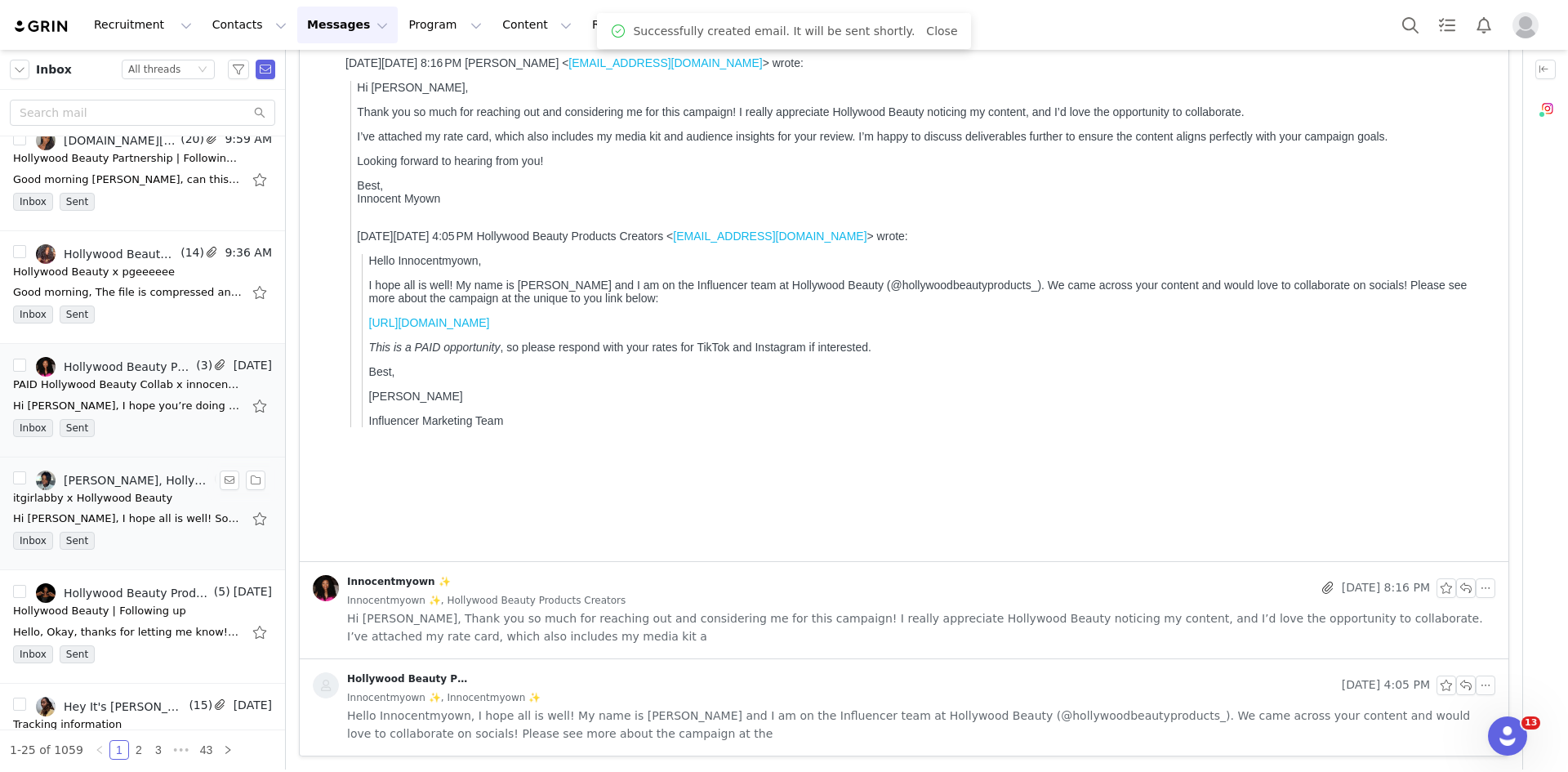
click at [125, 474] on div "Abiola Kassim, Hollywood Beauty Products Creators" at bounding box center [137, 479] width 147 height 13
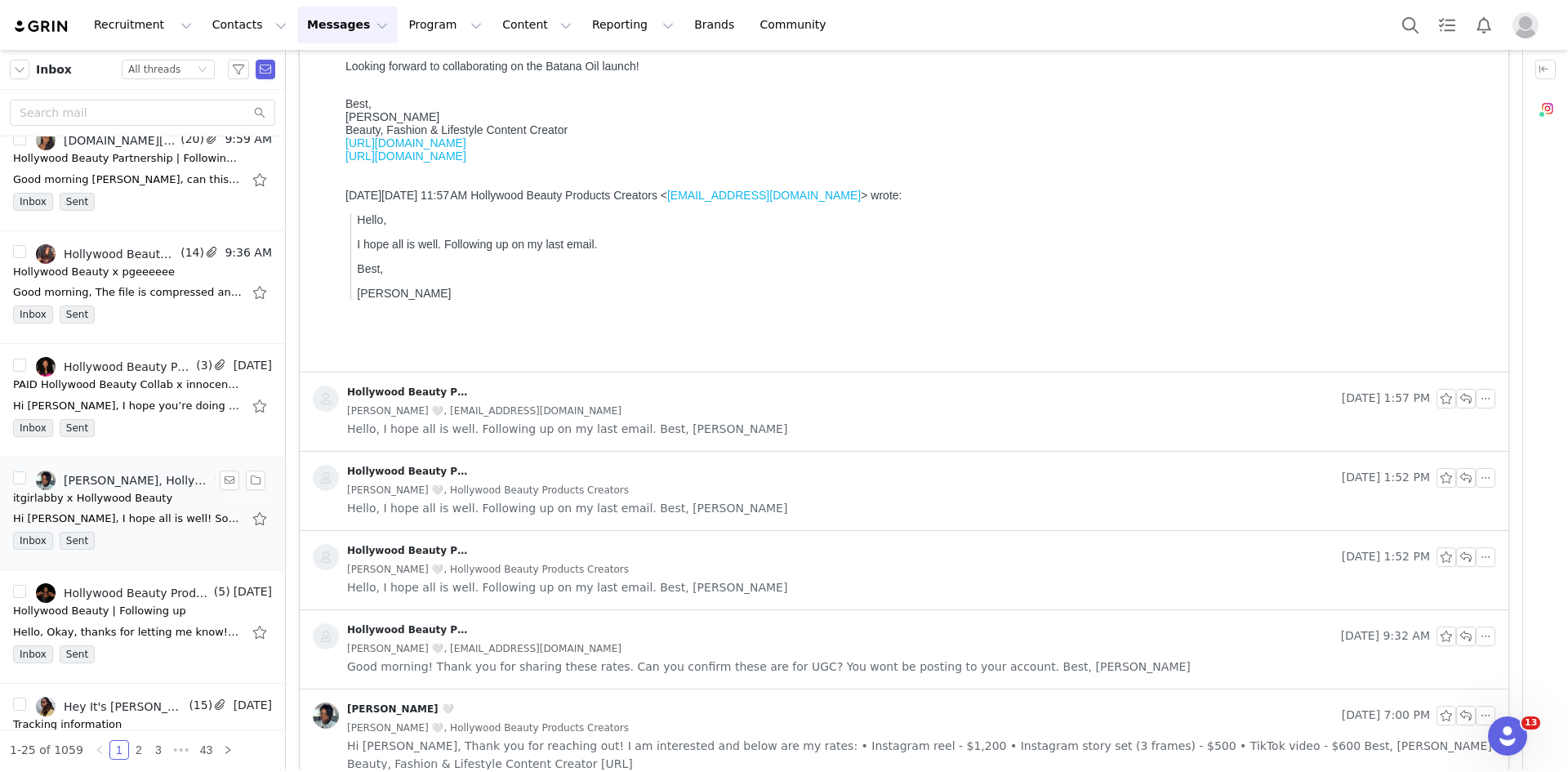
scroll to position [0, 0]
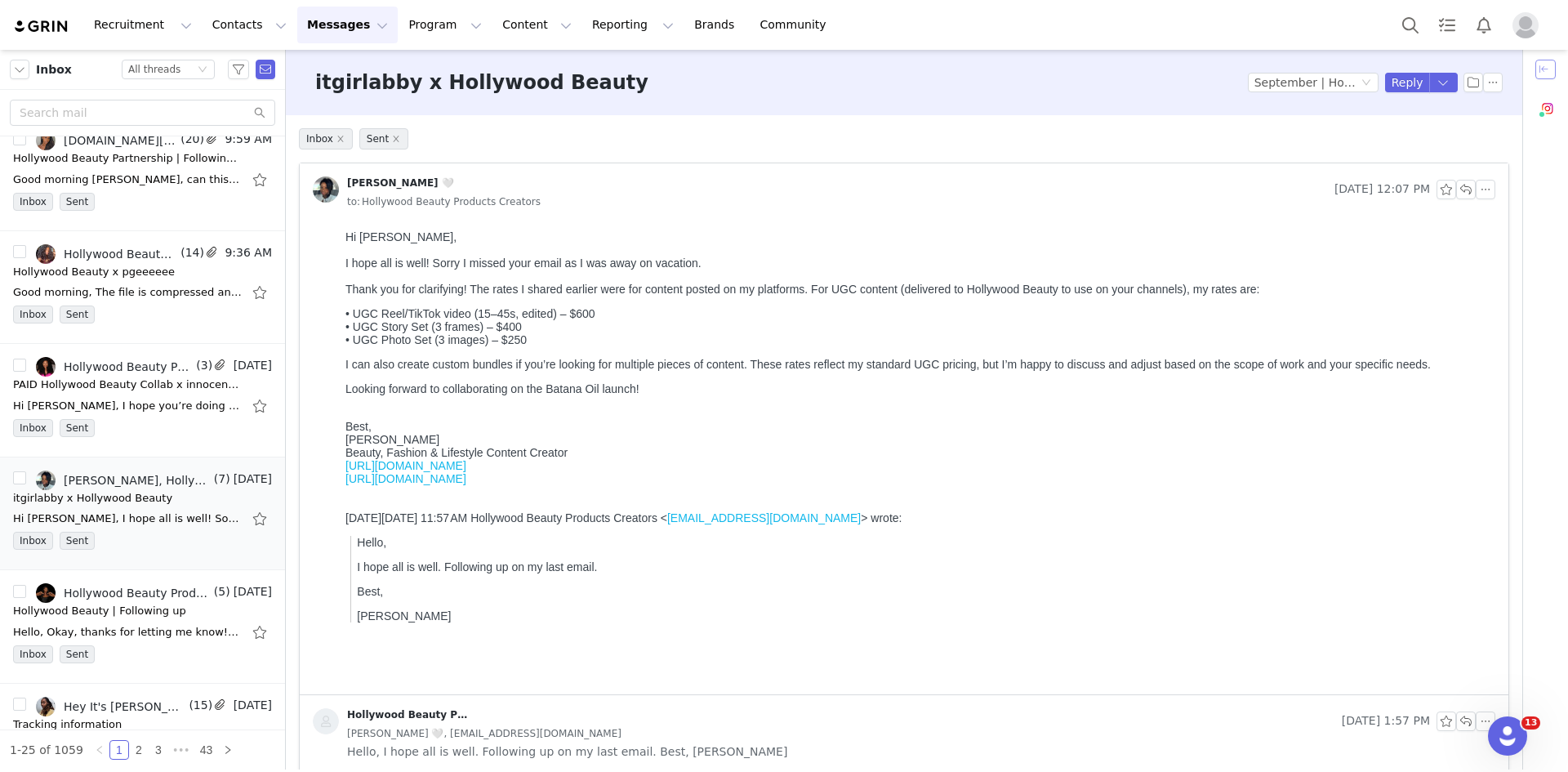
click at [1542, 64] on button "button" at bounding box center [1545, 69] width 21 height 20
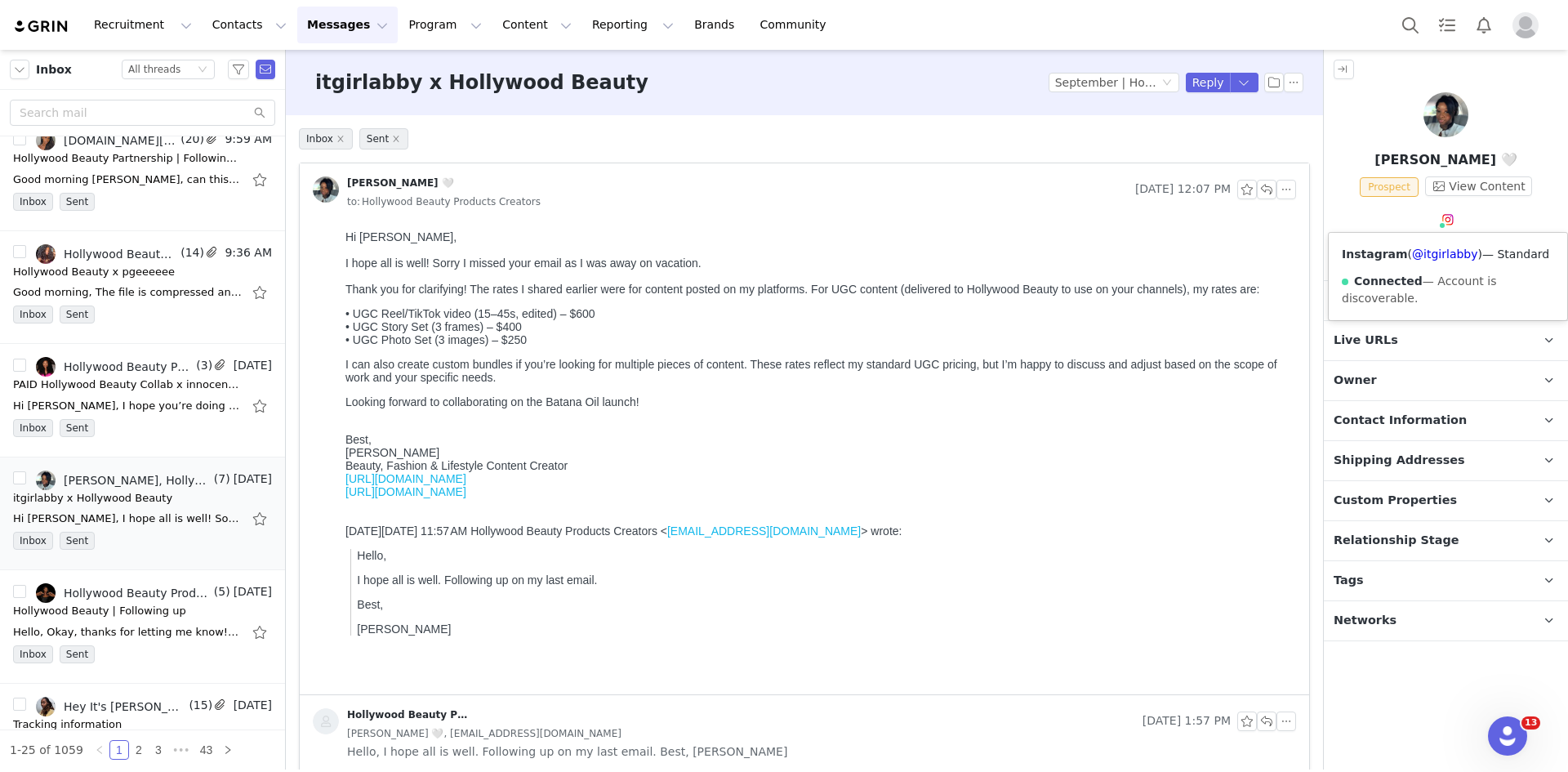
click at [1409, 308] on p "Activations" at bounding box center [1426, 300] width 205 height 39
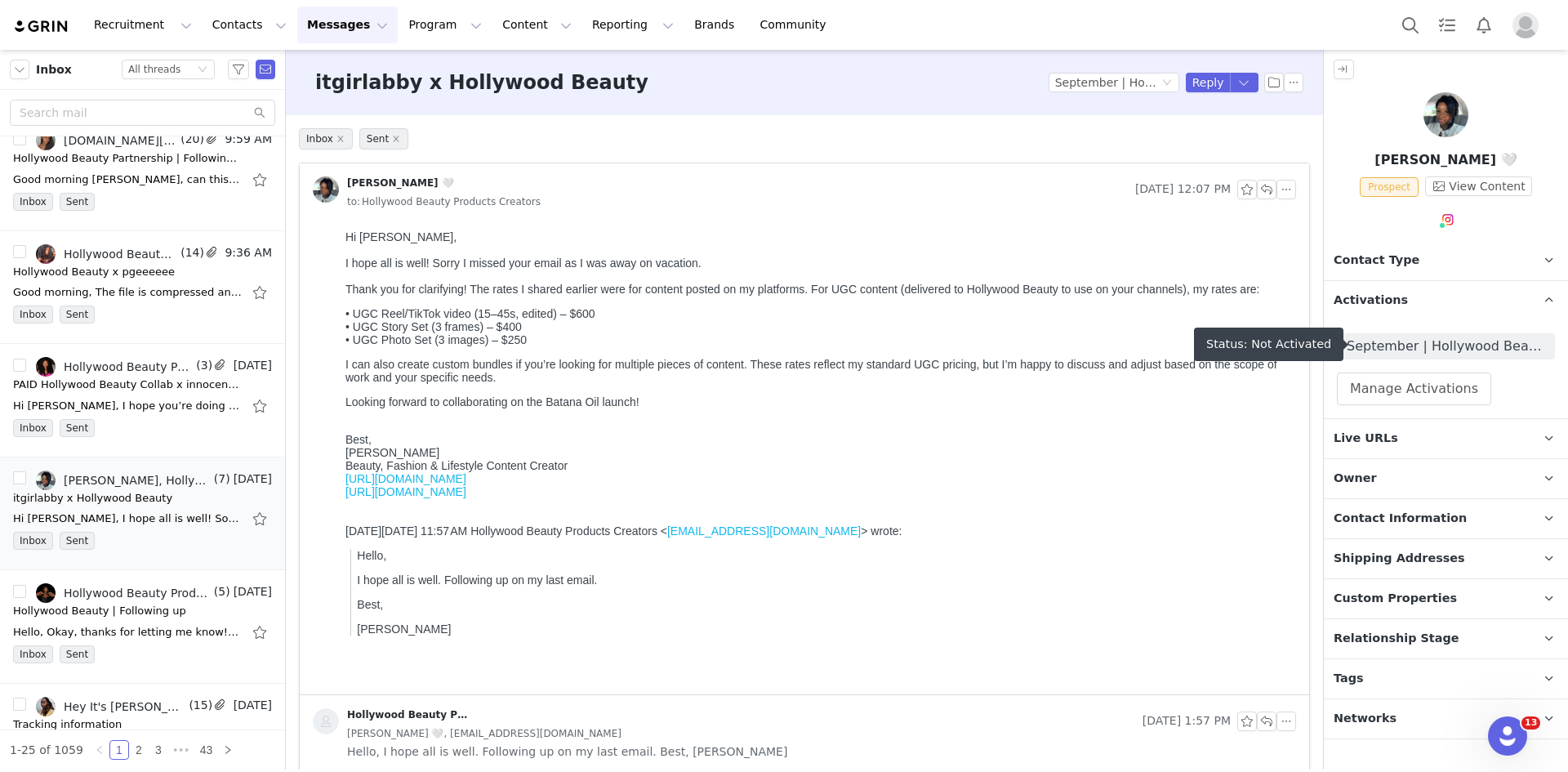
click at [1410, 346] on span "September | Hollywood Beauty | Nourish to Flourish with Batana Oil" at bounding box center [1446, 346] width 199 height 20
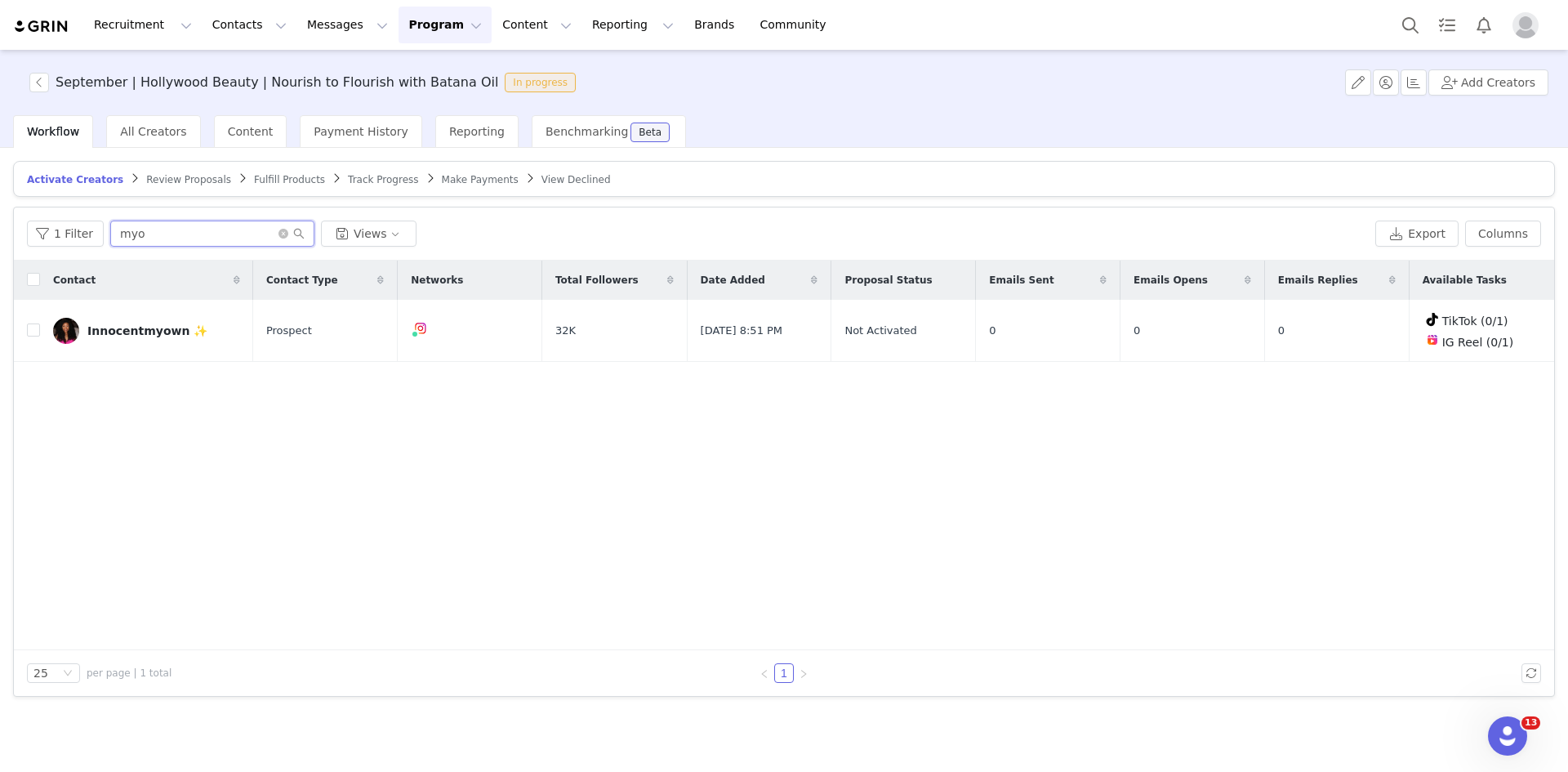
drag, startPoint x: 146, startPoint y: 234, endPoint x: 104, endPoint y: 230, distance: 42.2
click at [104, 230] on div "1 Filter myo Views" at bounding box center [698, 233] width 1342 height 26
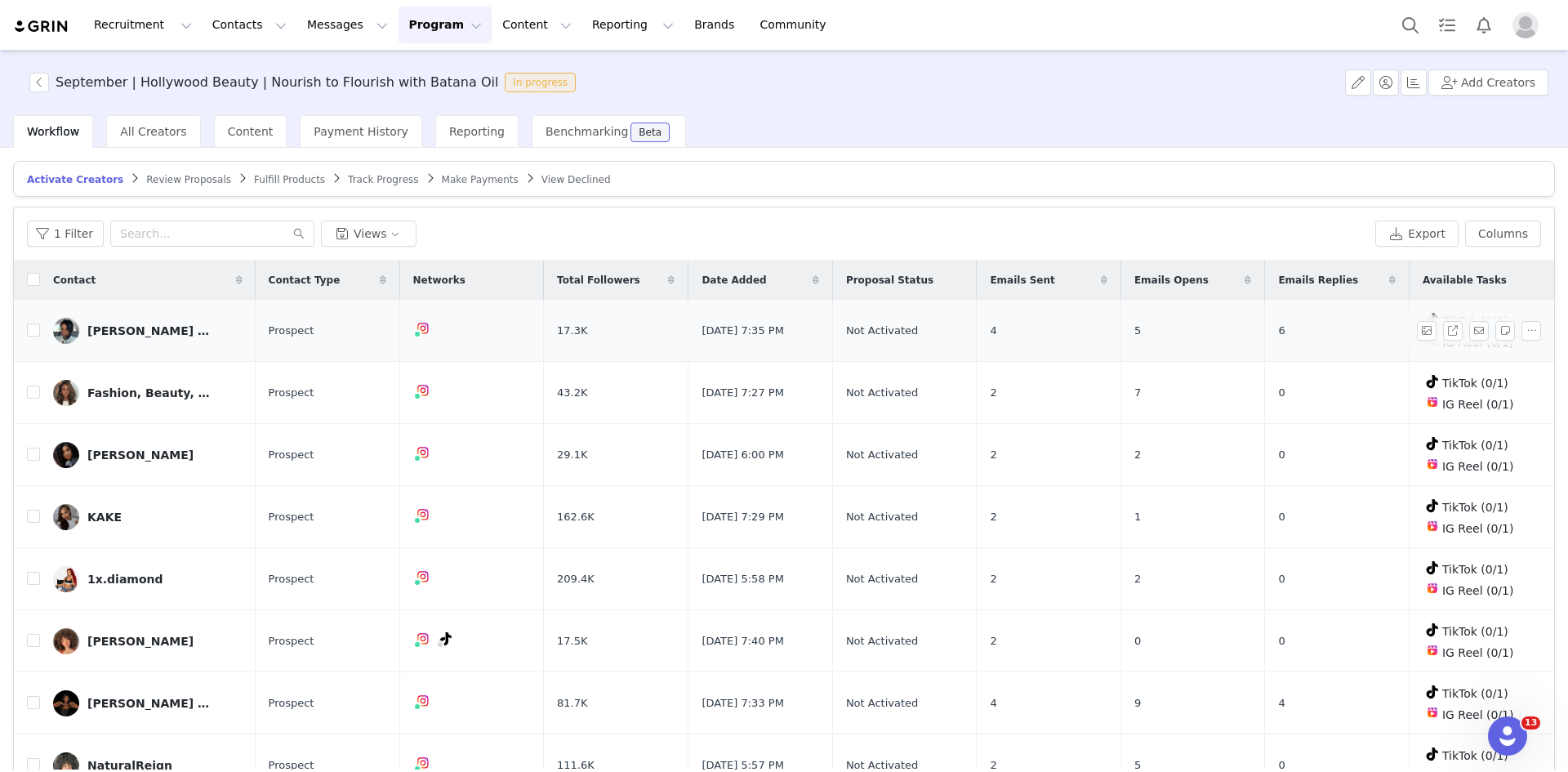
click at [64, 338] on img at bounding box center [66, 331] width 26 height 26
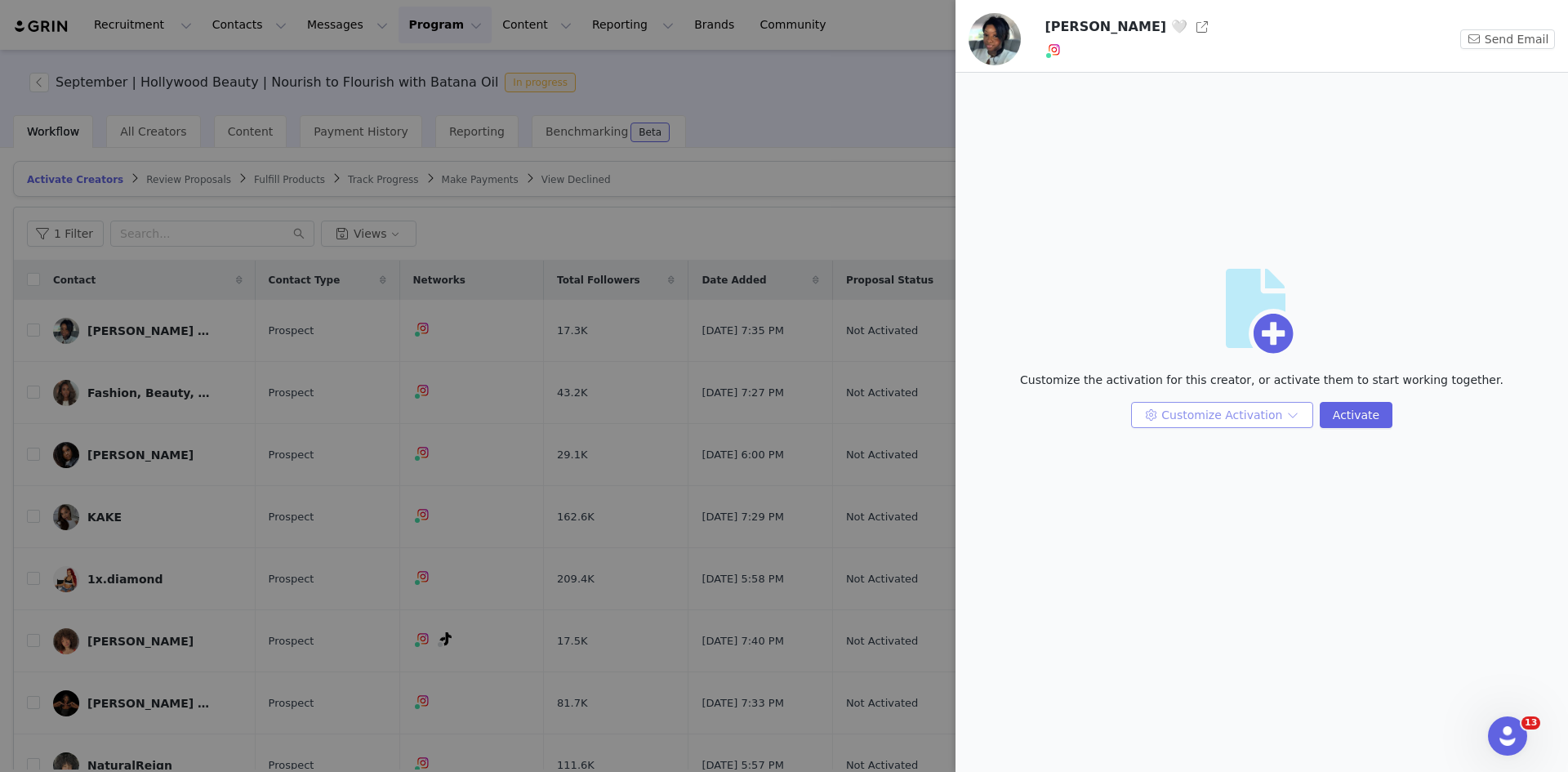
click at [1216, 412] on button "Customize Activation" at bounding box center [1222, 415] width 182 height 26
click at [1230, 508] on li "Edit Payment Settings" at bounding box center [1224, 499] width 167 height 26
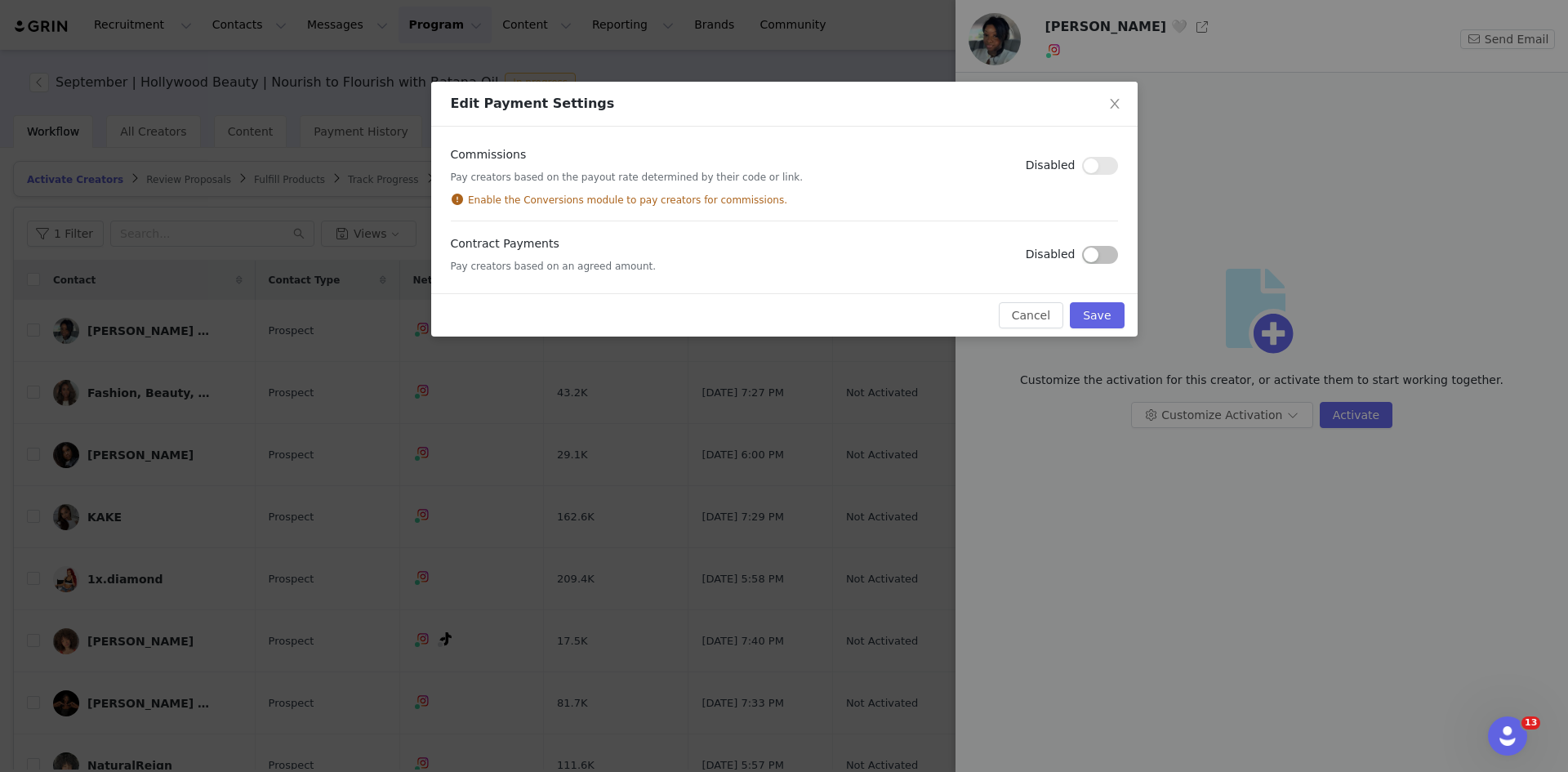
click at [1091, 256] on button "button" at bounding box center [1100, 254] width 36 height 18
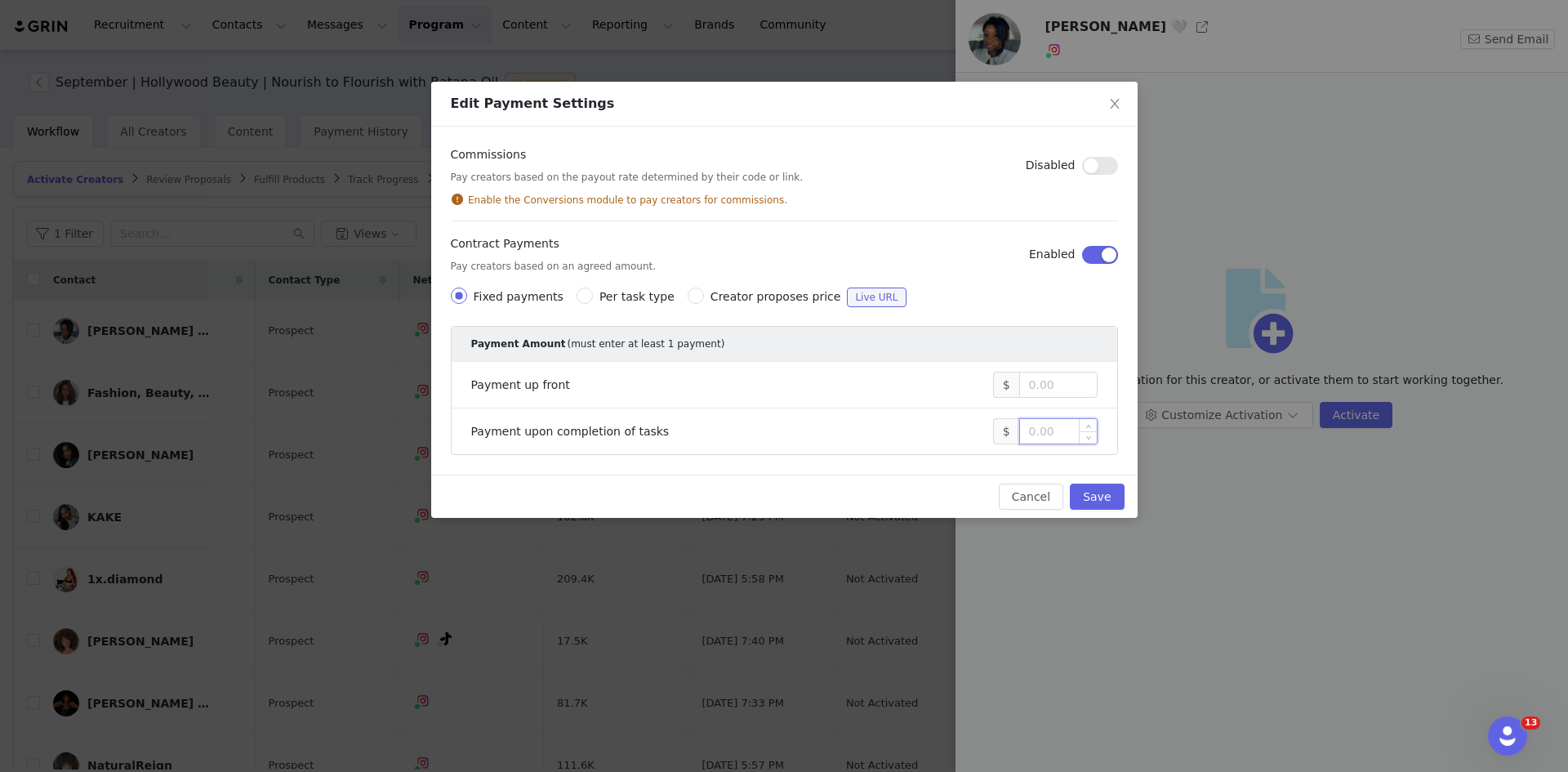
click at [1054, 428] on input at bounding box center [1058, 431] width 76 height 24
type input "600"
click at [1098, 490] on button "Save" at bounding box center [1096, 496] width 54 height 26
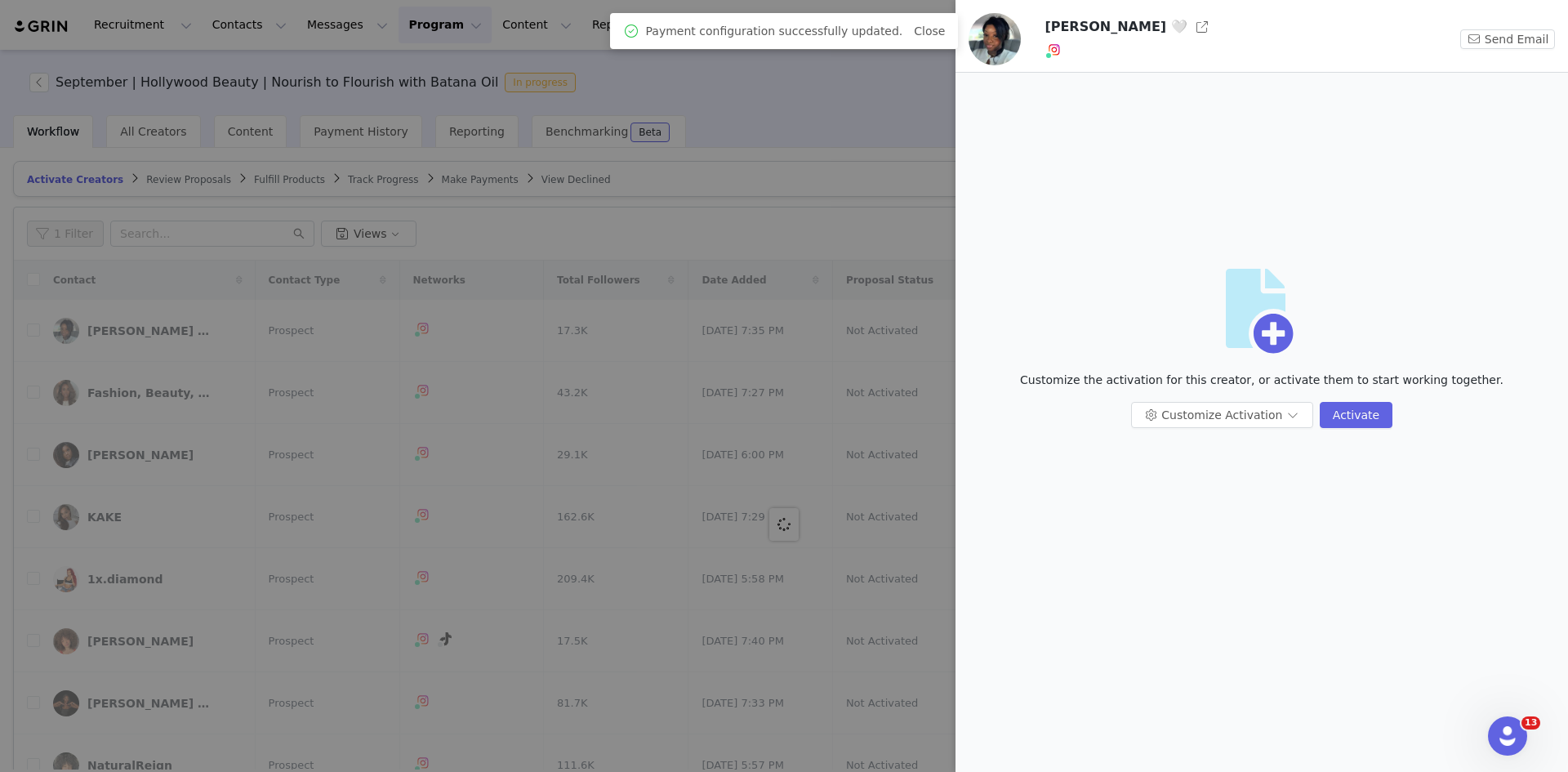
click at [287, 72] on div at bounding box center [784, 386] width 1568 height 772
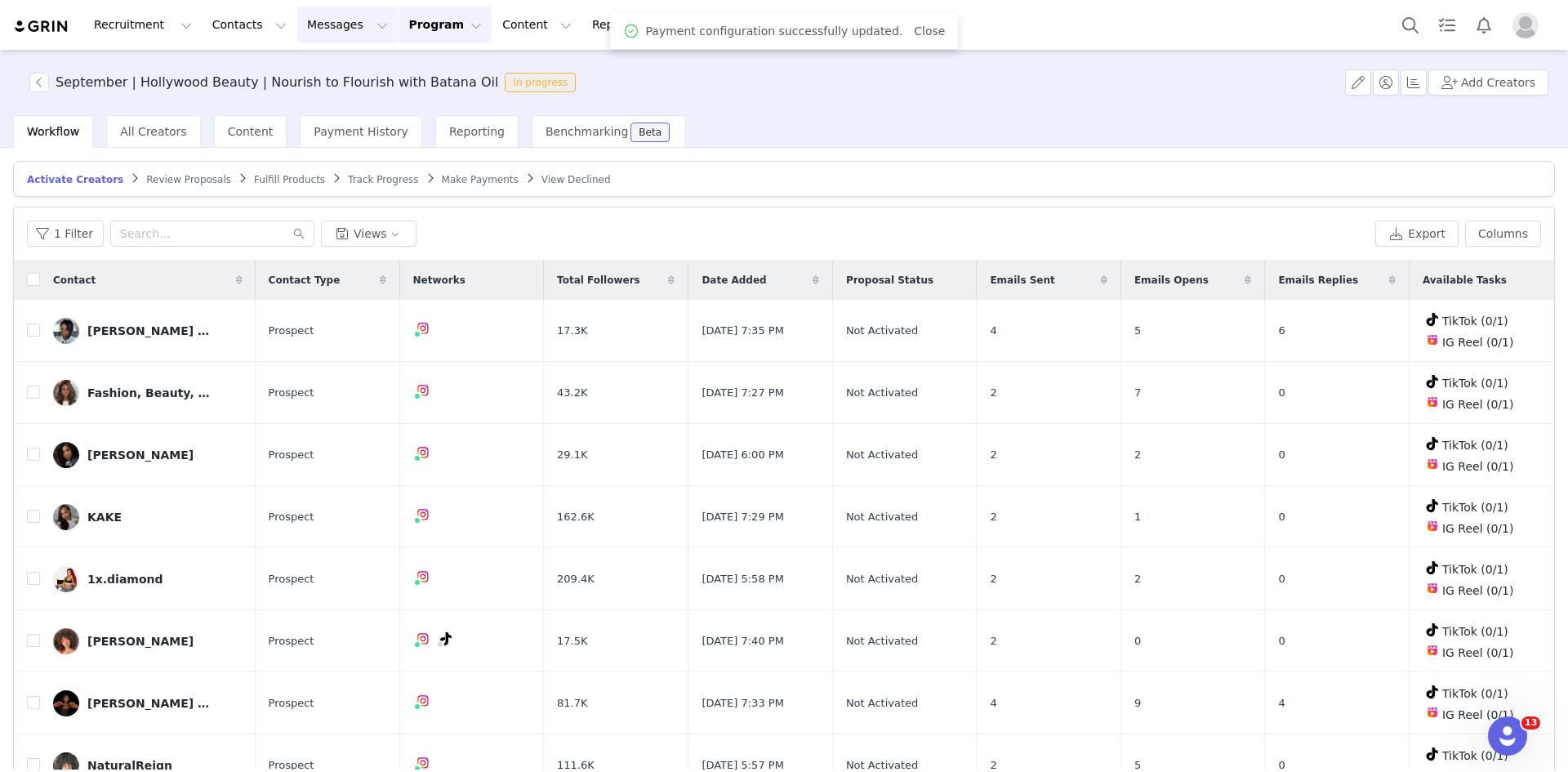
click at [298, 21] on button "Messages Messages" at bounding box center [347, 25] width 101 height 37
click at [304, 99] on p "Inbox" at bounding box center [300, 103] width 31 height 18
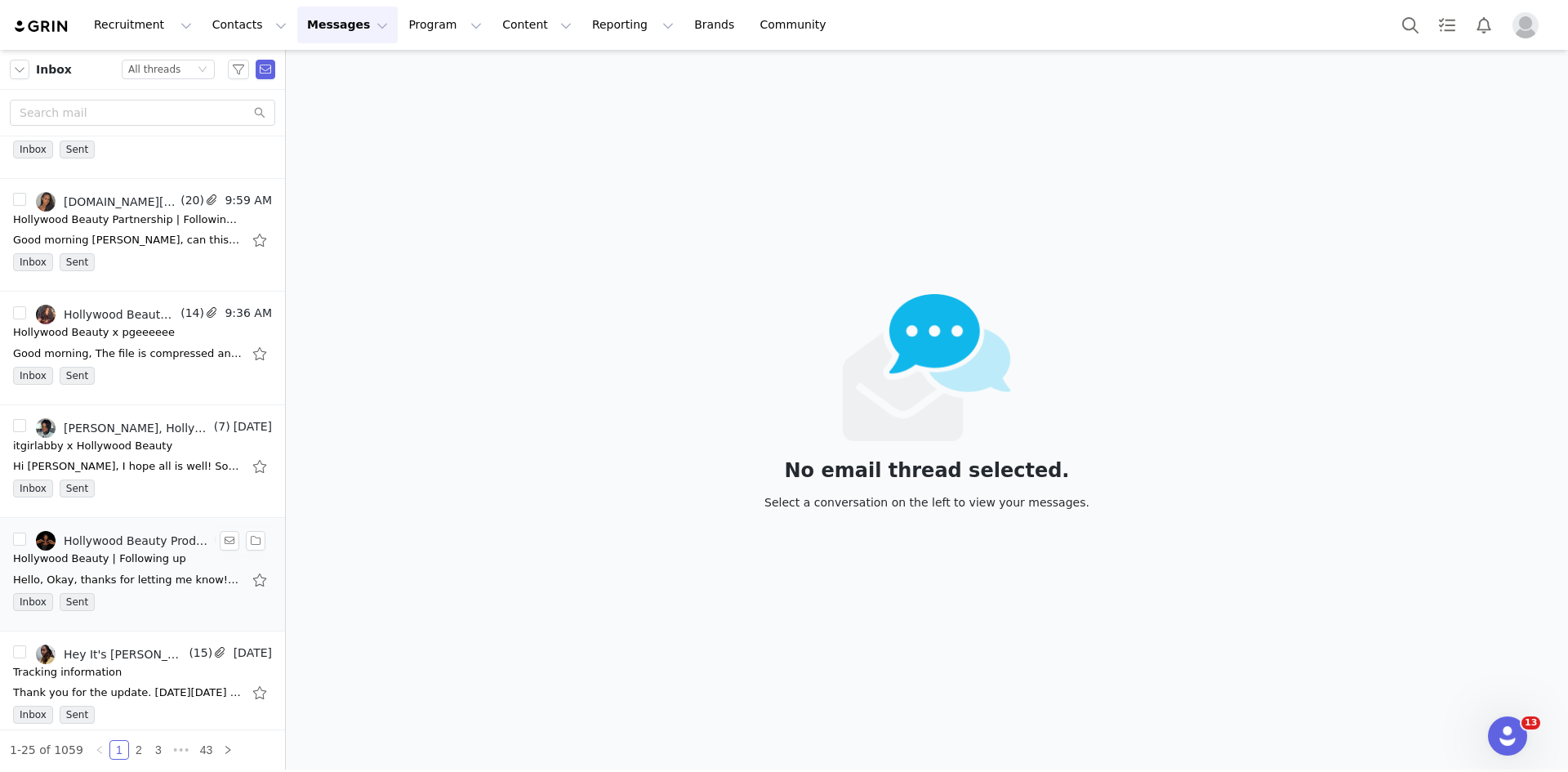
scroll to position [327, 0]
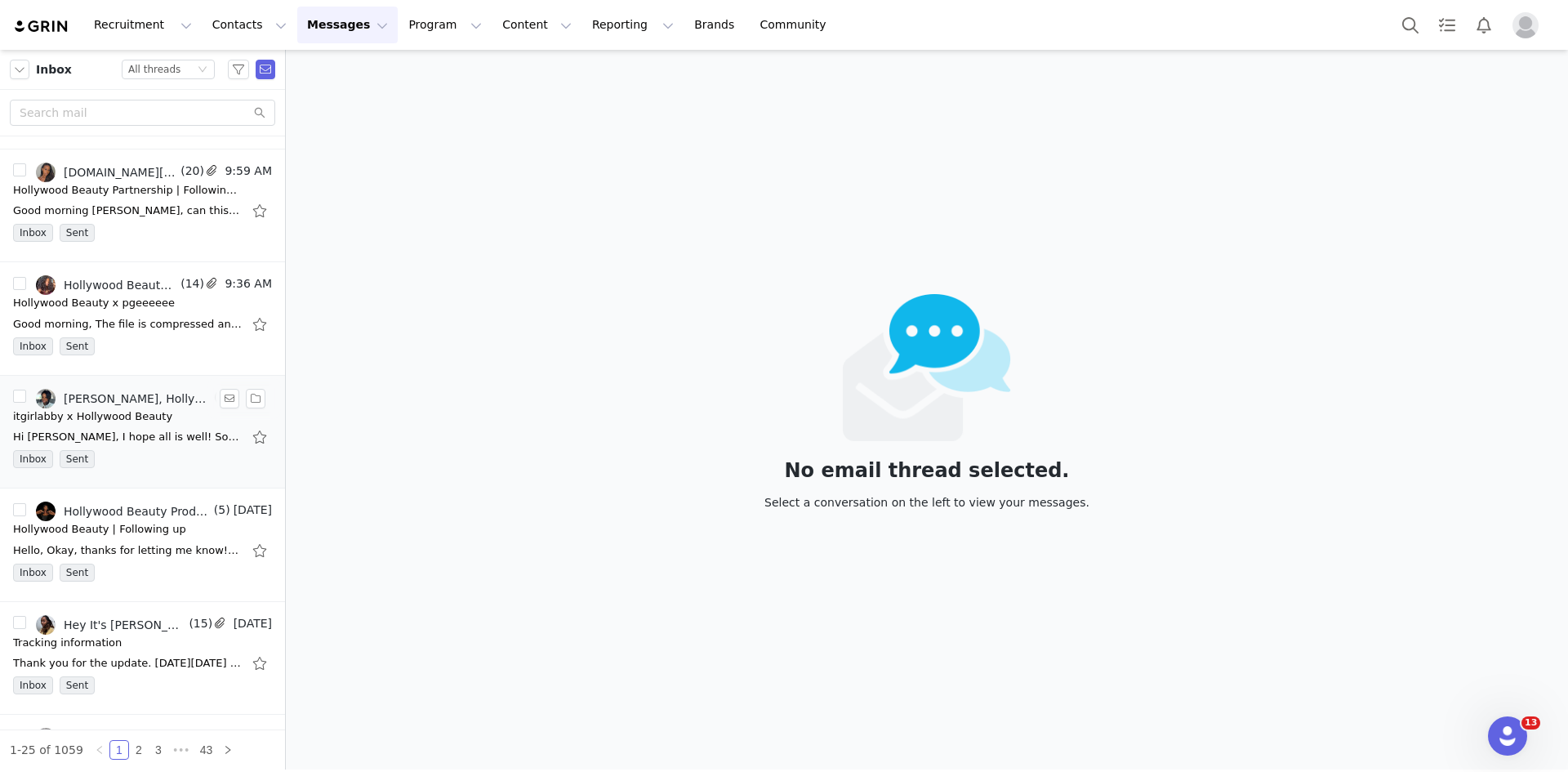
click at [108, 406] on link "Abiola Kassim, Hollywood Beauty Products Creators" at bounding box center [123, 398] width 175 height 20
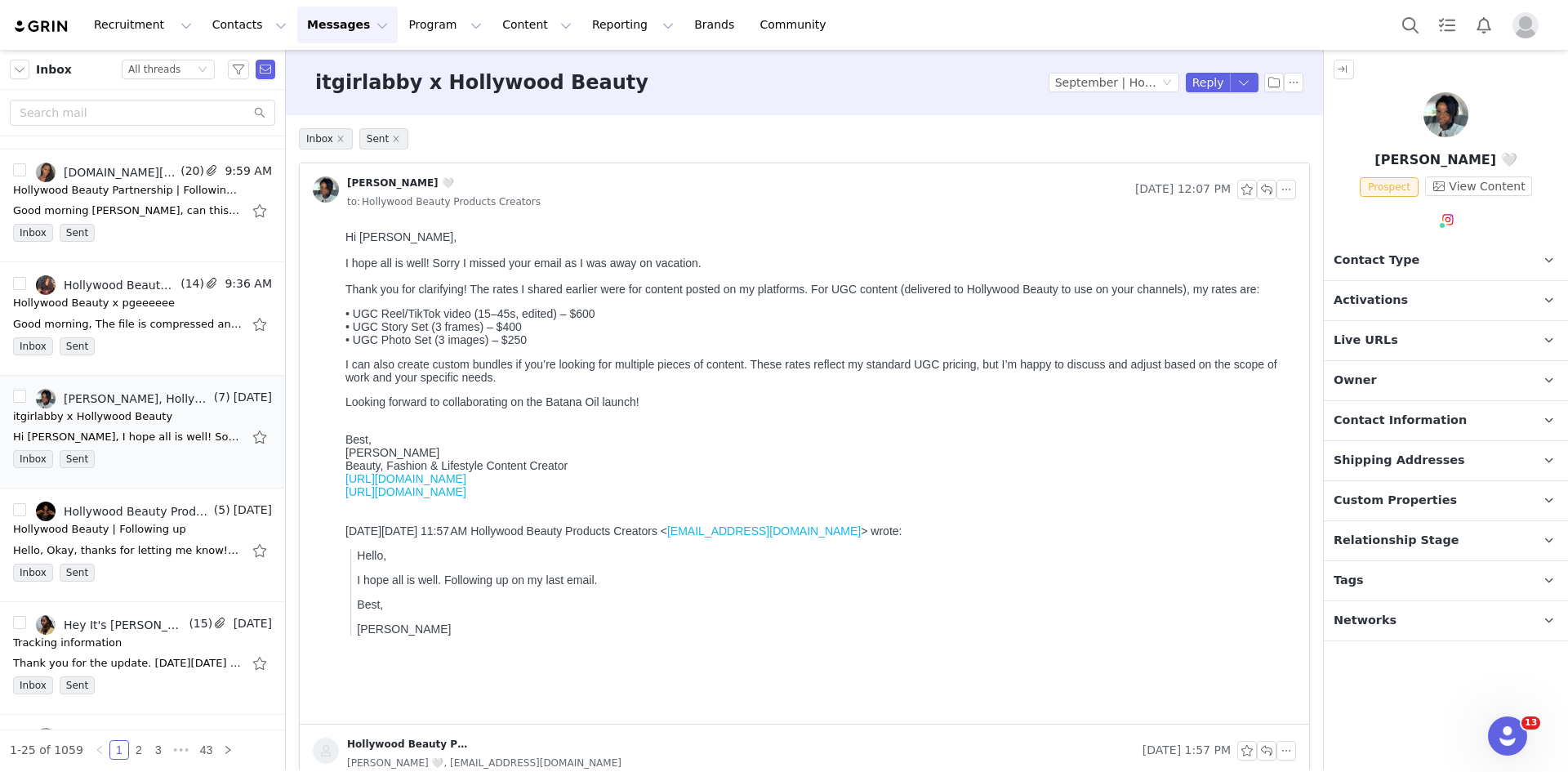
scroll to position [0, 0]
click at [1260, 187] on button "button" at bounding box center [1267, 190] width 20 height 20
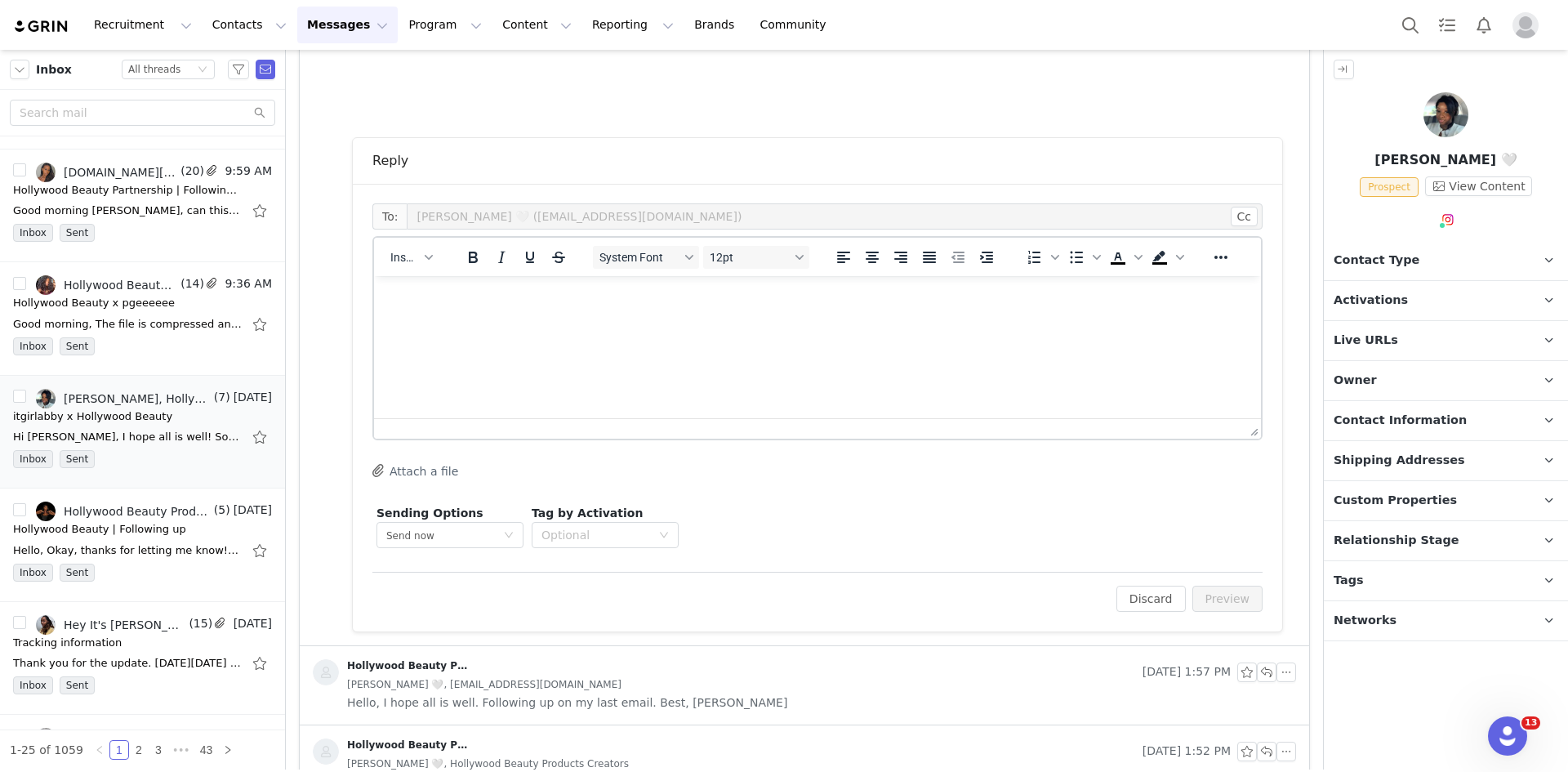
scroll to position [613, 0]
click at [676, 318] on html at bounding box center [817, 295] width 887 height 44
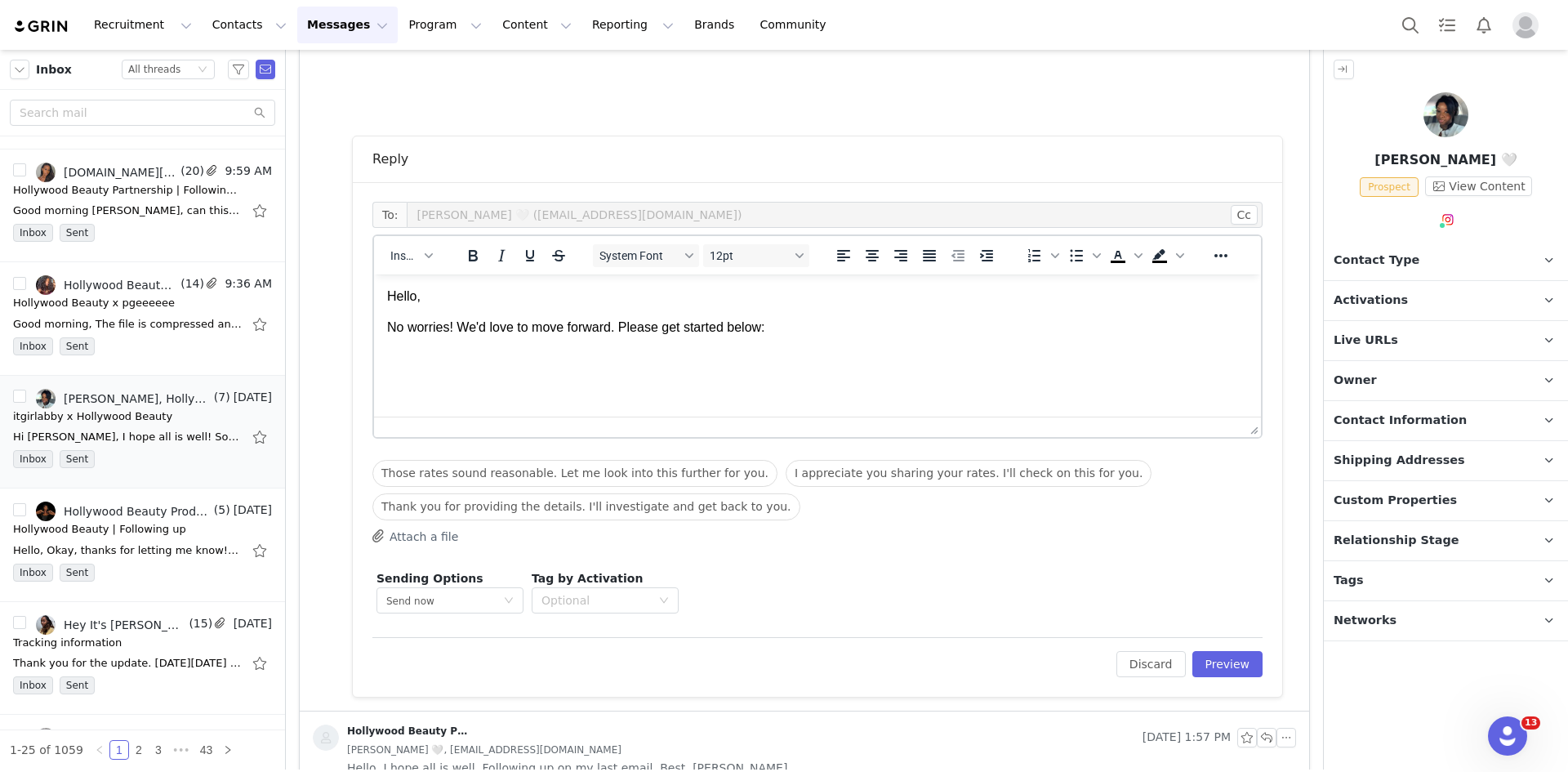
click at [444, 262] on div "Insert" at bounding box center [411, 254] width 75 height 32
click at [427, 257] on icon "button" at bounding box center [429, 255] width 8 height 8
click at [431, 300] on div "Insert Variable" at bounding box center [471, 310] width 147 height 20
select select
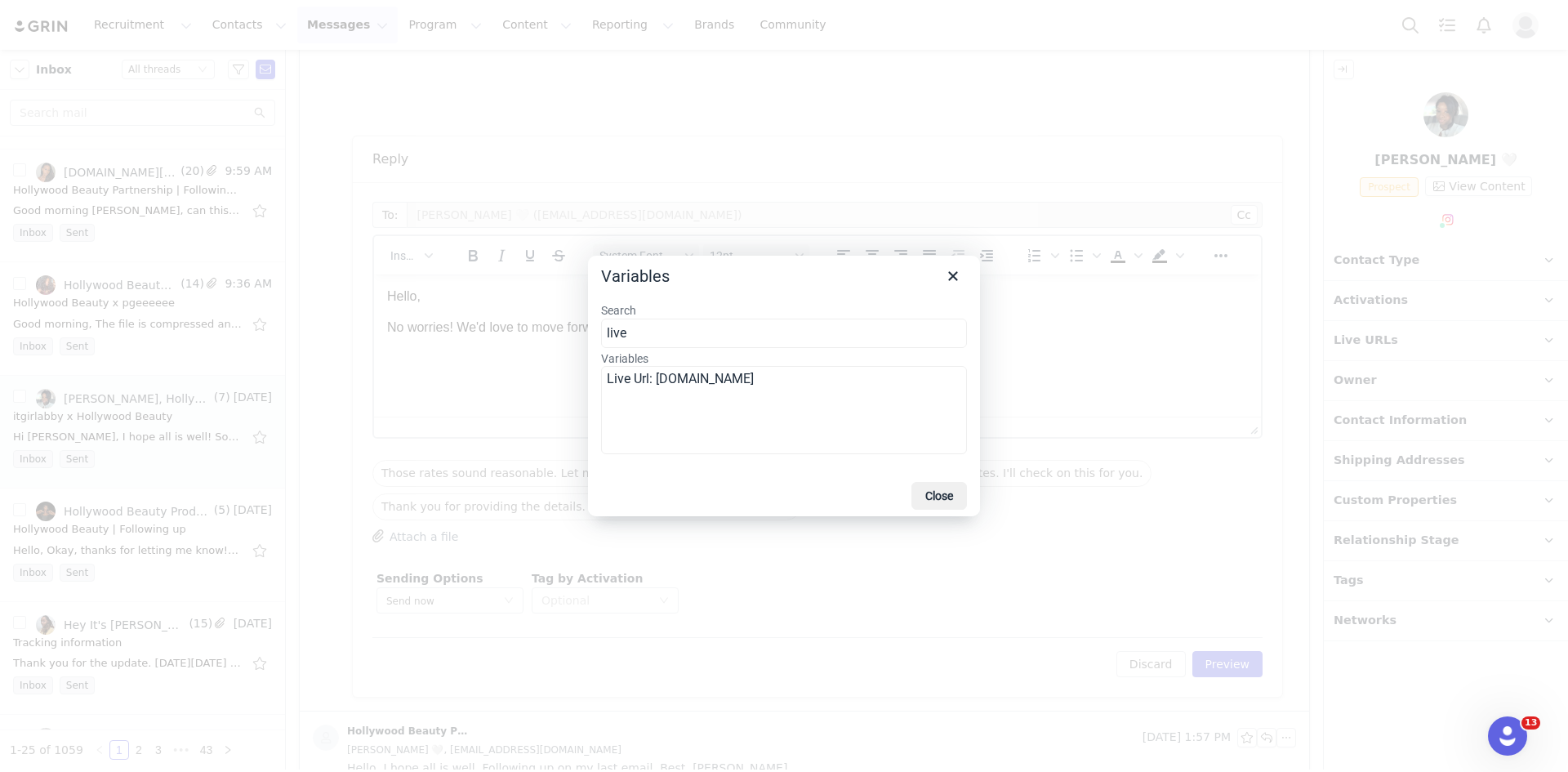
type input "live"
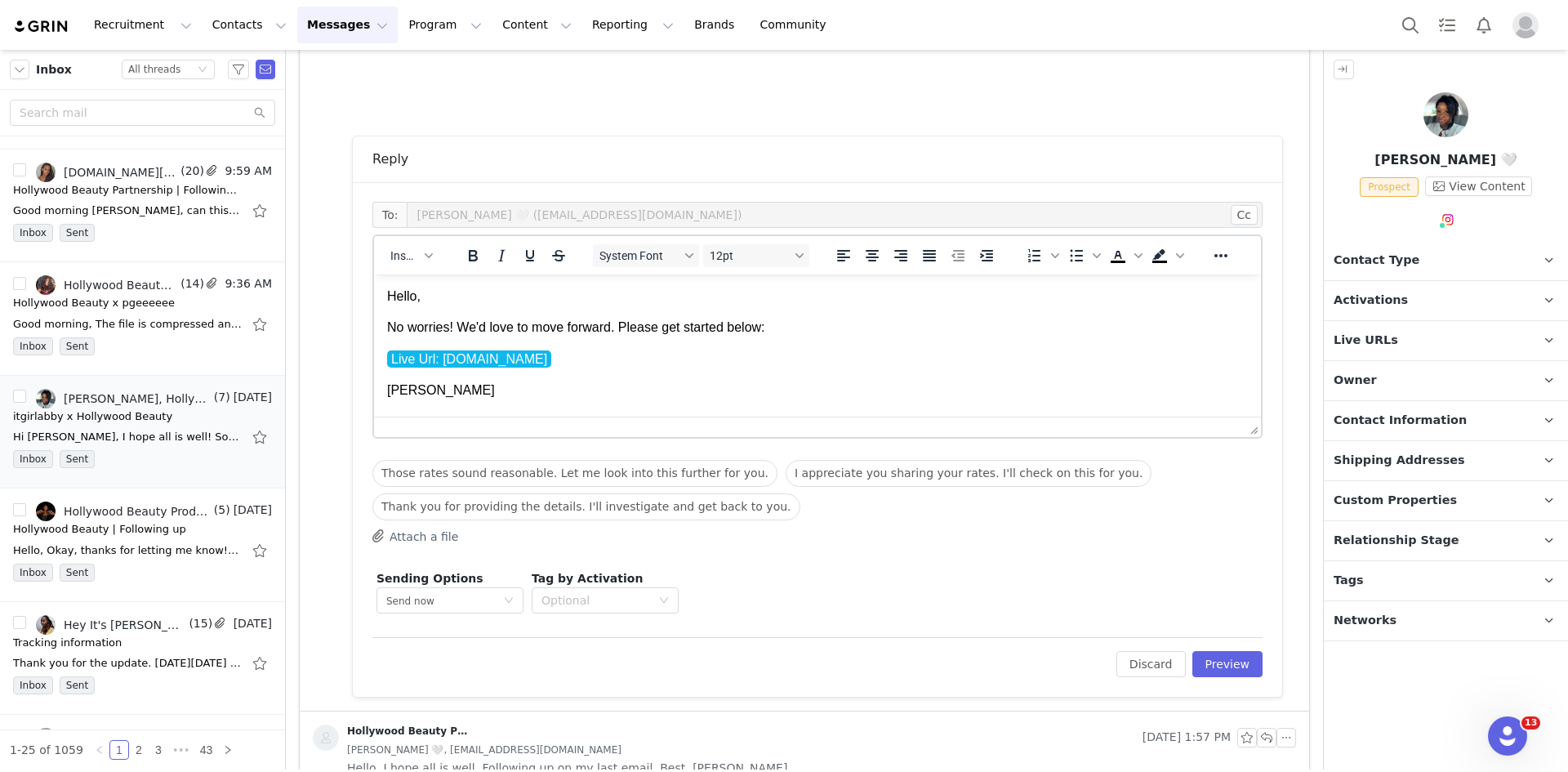
click at [1225, 678] on div "To: Abiola K. 🤍 (contactabiolakassim@gmail.com) Cc Cc: Insert System Font 12pt …" at bounding box center [817, 439] width 930 height 515
click at [1225, 648] on div "Edit Discard Preview" at bounding box center [816, 657] width 890 height 40
click at [1224, 664] on button "Preview" at bounding box center [1227, 663] width 71 height 26
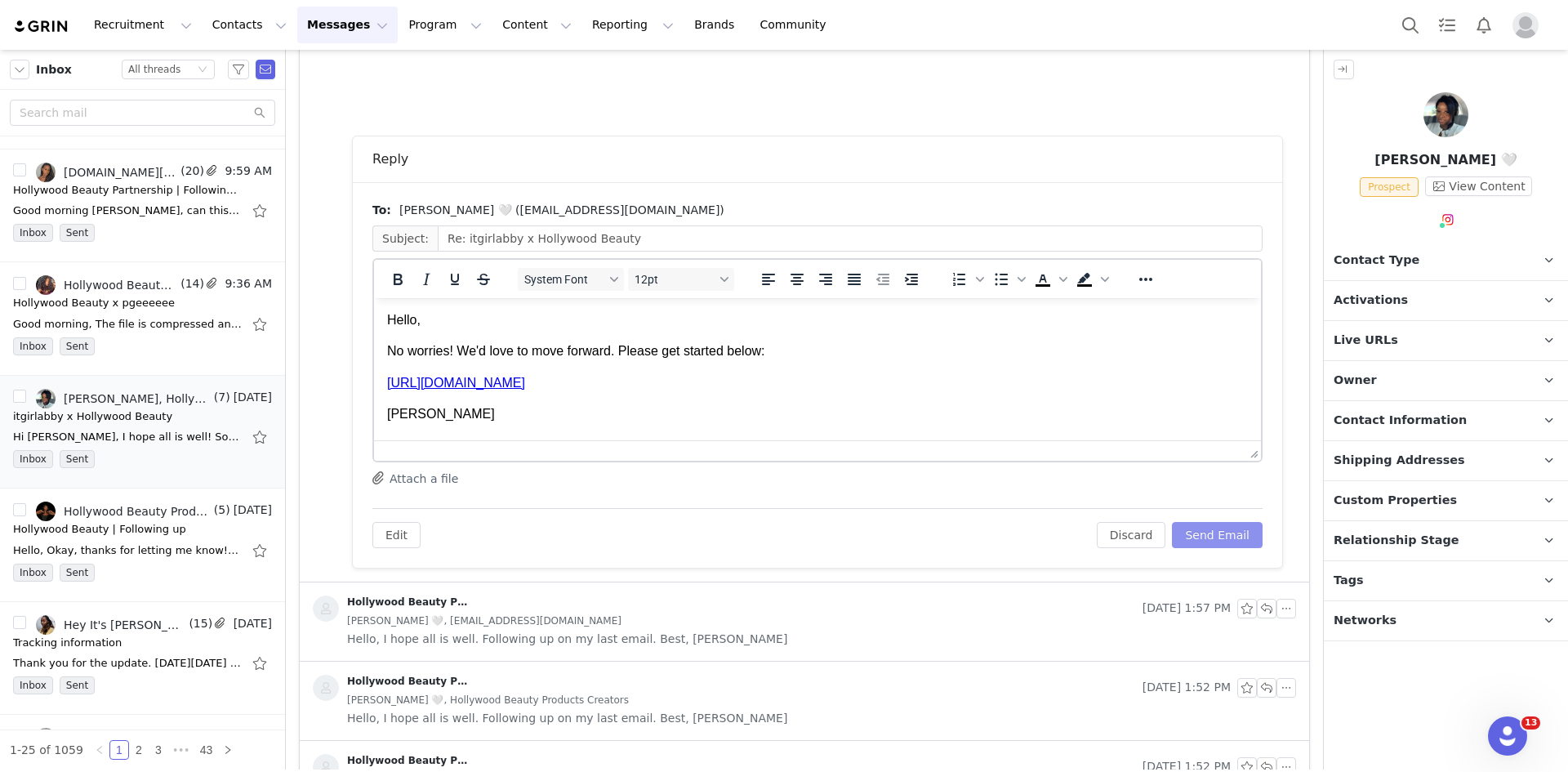
scroll to position [0, 0]
drag, startPoint x: 1215, startPoint y: 534, endPoint x: 865, endPoint y: 48, distance: 598.9
click at [1215, 534] on button "Send Email" at bounding box center [1217, 534] width 91 height 26
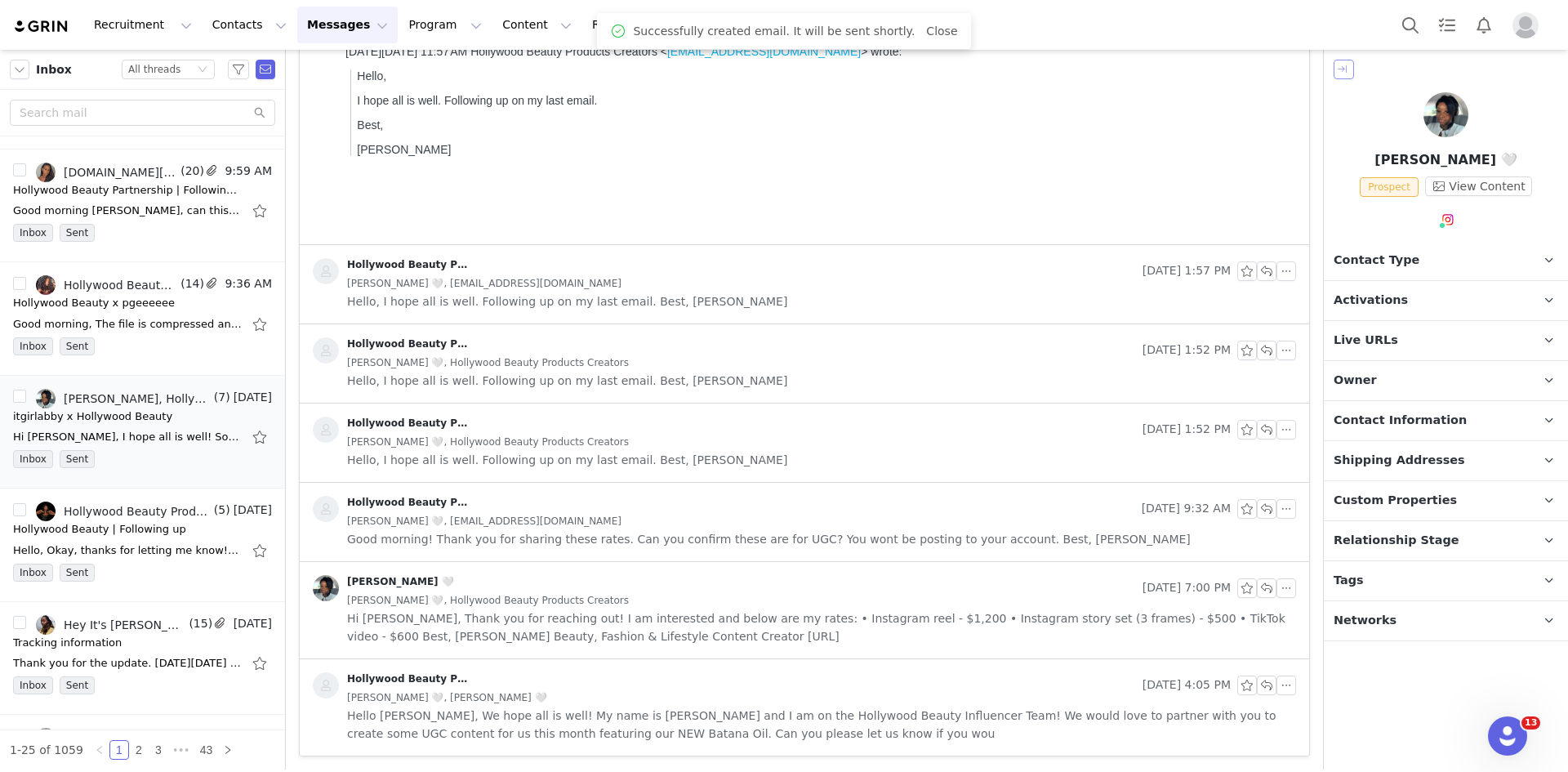
click at [1354, 69] on button "button" at bounding box center [1344, 69] width 21 height 20
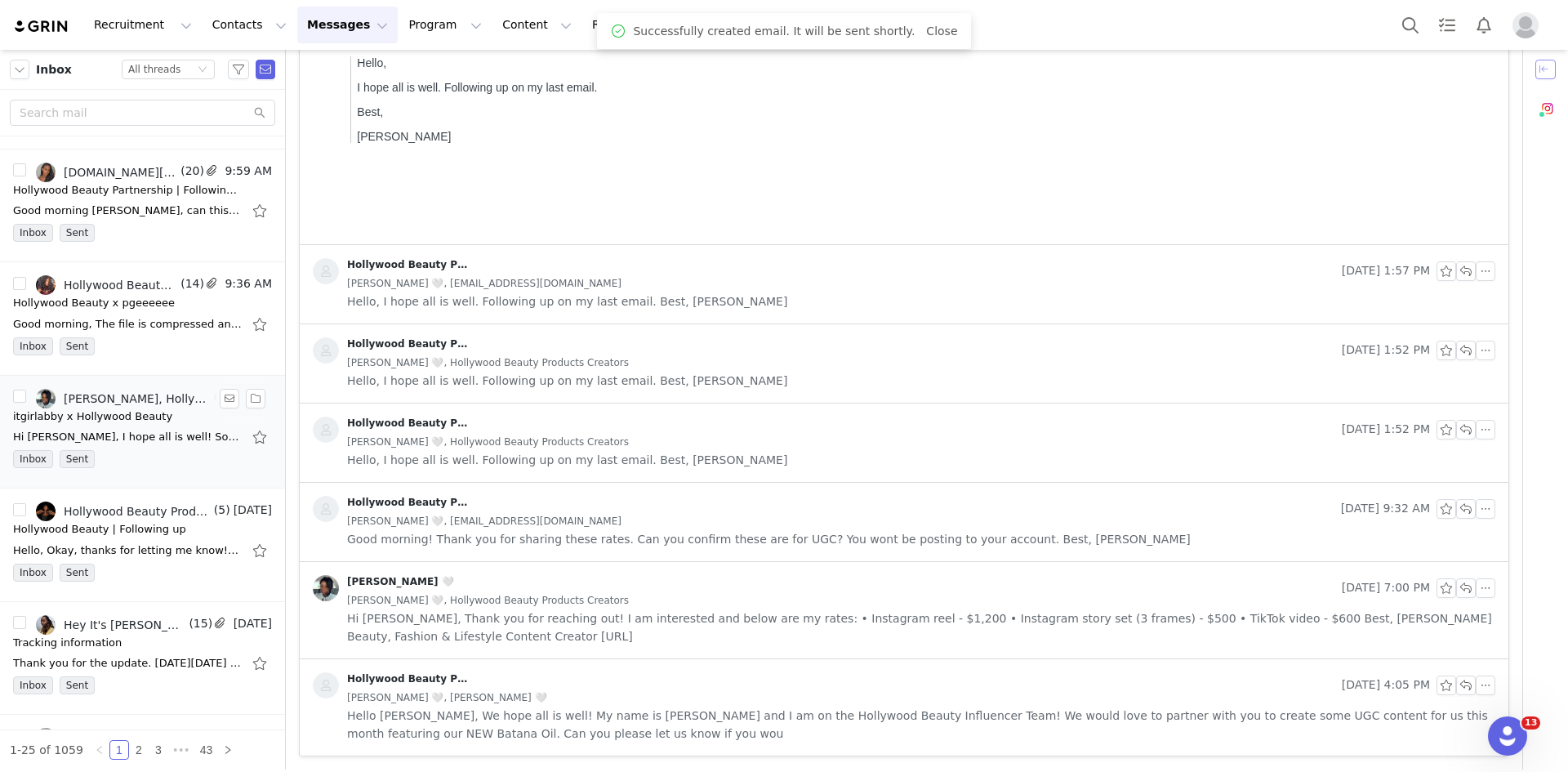
scroll to position [571, 0]
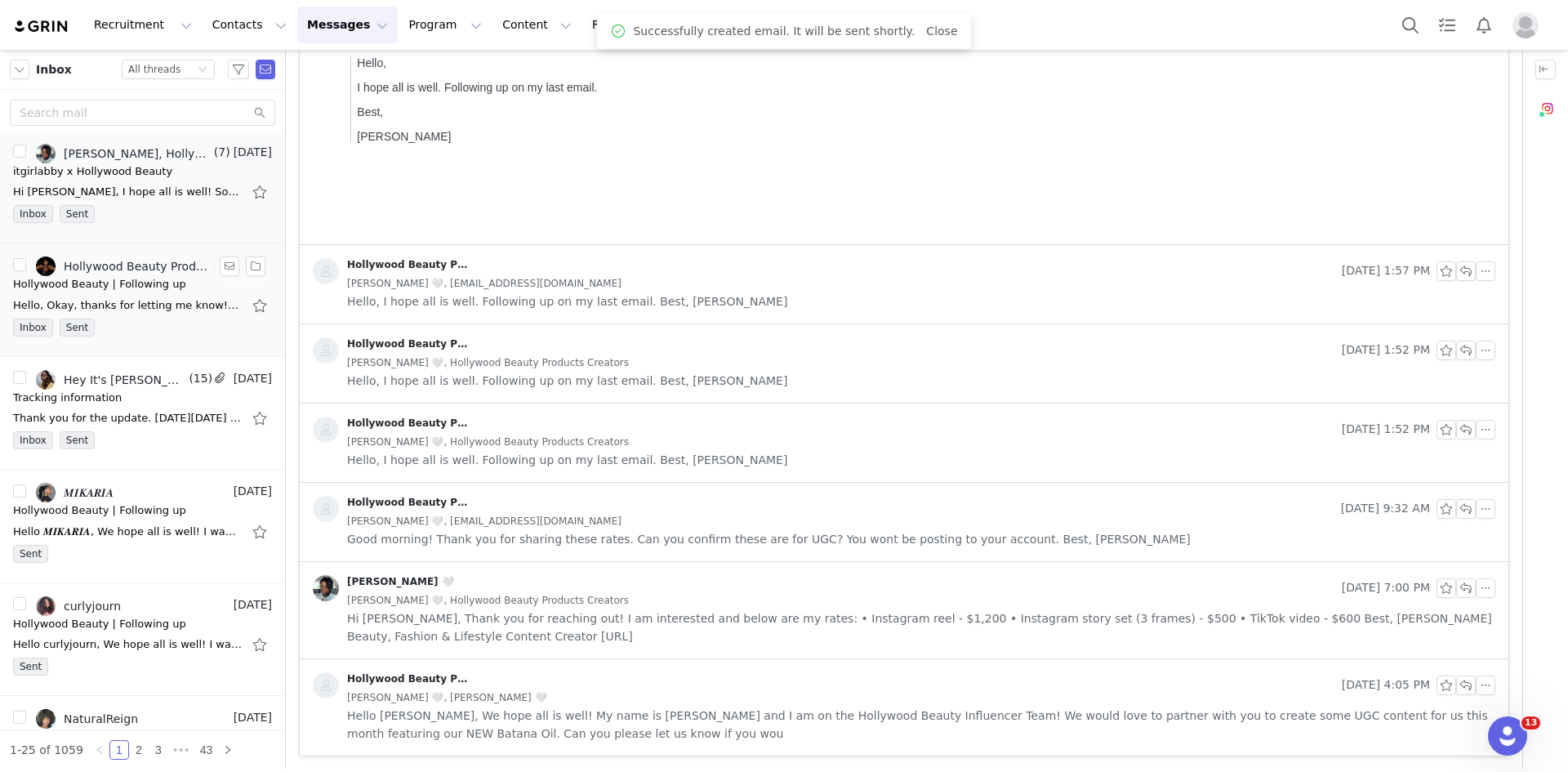
click at [161, 304] on div "Hello, Okay, thanks for letting me know! We will pass at this time. Best, Alexy…" at bounding box center [127, 305] width 229 height 17
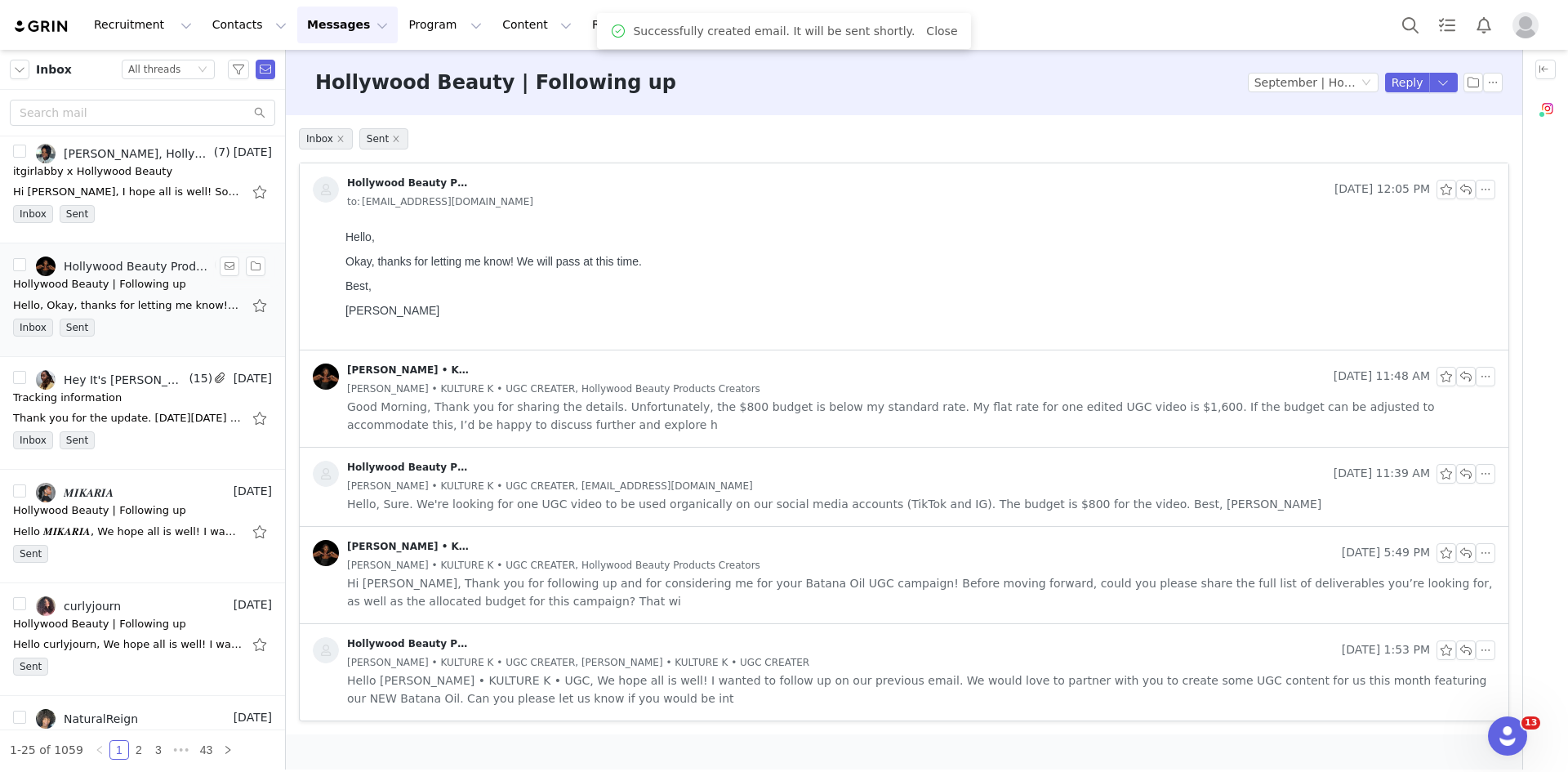
scroll to position [0, 0]
click at [140, 538] on div "Hello 𝑴𝑰𝑲𝑨𝑹𝑰𝑨, We hope all is well! I wanted to follow up on our previous email…" at bounding box center [127, 531] width 229 height 17
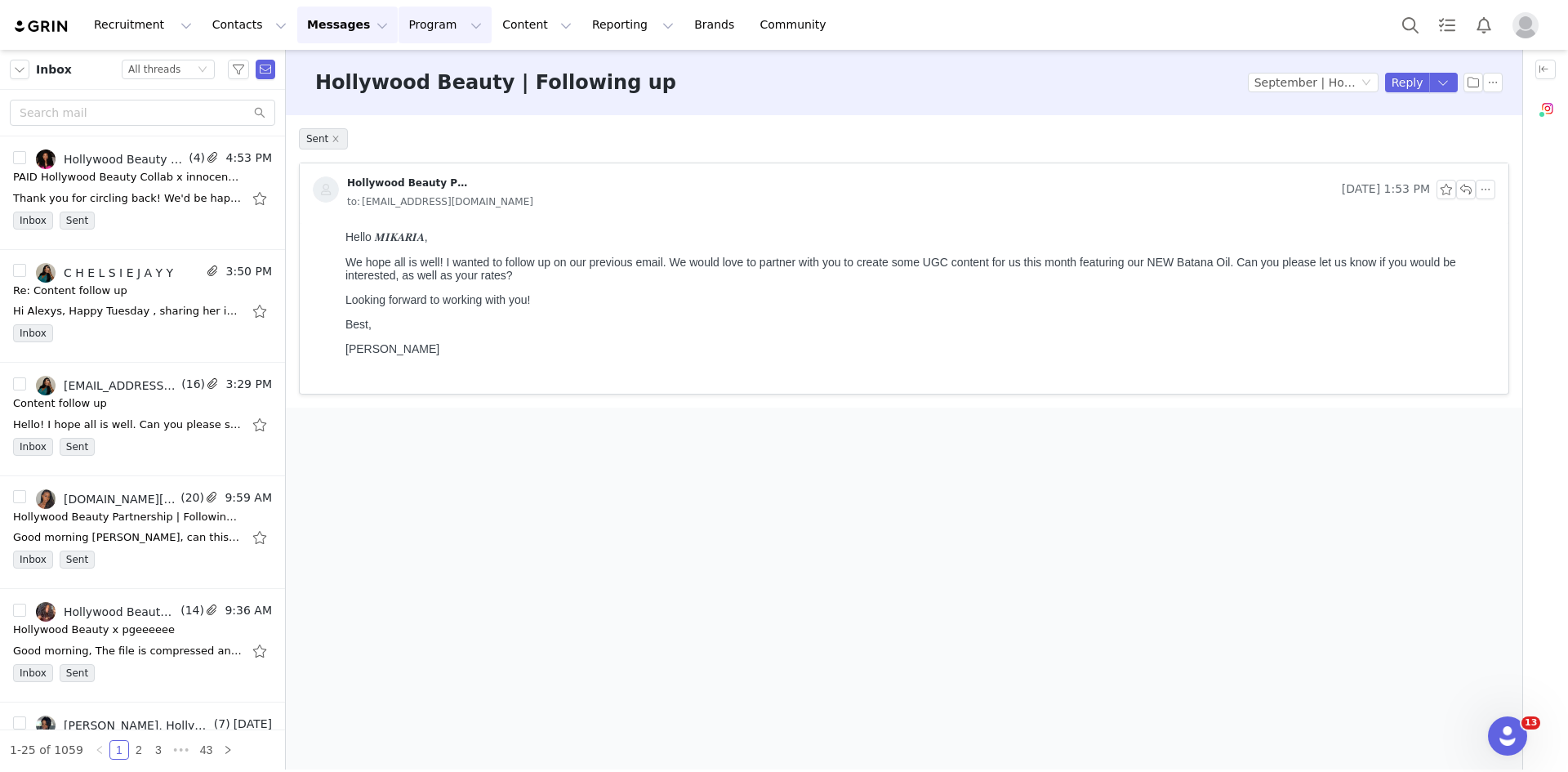
click at [398, 9] on button "Program Program" at bounding box center [444, 25] width 93 height 37
click at [388, 70] on p "Activations" at bounding box center [403, 72] width 63 height 18
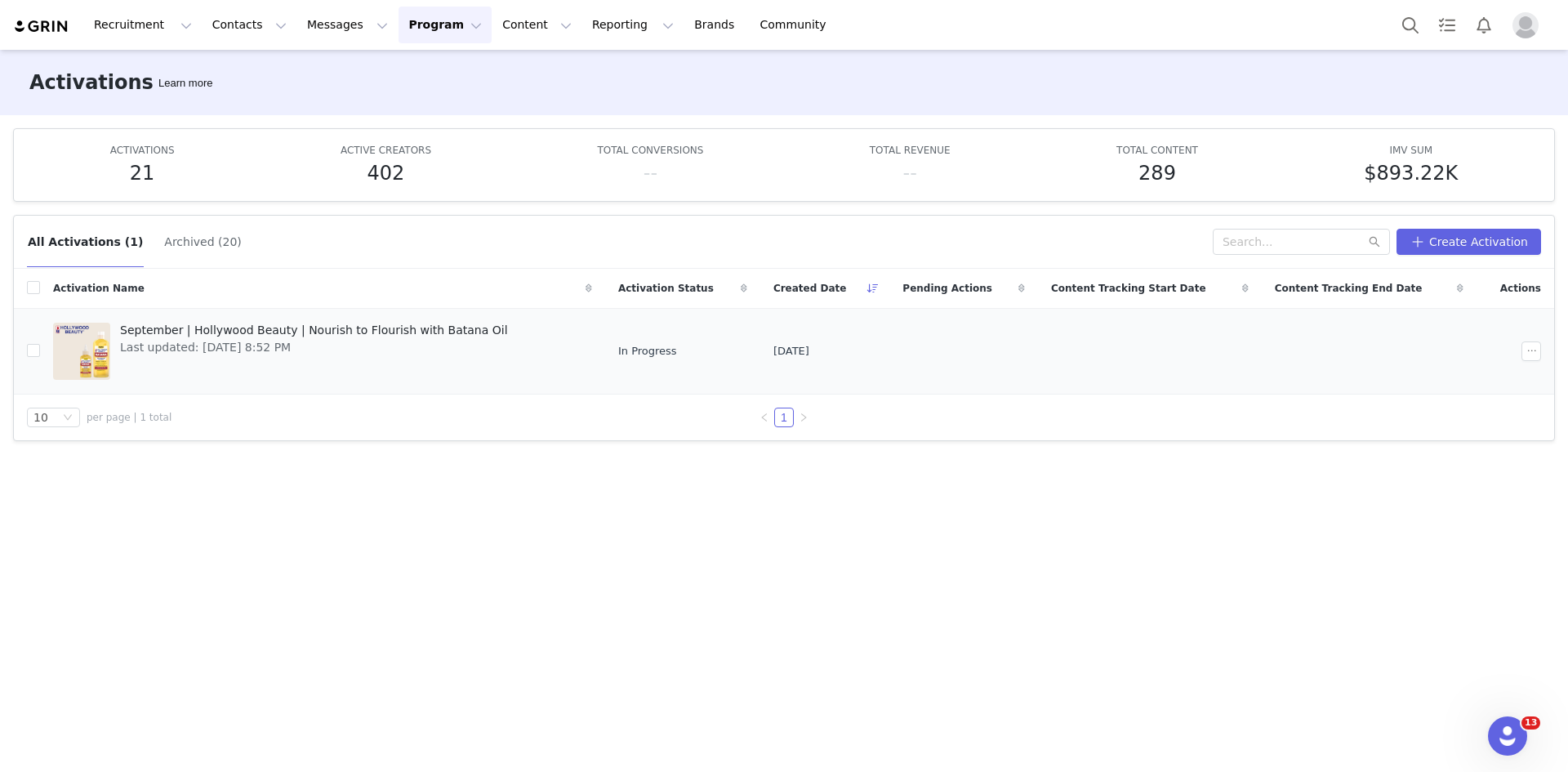
click at [165, 328] on span "September | Hollywood Beauty | Nourish to Flourish with Batana Oil" at bounding box center [314, 331] width 388 height 18
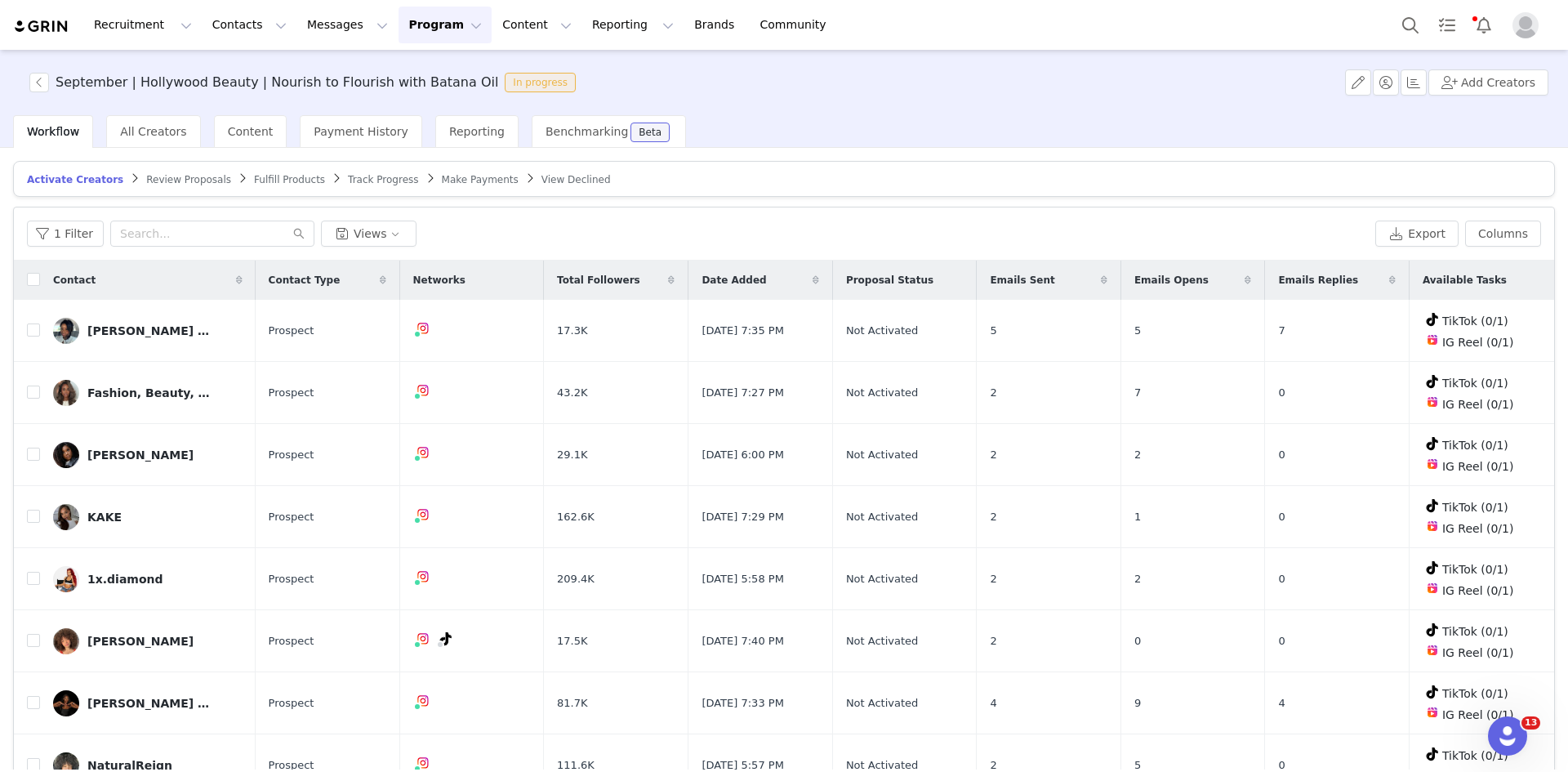
click at [1506, 27] on button "Profile" at bounding box center [1528, 25] width 52 height 26
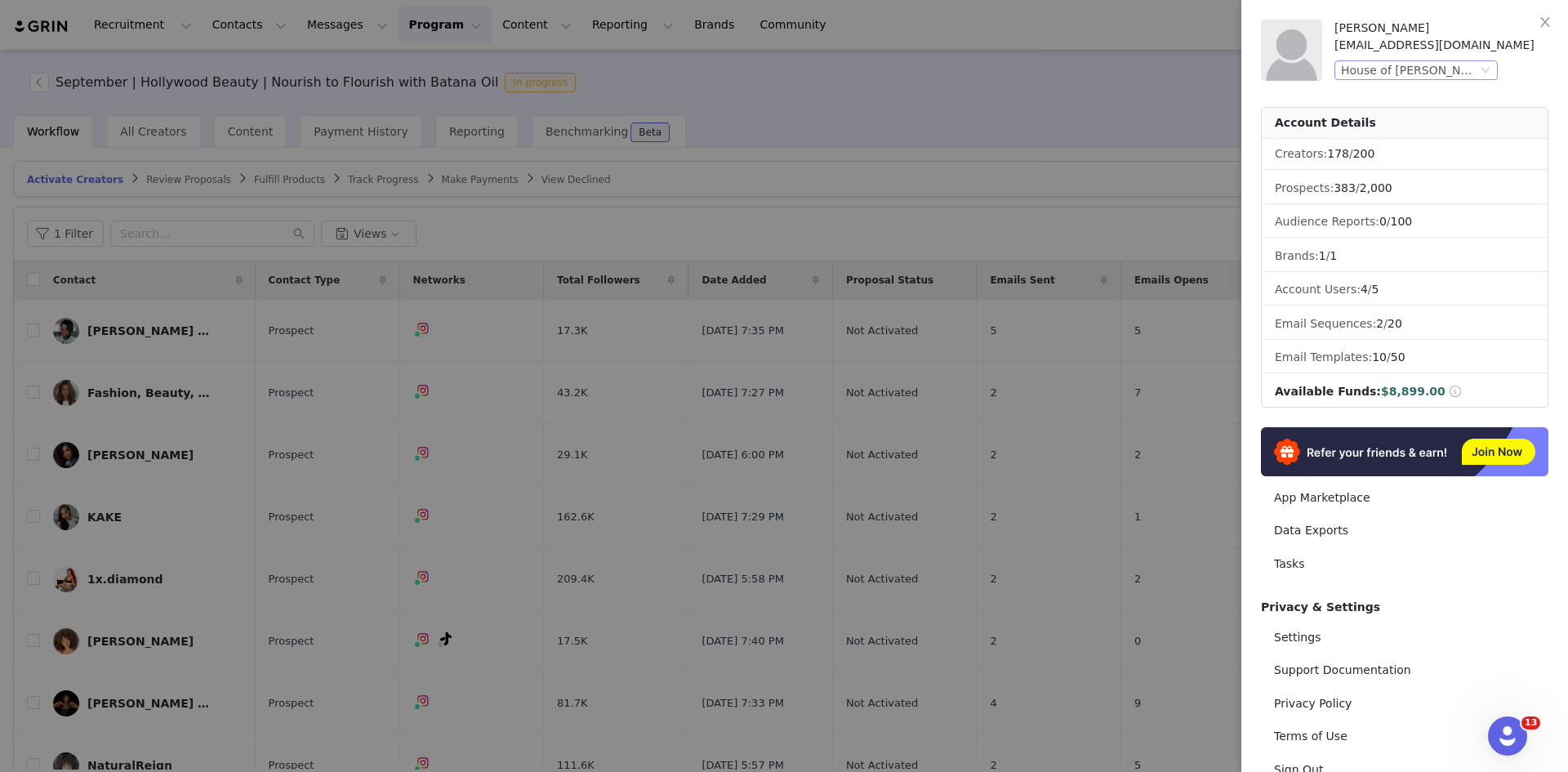
click at [1471, 71] on div "House of [PERSON_NAME], Inc. (Hollywood Beauty)" at bounding box center [1408, 70] width 136 height 18
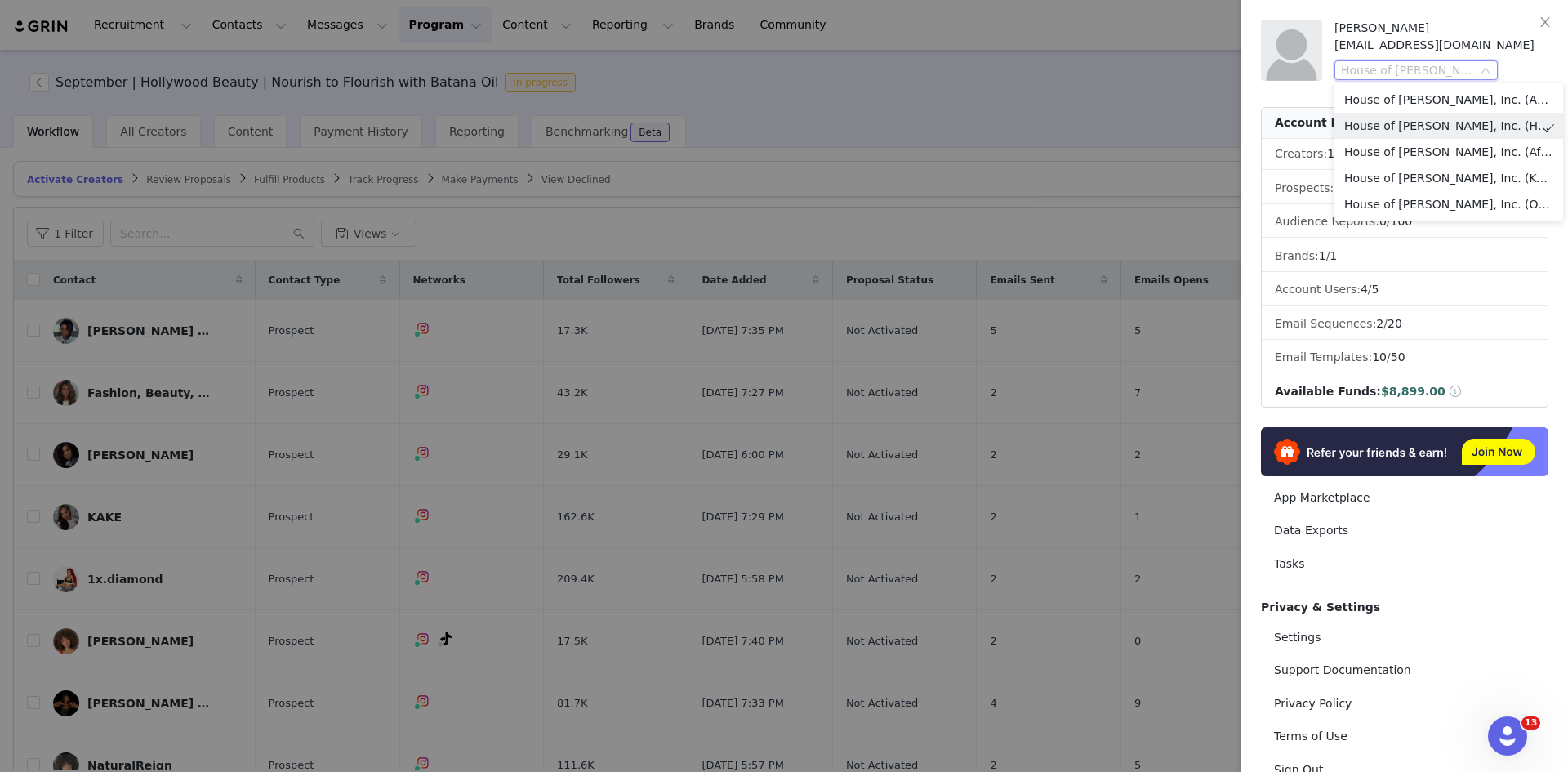
click at [750, 80] on div at bounding box center [784, 386] width 1568 height 772
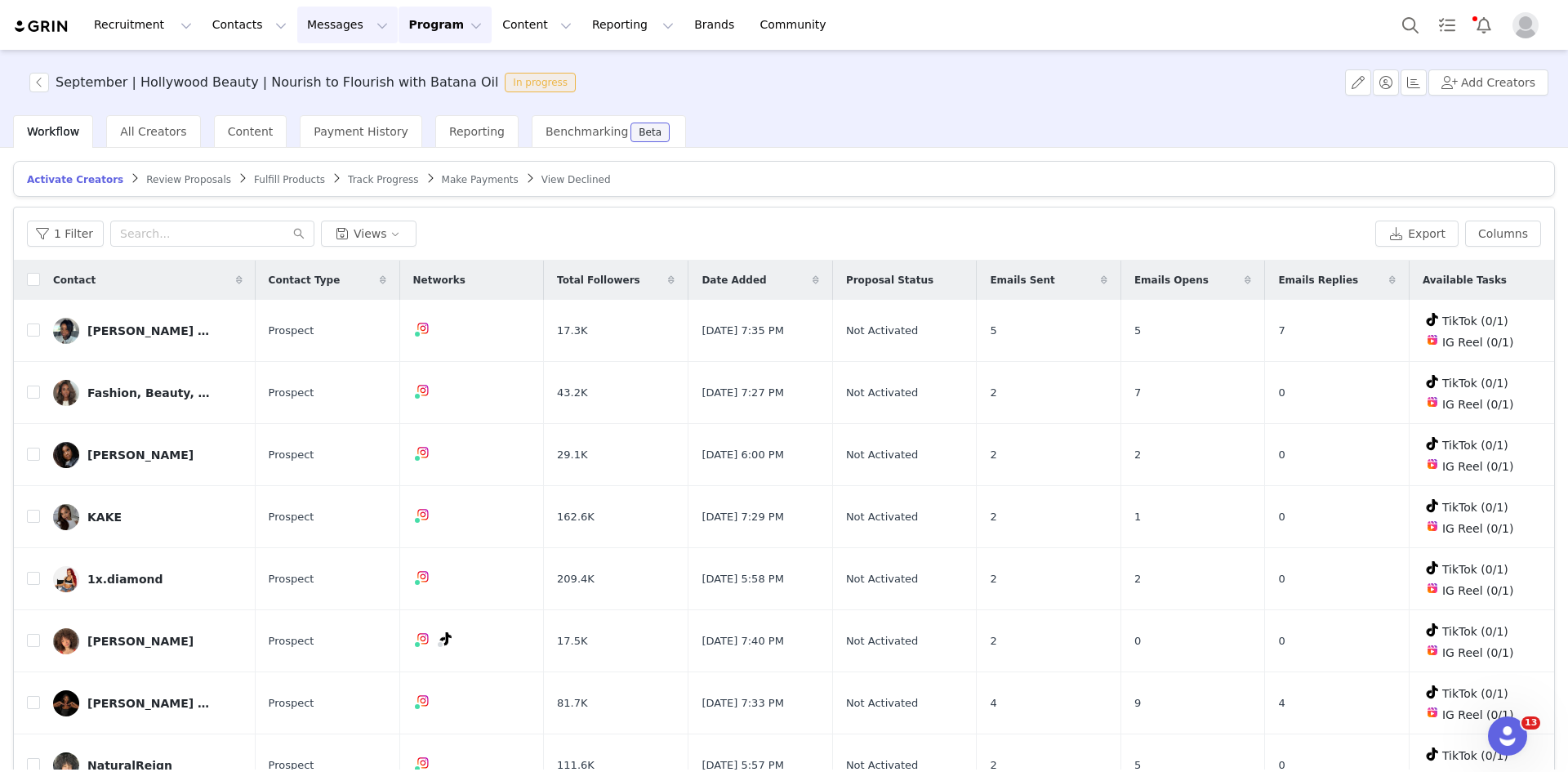
click at [303, 20] on button "Messages Messages" at bounding box center [347, 25] width 101 height 37
click at [303, 105] on p "Inbox" at bounding box center [300, 103] width 31 height 18
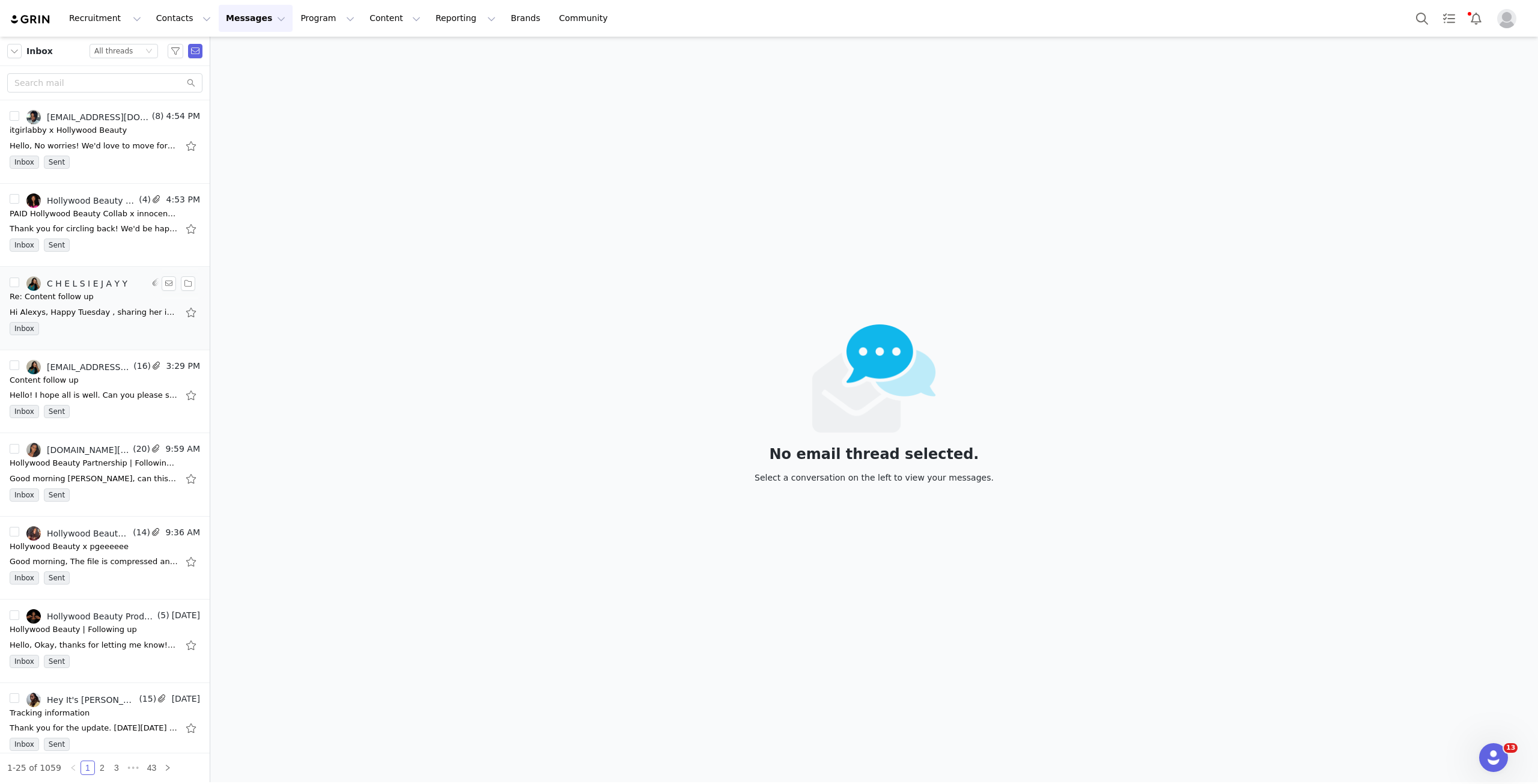
click at [121, 315] on div "﻿Hi Alexys, Happy Tuesday , sharing her insights below. Best Regards, KATIE FIN…" at bounding box center [94, 312] width 168 height 12
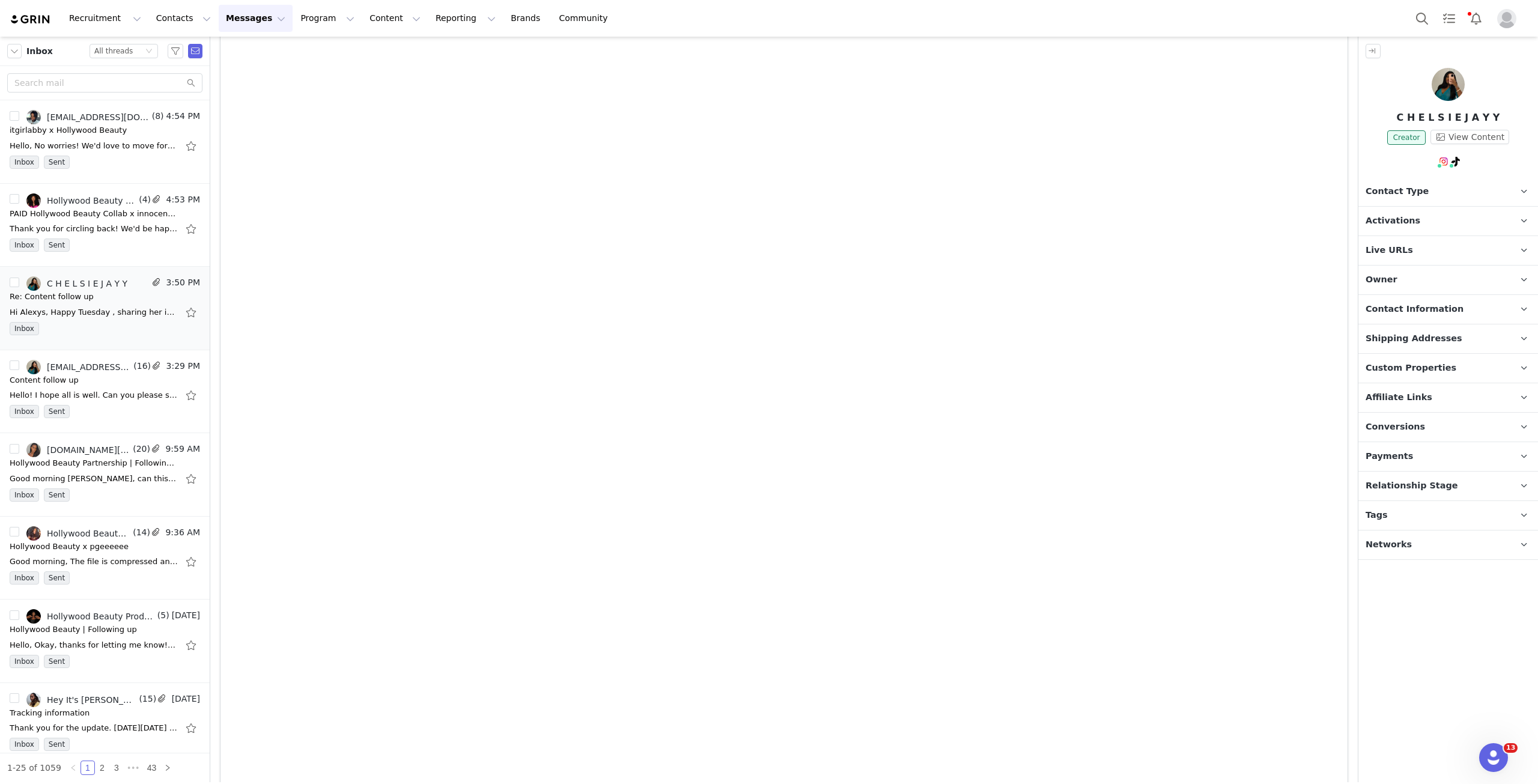
scroll to position [5106, 0]
